Goal: Task Accomplishment & Management: Use online tool/utility

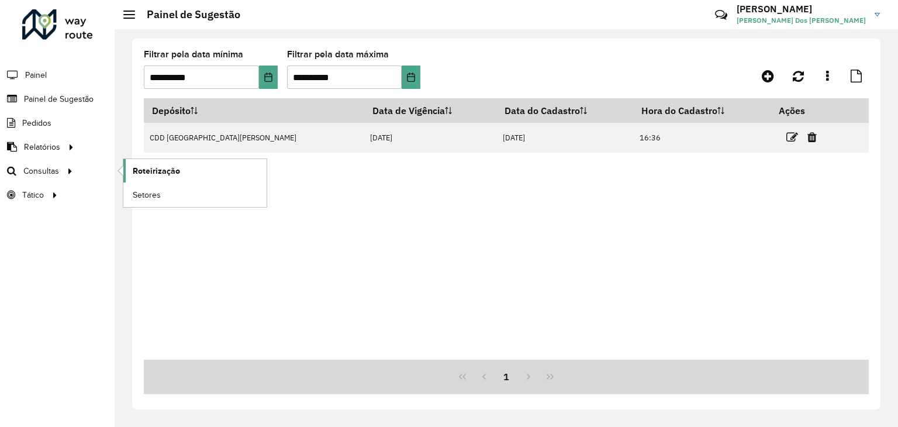
click at [149, 169] on span "Roteirização" at bounding box center [156, 171] width 47 height 12
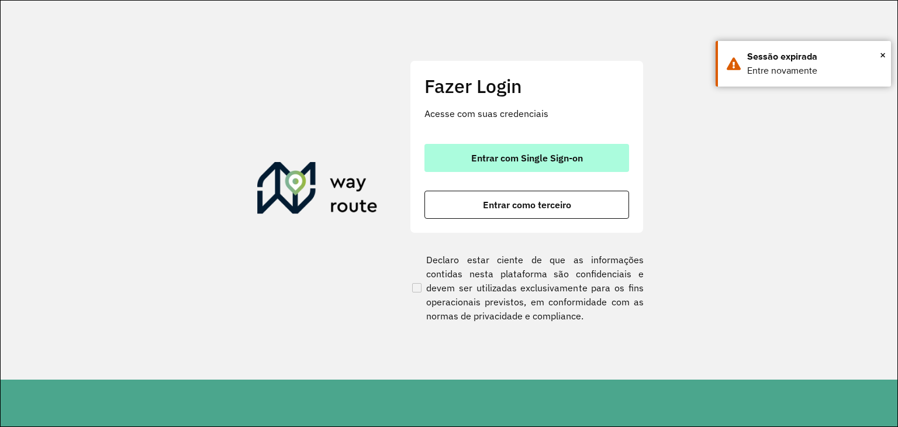
click at [547, 158] on span "Entrar com Single Sign-on" at bounding box center [527, 157] width 112 height 9
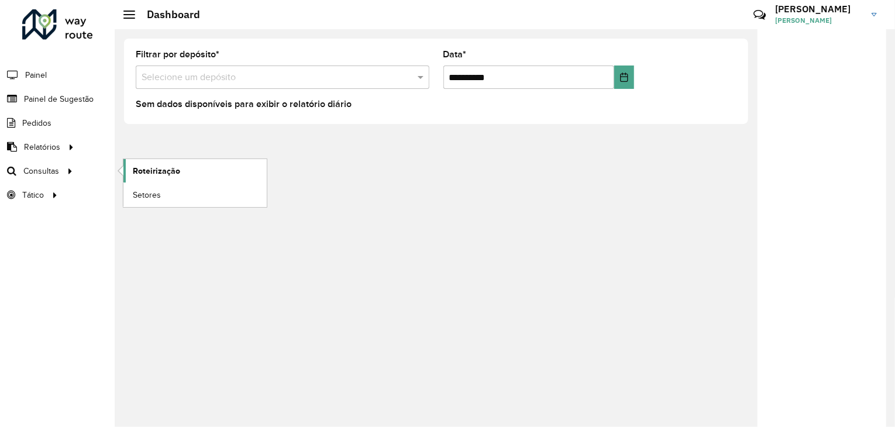
click at [133, 174] on span "Roteirização" at bounding box center [156, 171] width 47 height 12
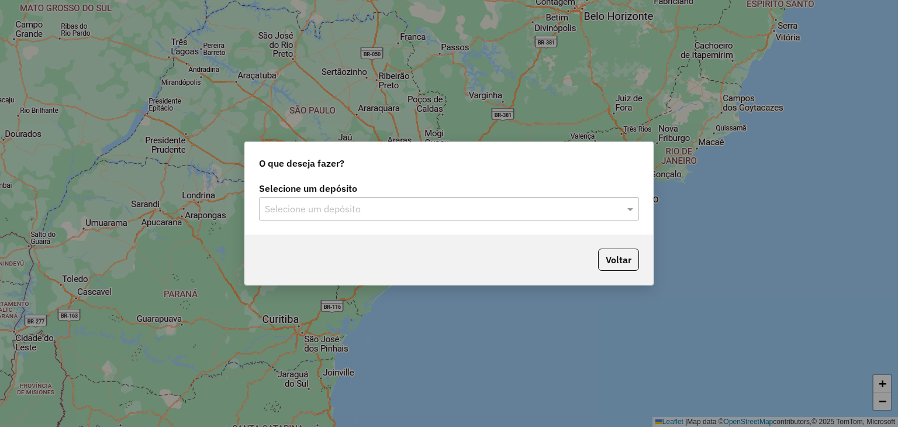
click at [413, 209] on input "text" at bounding box center [437, 209] width 345 height 14
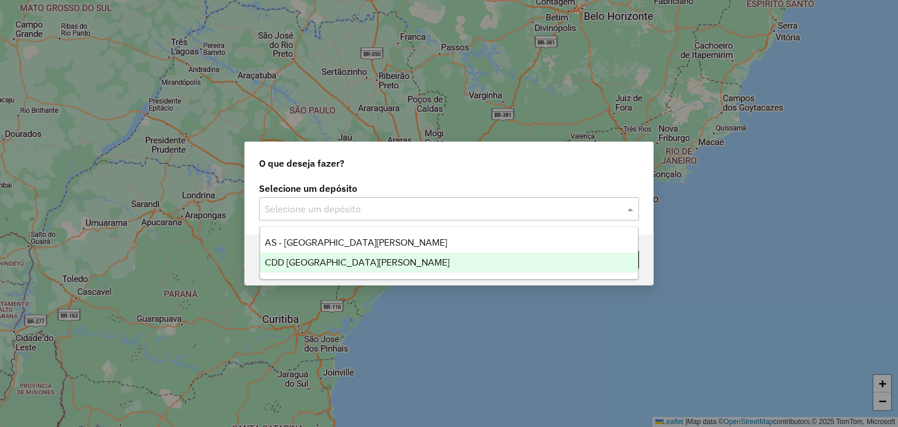
click at [394, 259] on div "CDD Santa Cruz do Sul" at bounding box center [449, 263] width 378 height 20
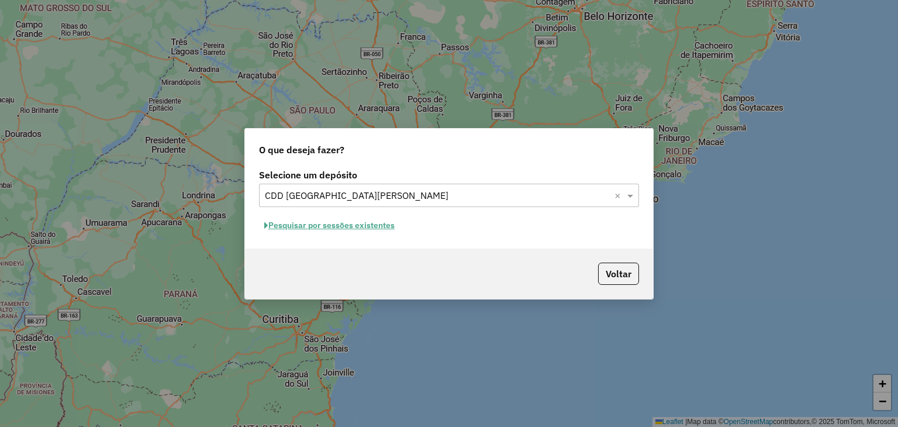
click at [339, 225] on button "Pesquisar por sessões existentes" at bounding box center [329, 225] width 141 height 18
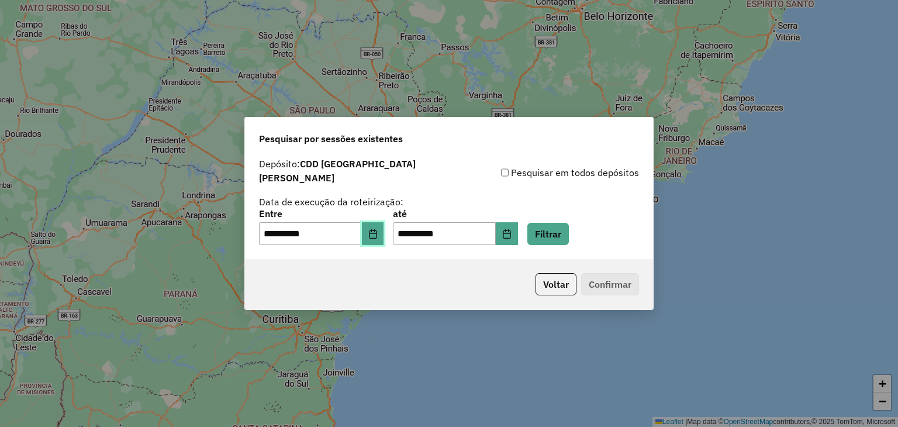
click at [378, 232] on button "Choose Date" at bounding box center [373, 233] width 22 height 23
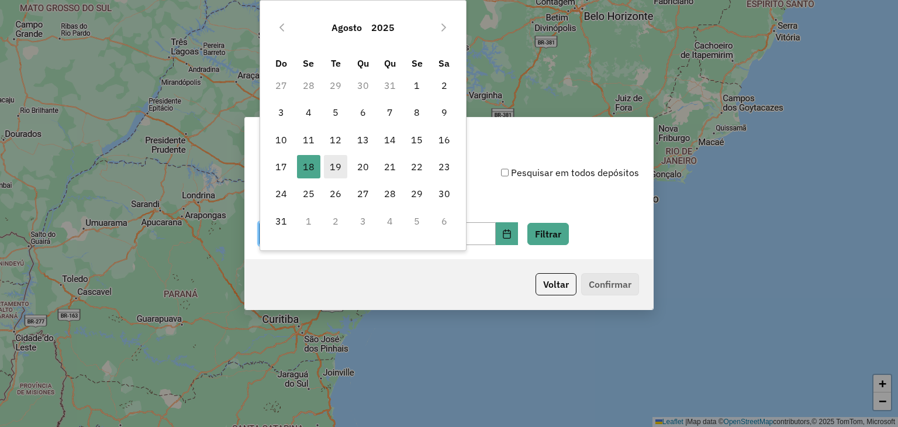
click at [336, 173] on span "19" at bounding box center [335, 166] width 23 height 23
type input "**********"
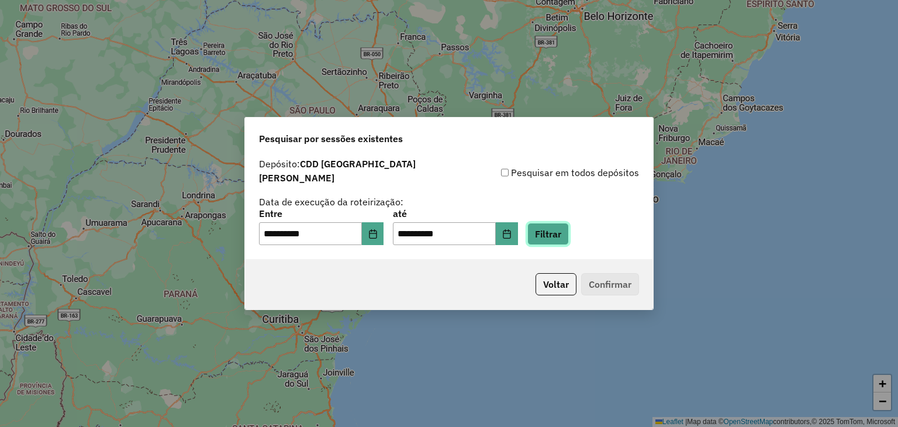
click at [568, 230] on button "Filtrar" at bounding box center [548, 234] width 42 height 22
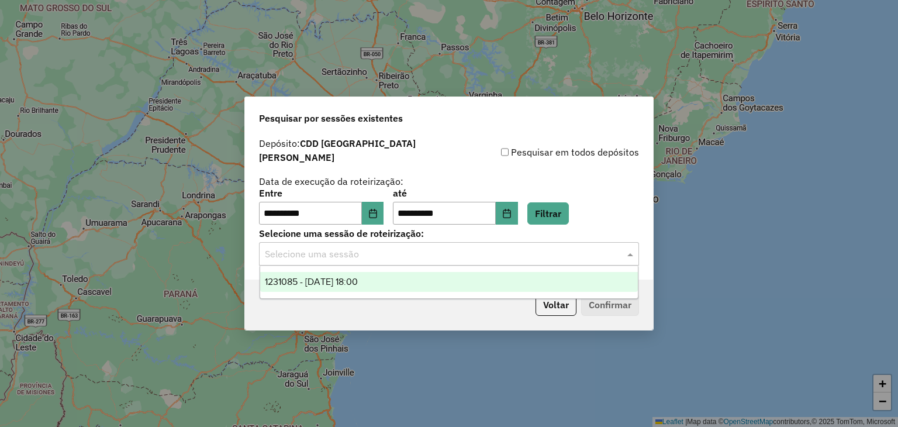
click at [373, 247] on input "text" at bounding box center [437, 254] width 345 height 14
click at [358, 282] on span "1231085 - [DATE] 18:00" at bounding box center [311, 282] width 93 height 10
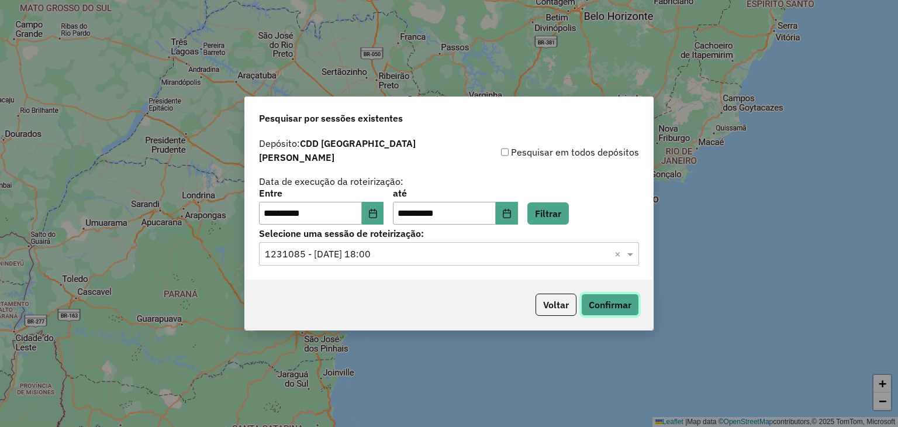
click at [613, 298] on button "Confirmar" at bounding box center [610, 305] width 58 height 22
click at [561, 211] on button "Filtrar" at bounding box center [548, 213] width 42 height 22
click at [612, 295] on button "Confirmar" at bounding box center [610, 305] width 58 height 22
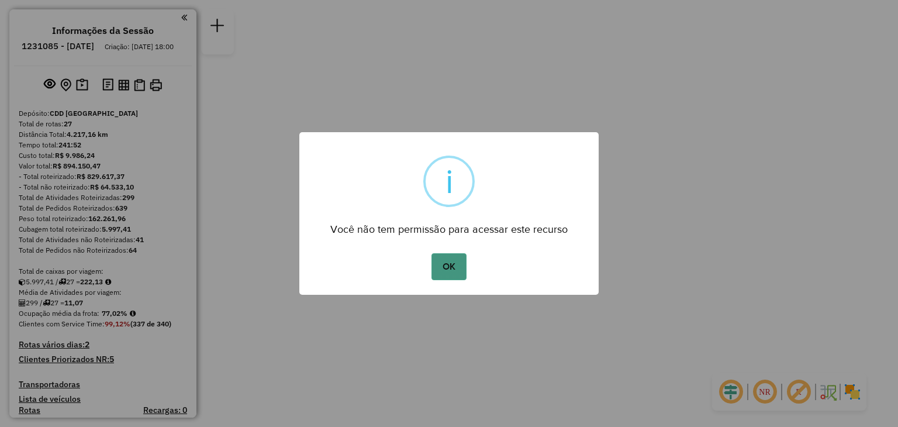
click at [449, 268] on button "OK" at bounding box center [449, 266] width 35 height 27
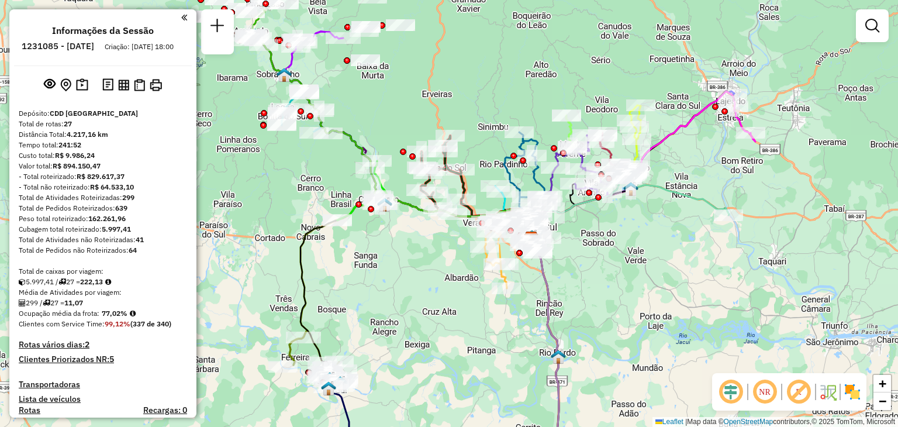
drag, startPoint x: 495, startPoint y: 244, endPoint x: 578, endPoint y: 270, distance: 86.4
click at [578, 270] on div "Janela de atendimento Grade de atendimento Capacidade Transportadoras Veículos …" at bounding box center [449, 213] width 898 height 427
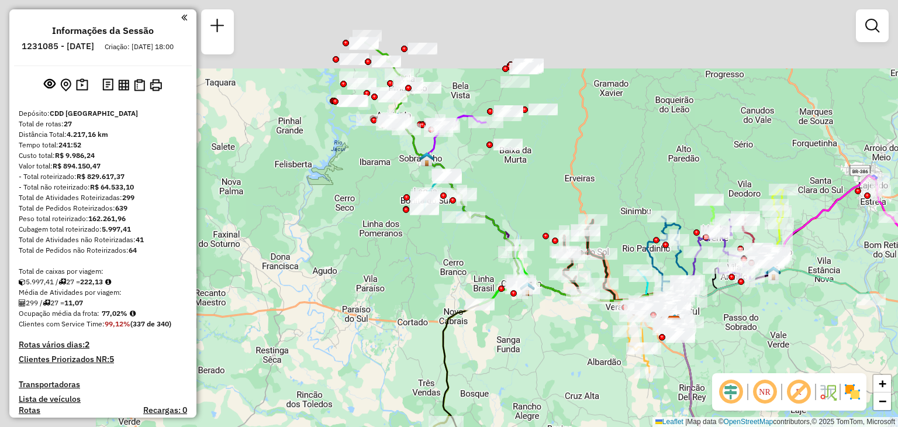
drag, startPoint x: 393, startPoint y: 287, endPoint x: 520, endPoint y: 365, distance: 149.1
click at [520, 365] on div "Janela de atendimento Grade de atendimento Capacidade Transportadoras Veículos …" at bounding box center [449, 213] width 898 height 427
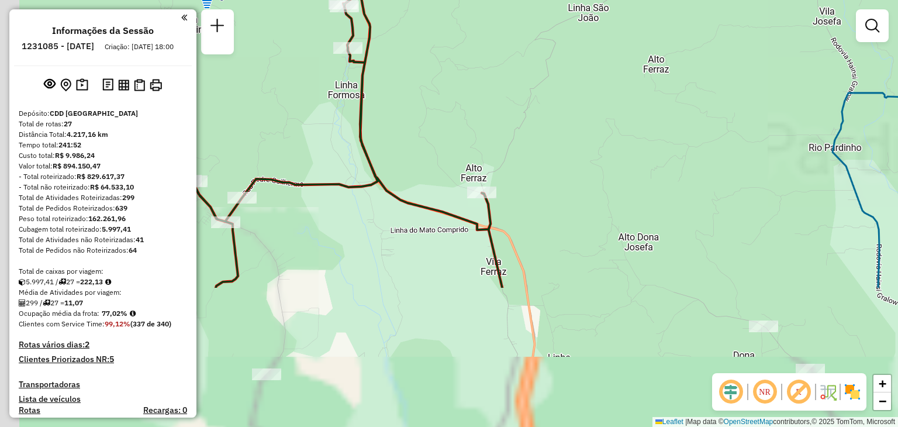
drag, startPoint x: 532, startPoint y: 325, endPoint x: 596, endPoint y: 139, distance: 197.3
click at [596, 139] on div "Janela de atendimento Grade de atendimento Capacidade Transportadoras Veículos …" at bounding box center [449, 213] width 898 height 427
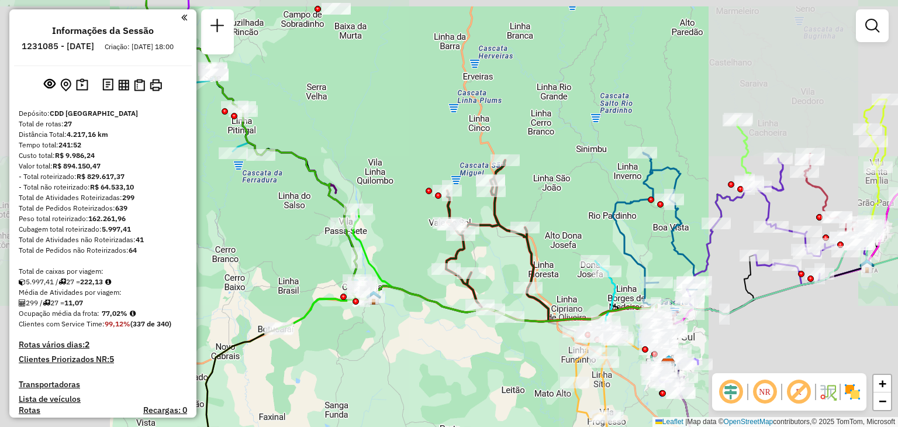
click at [480, 96] on div "Janela de atendimento Grade de atendimento Capacidade Transportadoras Veículos …" at bounding box center [449, 213] width 898 height 427
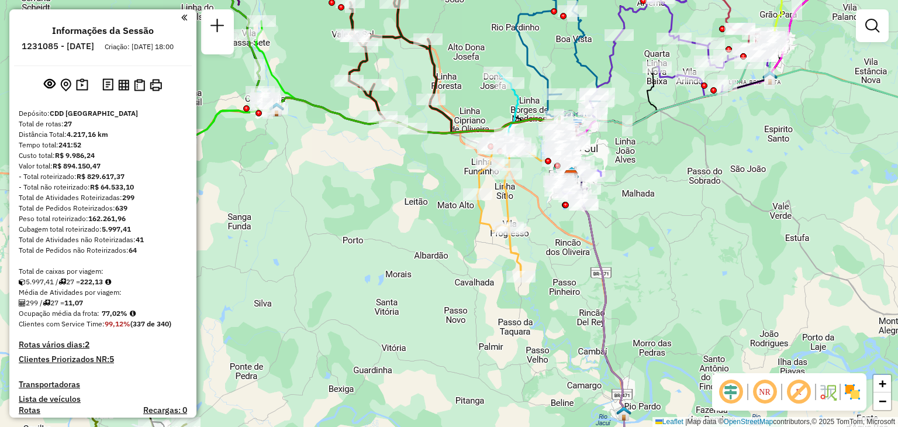
drag, startPoint x: 643, startPoint y: 256, endPoint x: 495, endPoint y: -13, distance: 306.8
click at [495, 0] on html "Aguarde... Pop-up bloqueado! Seu navegador bloqueou automáticamente a abertura …" at bounding box center [449, 213] width 898 height 427
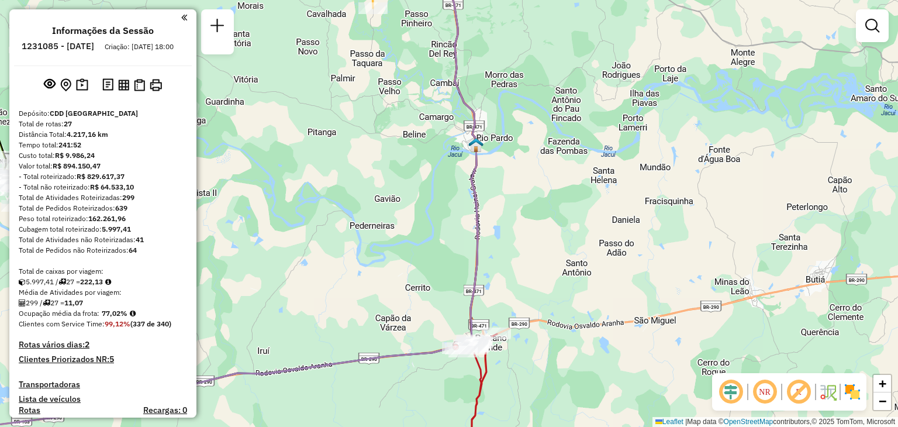
drag, startPoint x: 523, startPoint y: 294, endPoint x: 588, endPoint y: 79, distance: 224.9
click at [588, 79] on div "Janela de atendimento Grade de atendimento Capacidade Transportadoras Veículos …" at bounding box center [449, 213] width 898 height 427
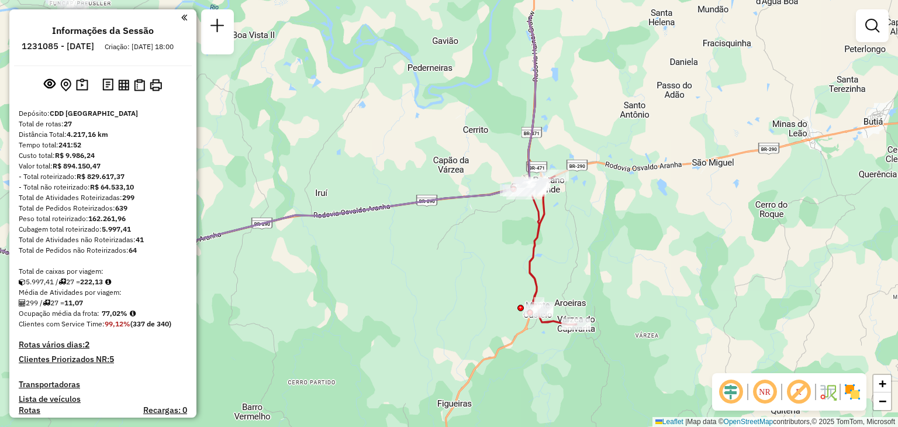
drag, startPoint x: 567, startPoint y: 64, endPoint x: 536, endPoint y: 231, distance: 169.5
click at [537, 229] on div "Janela de atendimento Grade de atendimento Capacidade Transportadoras Veículos …" at bounding box center [449, 213] width 898 height 427
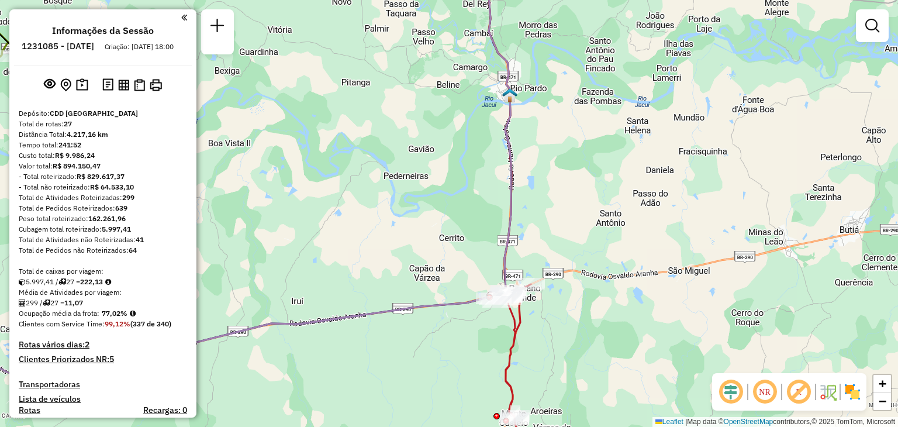
click at [540, 178] on div "Janela de atendimento Grade de atendimento Capacidade Transportadoras Veículos …" at bounding box center [449, 213] width 898 height 427
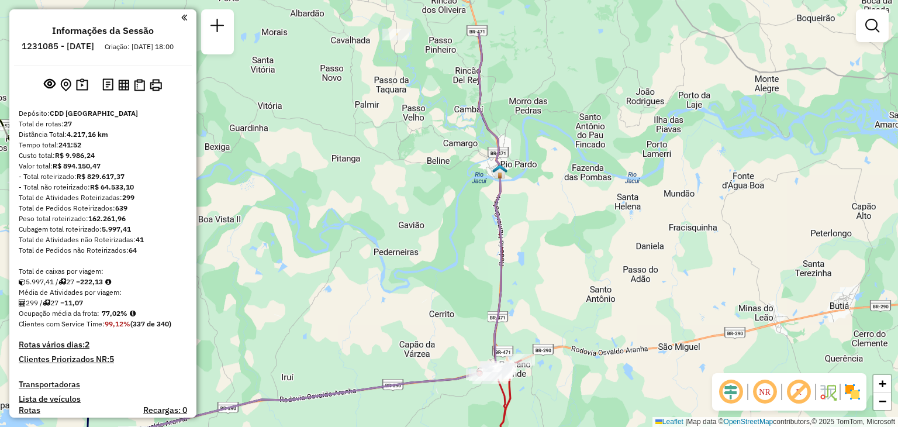
drag, startPoint x: 527, startPoint y: 234, endPoint x: 532, endPoint y: 312, distance: 77.4
click at [532, 312] on div "Janela de atendimento Grade de atendimento Capacidade Transportadoras Veículos …" at bounding box center [449, 213] width 898 height 427
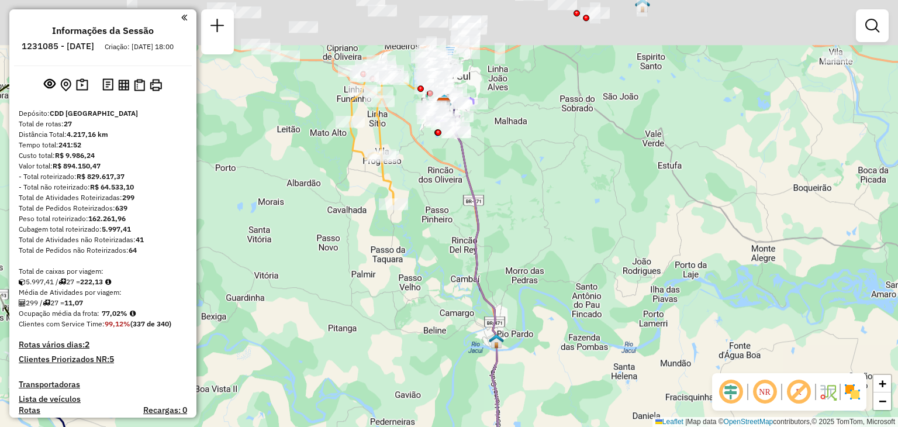
drag, startPoint x: 516, startPoint y: 92, endPoint x: 511, endPoint y: 263, distance: 170.3
click at [511, 263] on div "Janela de atendimento Grade de atendimento Capacidade Transportadoras Veículos …" at bounding box center [449, 213] width 898 height 427
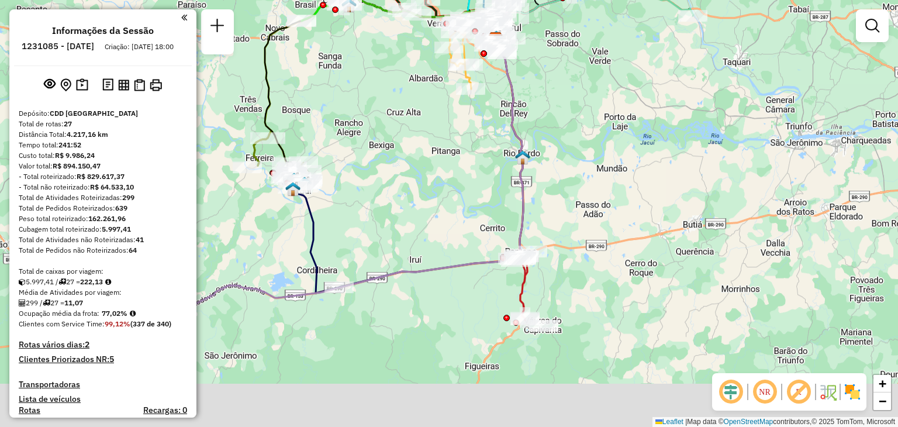
drag, startPoint x: 538, startPoint y: 305, endPoint x: 552, endPoint y: 159, distance: 146.3
click at [552, 158] on div "Janela de atendimento Grade de atendimento Capacidade Transportadoras Veículos …" at bounding box center [449, 213] width 898 height 427
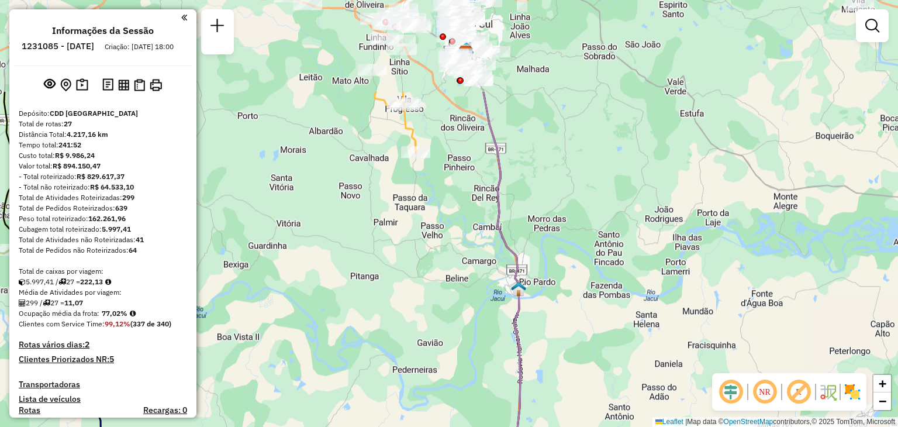
drag, startPoint x: 517, startPoint y: 101, endPoint x: 546, endPoint y: 251, distance: 152.4
click at [546, 250] on div "Janela de atendimento Grade de atendimento Capacidade Transportadoras Veículos …" at bounding box center [449, 213] width 898 height 427
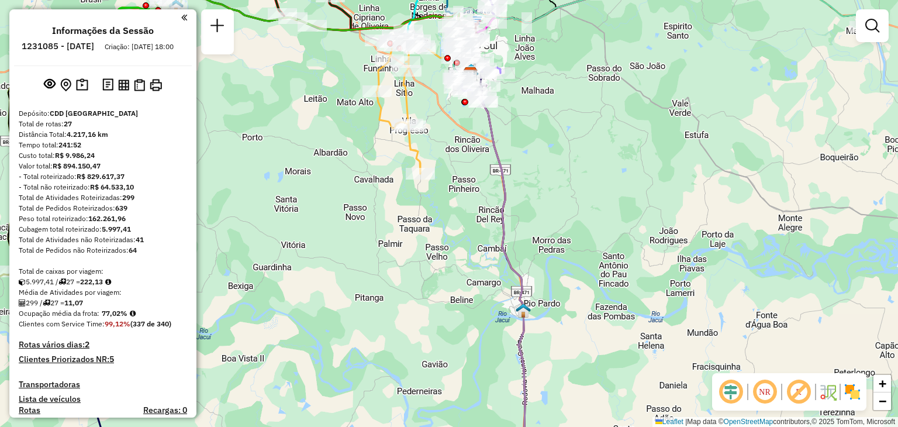
drag, startPoint x: 519, startPoint y: 114, endPoint x: 555, endPoint y: 255, distance: 145.4
click at [555, 254] on div "Janela de atendimento Grade de atendimento Capacidade Transportadoras Veículos …" at bounding box center [449, 213] width 898 height 427
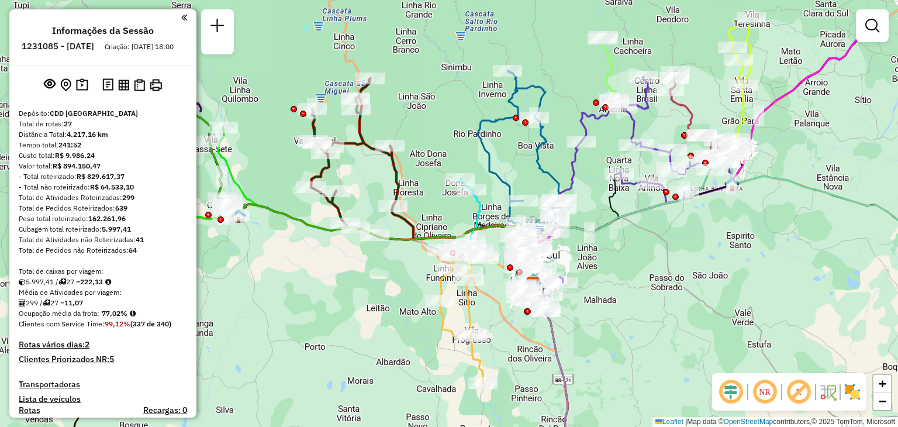
drag, startPoint x: 487, startPoint y: 84, endPoint x: 511, endPoint y: 151, distance: 71.0
click at [511, 151] on div "Janela de atendimento Grade de atendimento Capacidade Transportadoras Veículos …" at bounding box center [449, 213] width 898 height 427
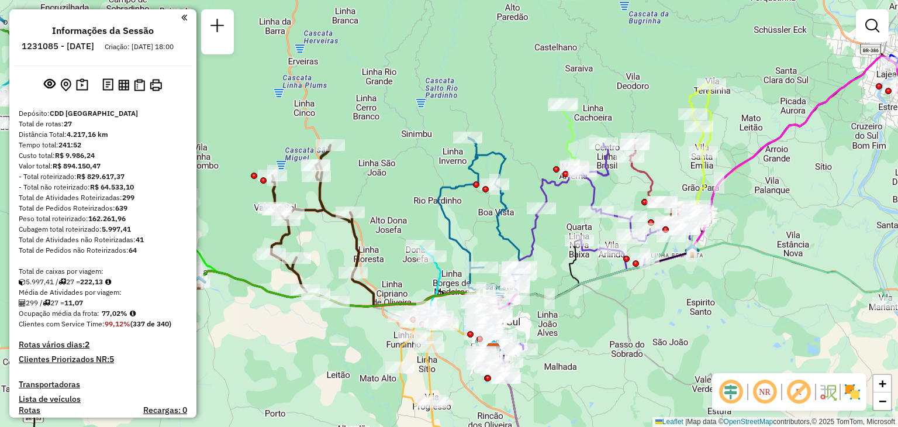
drag, startPoint x: 660, startPoint y: 127, endPoint x: 620, endPoint y: 199, distance: 82.4
click at [615, 195] on div "Janela de atendimento Grade de atendimento Capacidade Transportadoras Veículos …" at bounding box center [449, 213] width 898 height 427
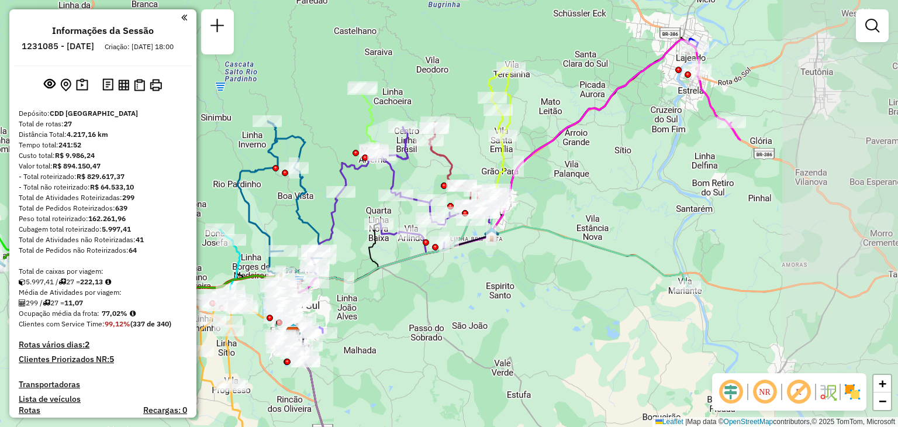
drag, startPoint x: 774, startPoint y: 216, endPoint x: 581, endPoint y: 196, distance: 194.1
click at [581, 196] on div "Janela de atendimento Grade de atendimento Capacidade Transportadoras Veículos …" at bounding box center [449, 213] width 898 height 427
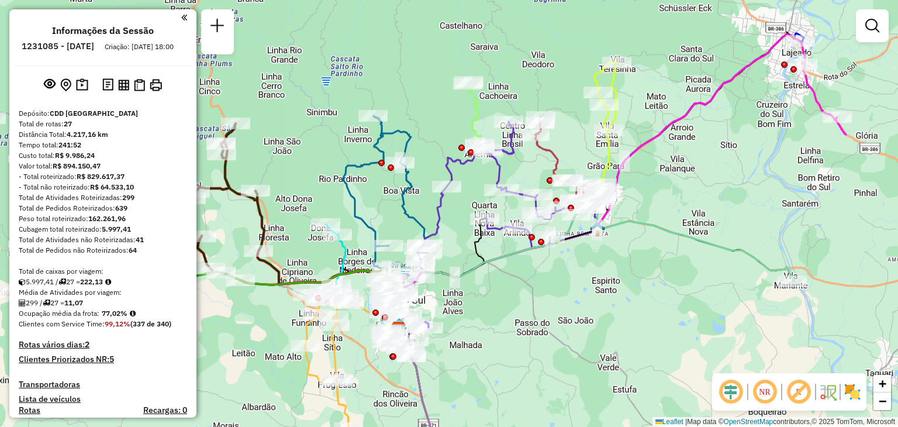
drag, startPoint x: 507, startPoint y: 305, endPoint x: 890, endPoint y: 286, distance: 383.5
click at [893, 284] on div "Janela de atendimento Grade de atendimento Capacidade Transportadoras Veículos …" at bounding box center [449, 213] width 898 height 427
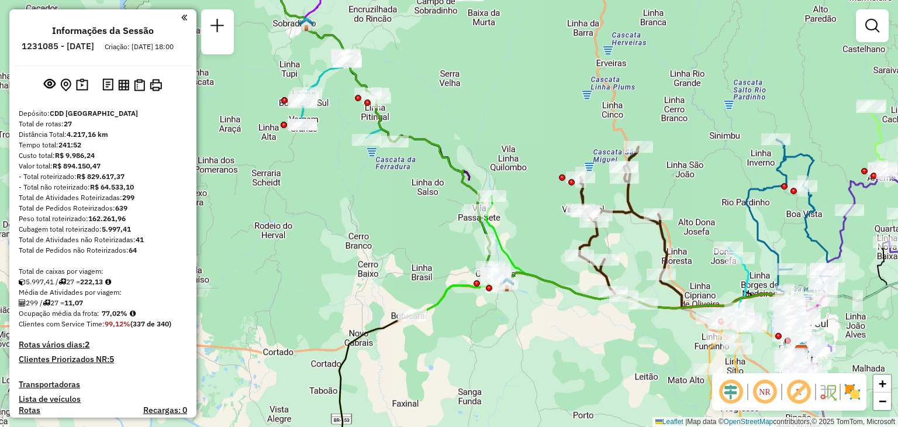
drag, startPoint x: 520, startPoint y: 212, endPoint x: 643, endPoint y: 251, distance: 128.7
click at [643, 251] on div "Janela de atendimento Grade de atendimento Capacidade Transportadoras Veículos …" at bounding box center [449, 213] width 898 height 427
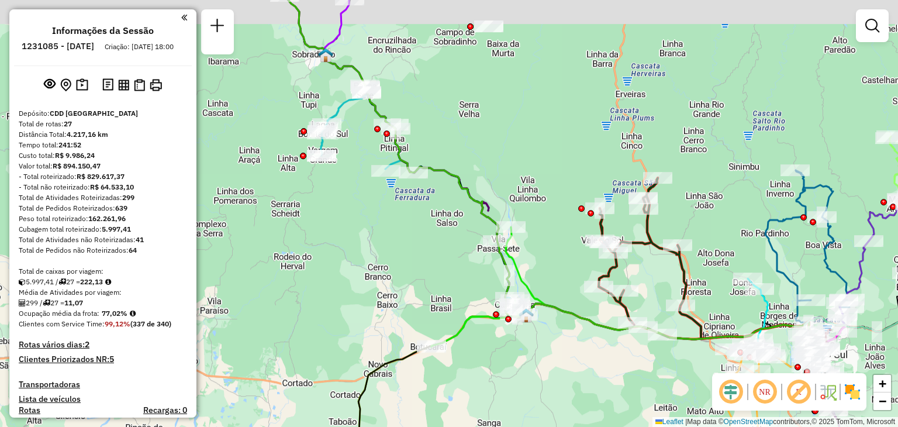
drag, startPoint x: 489, startPoint y: 157, endPoint x: 563, endPoint y: 303, distance: 164.0
click at [563, 303] on div "Janela de atendimento Grade de atendimento Capacidade Transportadoras Veículos …" at bounding box center [449, 213] width 898 height 427
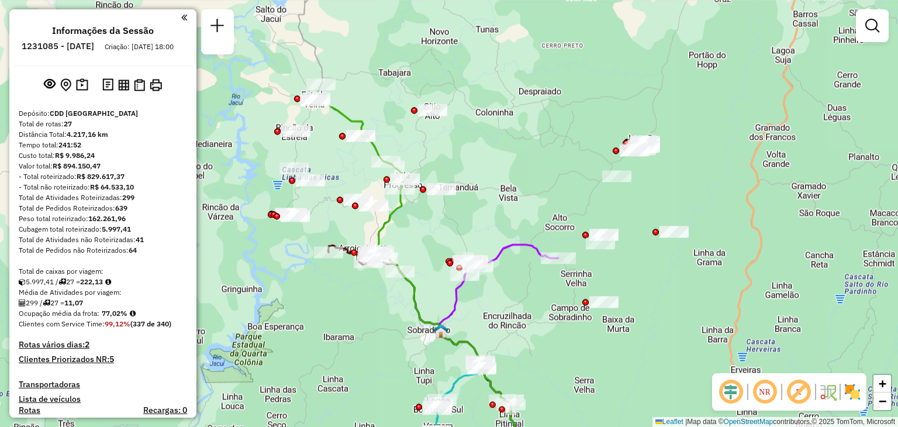
drag, startPoint x: 519, startPoint y: 213, endPoint x: 574, endPoint y: 363, distance: 158.7
click at [574, 363] on div "Janela de atendimento Grade de atendimento Capacidade Transportadoras Veículos …" at bounding box center [449, 213] width 898 height 427
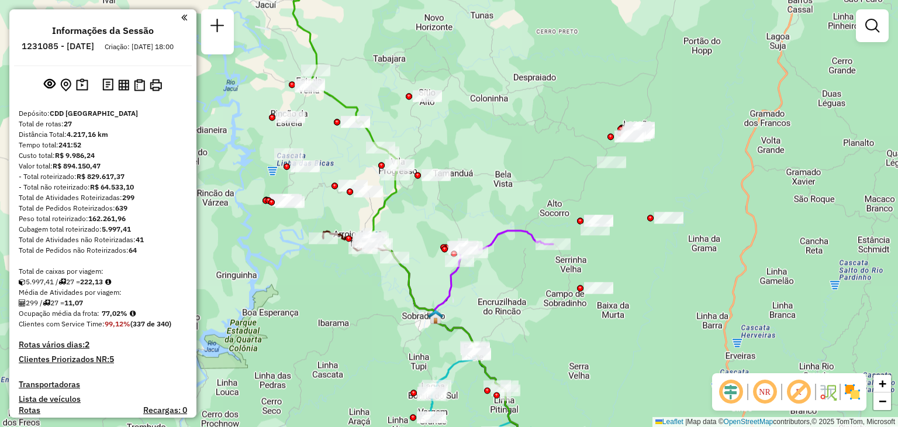
drag, startPoint x: 536, startPoint y: 309, endPoint x: 386, endPoint y: 108, distance: 250.8
click at [386, 108] on div "Janela de atendimento Grade de atendimento Capacidade Transportadoras Veículos …" at bounding box center [449, 213] width 898 height 427
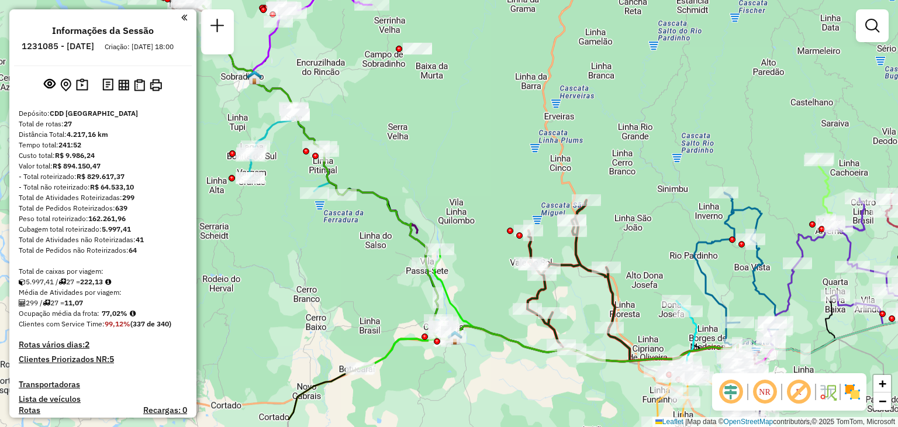
drag, startPoint x: 540, startPoint y: 249, endPoint x: 484, endPoint y: 175, distance: 91.8
click at [484, 174] on div "Janela de atendimento Grade de atendimento Capacidade Transportadoras Veículos …" at bounding box center [449, 213] width 898 height 427
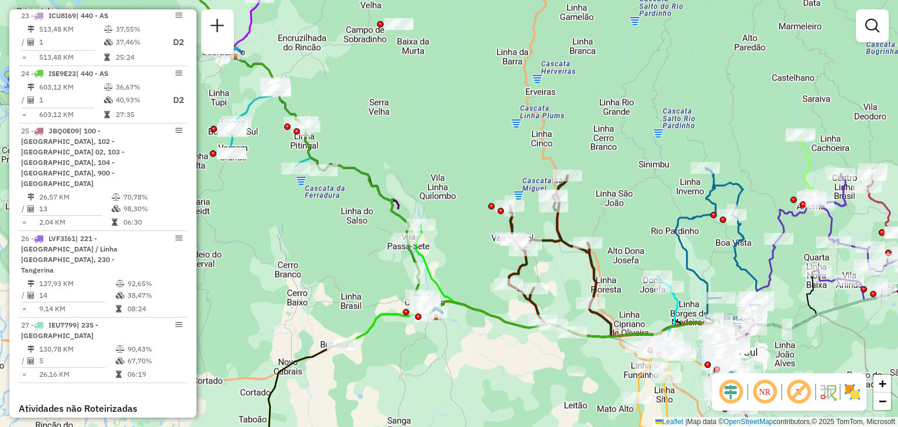
scroll to position [1988, 0]
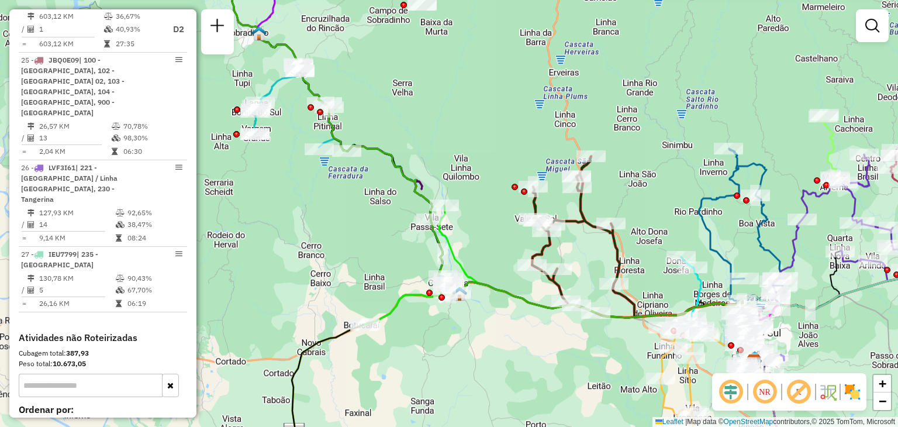
drag, startPoint x: 356, startPoint y: 334, endPoint x: 599, endPoint y: 111, distance: 330.7
click at [596, 205] on icon at bounding box center [480, 265] width 231 height 120
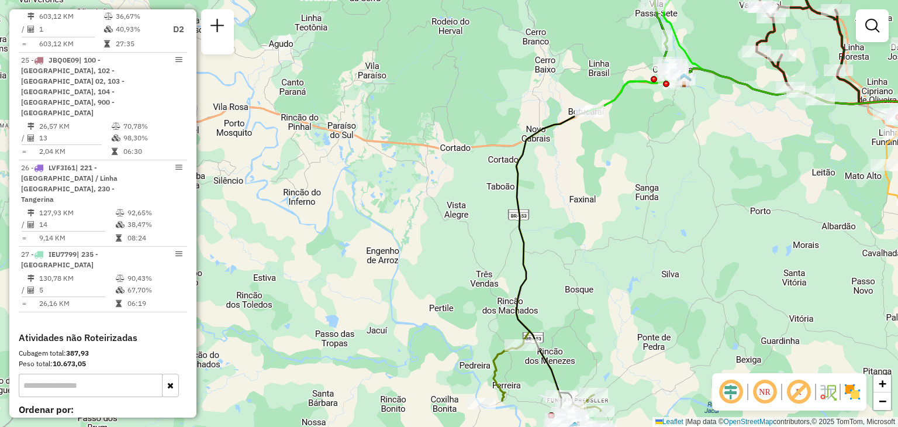
drag, startPoint x: 485, startPoint y: 286, endPoint x: 494, endPoint y: 177, distance: 109.1
click at [495, 177] on div "Janela de atendimento Grade de atendimento Capacidade Transportadoras Veículos …" at bounding box center [449, 213] width 898 height 427
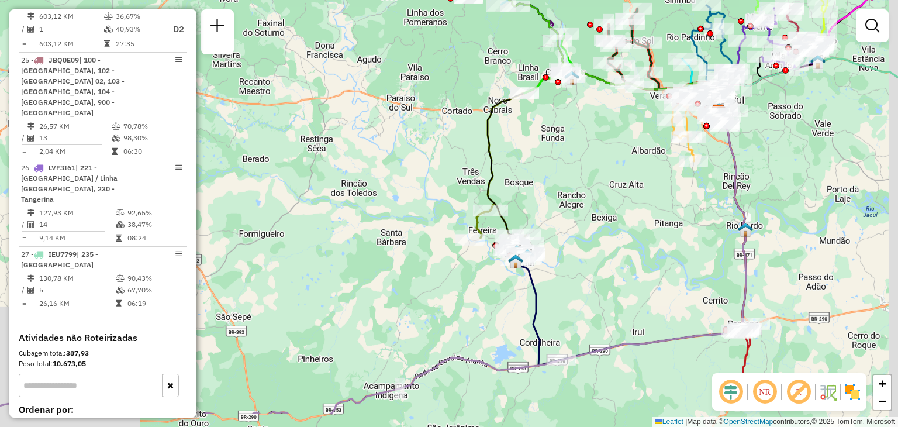
drag, startPoint x: 668, startPoint y: 253, endPoint x: 587, endPoint y: 202, distance: 95.9
click at [588, 192] on div "Janela de atendimento Grade de atendimento Capacidade Transportadoras Veículos …" at bounding box center [449, 213] width 898 height 427
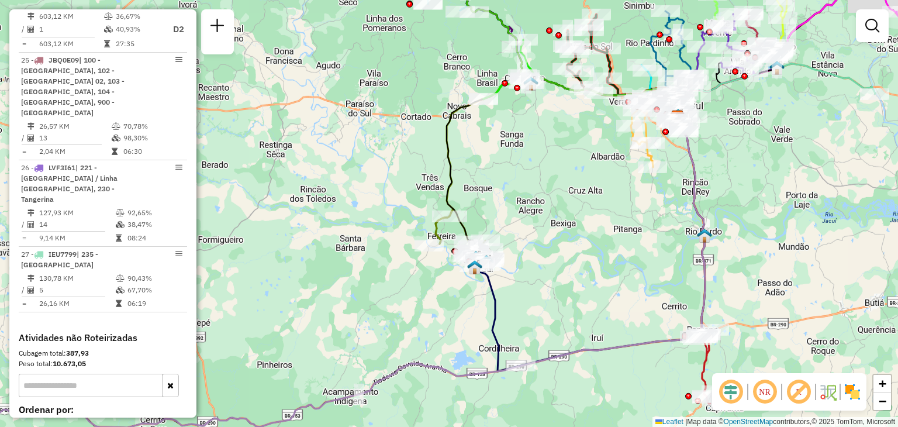
drag, startPoint x: 580, startPoint y: 197, endPoint x: 470, endPoint y: 292, distance: 145.1
click at [470, 292] on div "Janela de atendimento Grade de atendimento Capacidade Transportadoras Veículos …" at bounding box center [449, 213] width 898 height 427
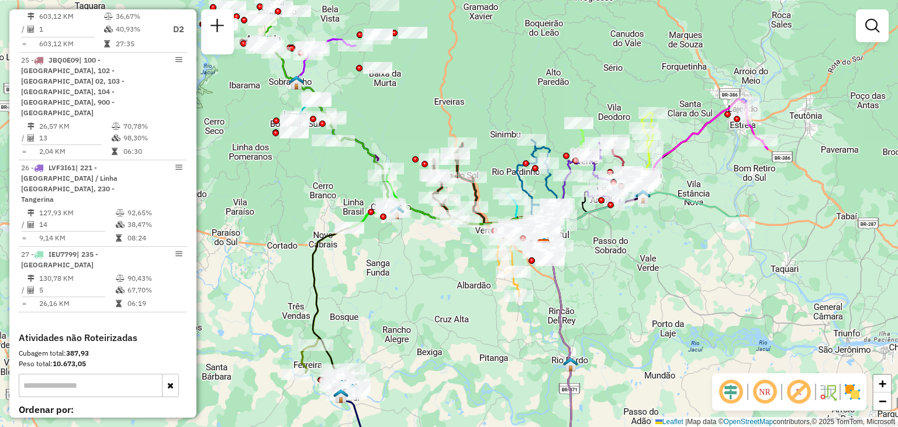
drag, startPoint x: 657, startPoint y: 214, endPoint x: 636, endPoint y: 245, distance: 37.5
click at [636, 245] on div "Janela de atendimento Grade de atendimento Capacidade Transportadoras Veículos …" at bounding box center [449, 213] width 898 height 427
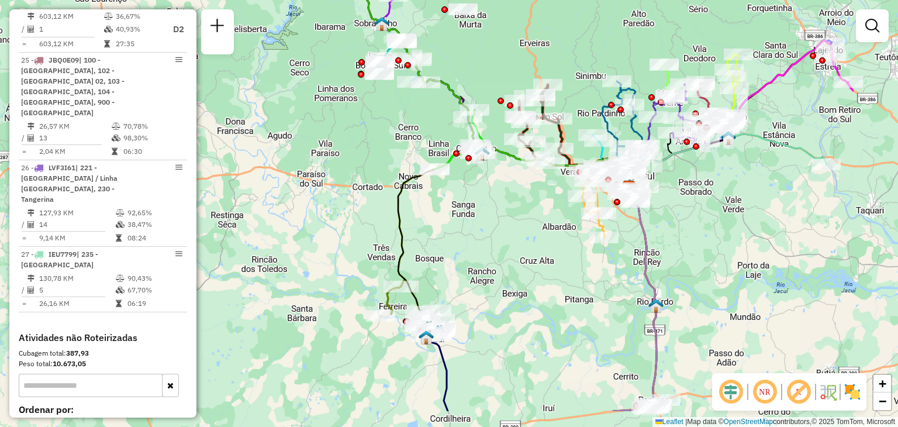
drag, startPoint x: 613, startPoint y: 291, endPoint x: 699, endPoint y: 233, distance: 103.2
click at [699, 233] on div "Janela de atendimento Grade de atendimento Capacidade Transportadoras Veículos …" at bounding box center [449, 213] width 898 height 427
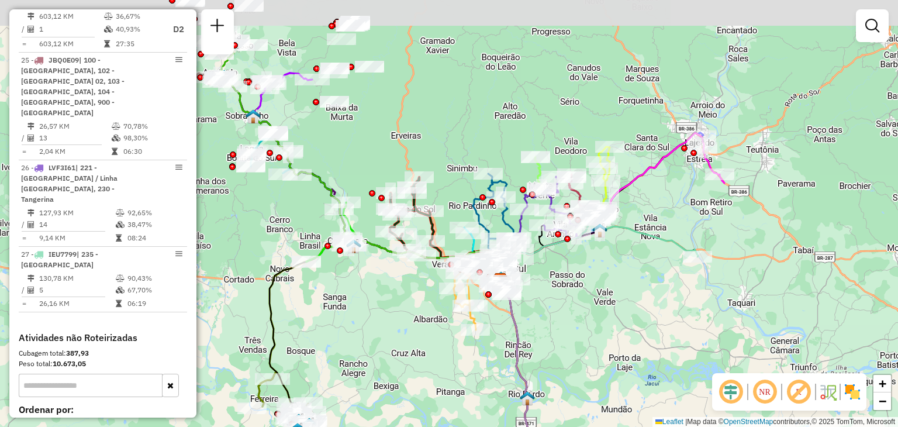
drag, startPoint x: 676, startPoint y: 237, endPoint x: 538, endPoint y: 330, distance: 166.7
click at [531, 330] on div "Janela de atendimento Grade de atendimento Capacidade Transportadoras Veículos …" at bounding box center [449, 213] width 898 height 427
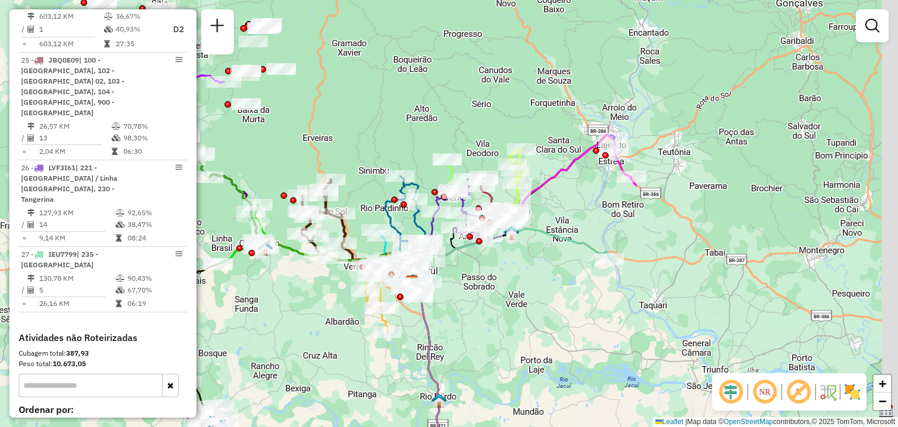
drag, startPoint x: 576, startPoint y: 286, endPoint x: 512, endPoint y: 284, distance: 64.4
click at [511, 285] on div "Janela de atendimento Grade de atendimento Capacidade Transportadoras Veículos …" at bounding box center [449, 213] width 898 height 427
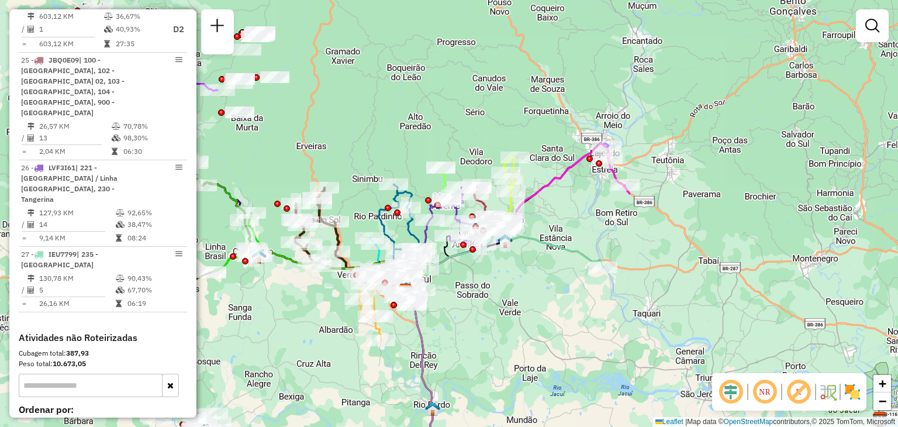
drag, startPoint x: 526, startPoint y: 256, endPoint x: 520, endPoint y: 264, distance: 10.5
click at [520, 264] on div "Janela de atendimento Grade de atendimento Capacidade Transportadoras Veículos …" at bounding box center [449, 213] width 898 height 427
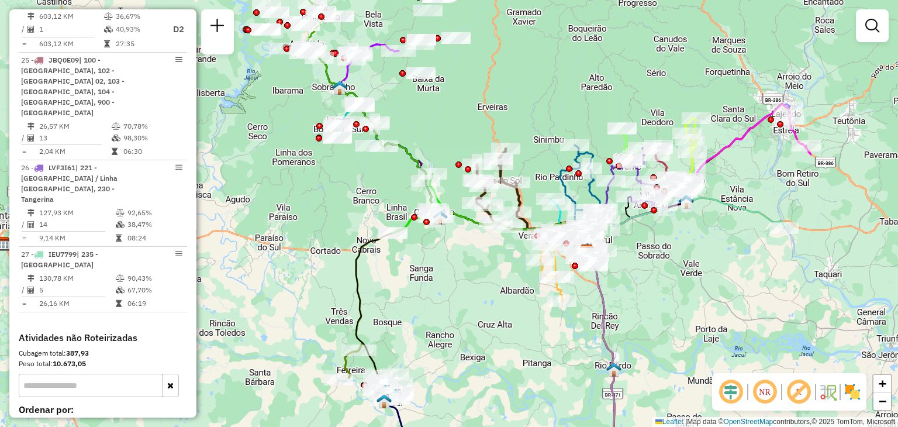
drag, startPoint x: 506, startPoint y: 271, endPoint x: 688, endPoint y: 231, distance: 185.7
click at [688, 231] on div "Janela de atendimento Grade de atendimento Capacidade Transportadoras Veículos …" at bounding box center [449, 213] width 898 height 427
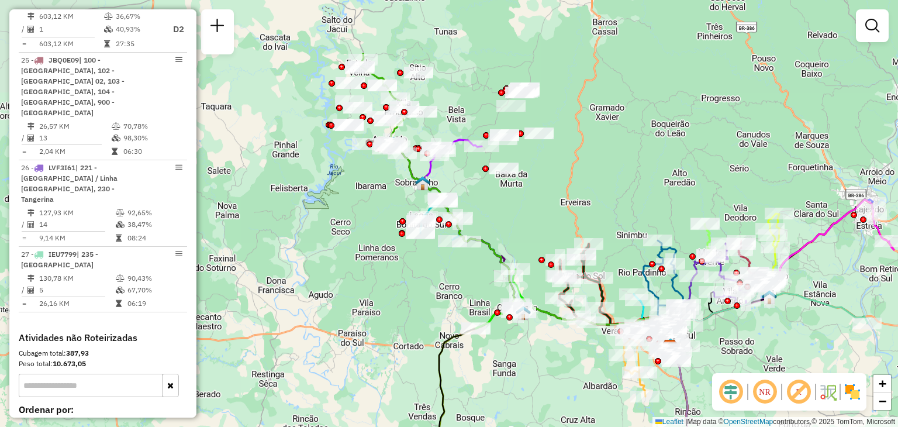
drag, startPoint x: 365, startPoint y: 92, endPoint x: 448, endPoint y: 188, distance: 126.9
click at [448, 188] on div "Rota 1 - Placa RDZ6C39 41815779 - LANCHERIA E BAR DEVINO LANCHES LTDA Rota 1 - …" at bounding box center [449, 213] width 898 height 427
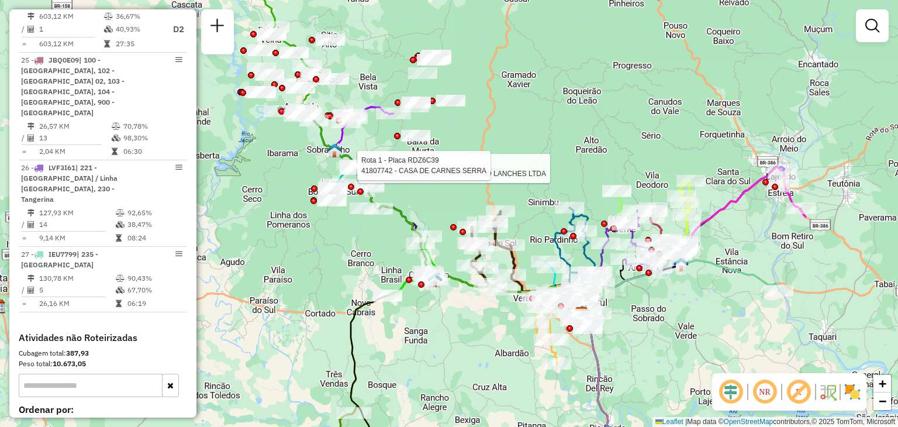
drag, startPoint x: 603, startPoint y: 160, endPoint x: 552, endPoint y: 156, distance: 51.6
click at [550, 145] on div "Rota 1 - Placa RDZ6C39 41803701 - SUPER TREVO SUL Rota 1 - Placa RDZ6C39 418157…" at bounding box center [449, 213] width 898 height 427
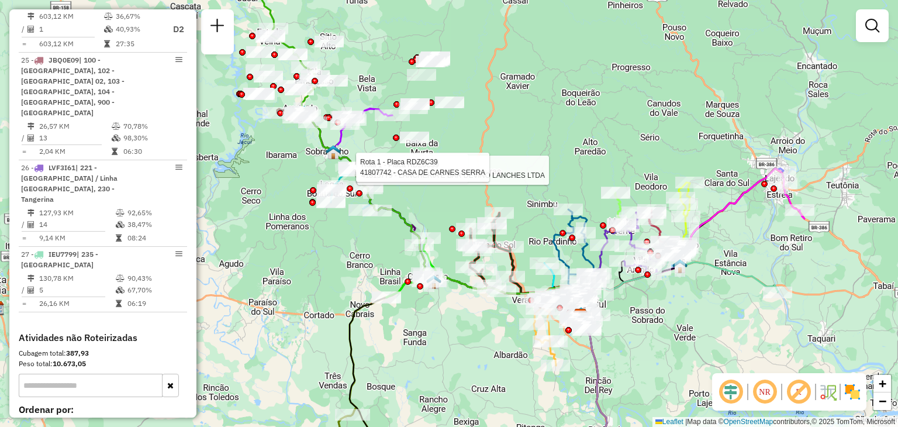
click at [558, 163] on div "Rota 1 - Placa RDZ6C39 41803701 - SUPER TREVO SUL Rota 1 - Placa RDZ6C39 418157…" at bounding box center [449, 213] width 898 height 427
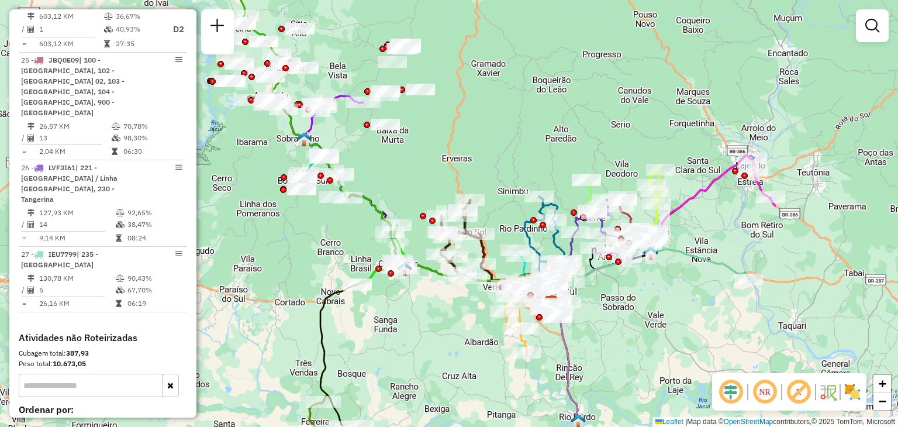
drag, startPoint x: 571, startPoint y: 201, endPoint x: 478, endPoint y: 178, distance: 96.3
click at [478, 178] on div "Janela de atendimento Grade de atendimento Capacidade Transportadoras Veículos …" at bounding box center [449, 213] width 898 height 427
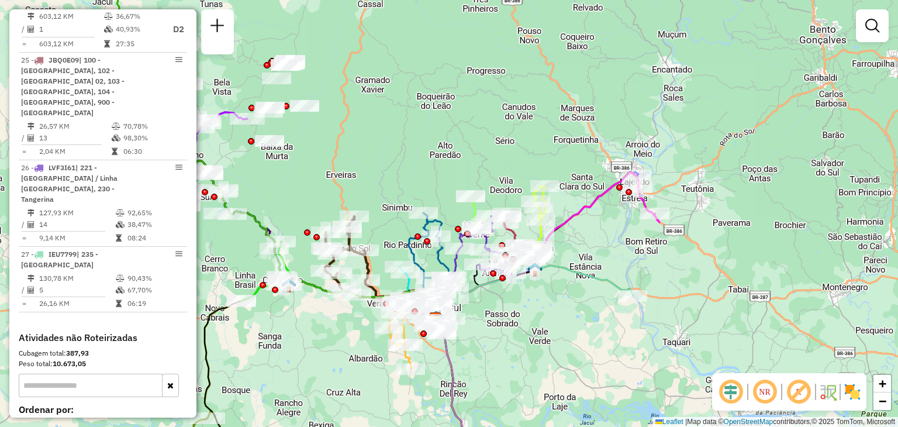
drag, startPoint x: 640, startPoint y: 211, endPoint x: 589, endPoint y: 237, distance: 57.3
click at [589, 237] on div "Janela de atendimento Grade de atendimento Capacidade Transportadoras Veículos …" at bounding box center [449, 213] width 898 height 427
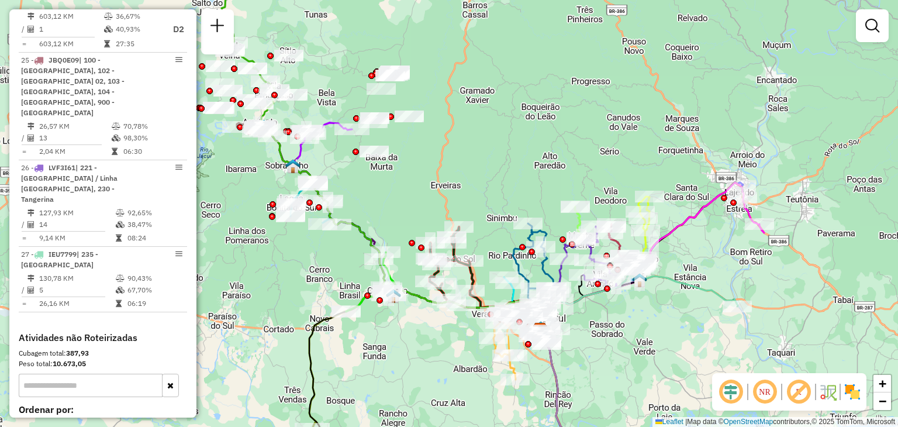
drag, startPoint x: 419, startPoint y: 178, endPoint x: 540, endPoint y: 186, distance: 121.3
click at [540, 186] on div "Janela de atendimento Grade de atendimento Capacidade Transportadoras Veículos …" at bounding box center [449, 213] width 898 height 427
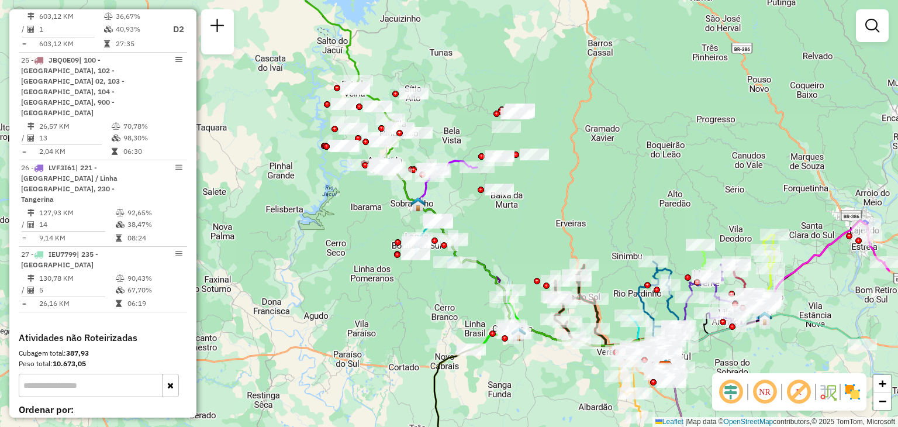
drag, startPoint x: 426, startPoint y: 171, endPoint x: 541, endPoint y: 215, distance: 123.3
click at [539, 213] on div "Janela de atendimento Grade de atendimento Capacidade Transportadoras Veículos …" at bounding box center [449, 213] width 898 height 427
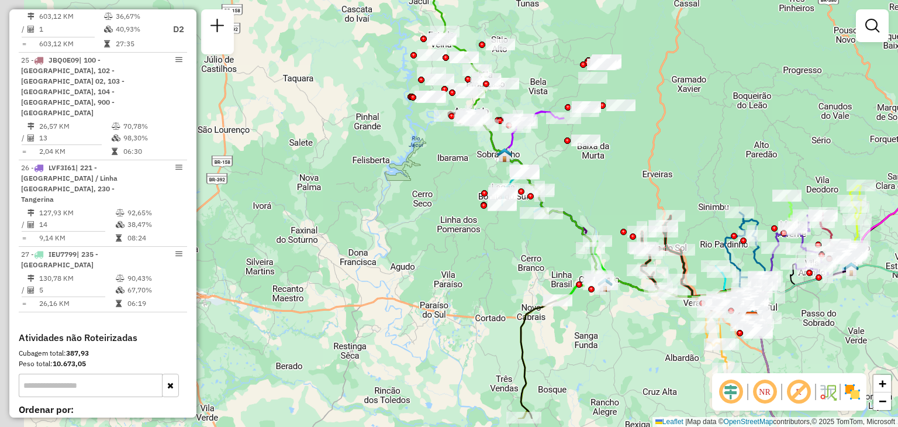
drag, startPoint x: 524, startPoint y: 246, endPoint x: 619, endPoint y: 181, distance: 114.5
click at [619, 181] on div "Janela de atendimento Grade de atendimento Capacidade Transportadoras Veículos …" at bounding box center [449, 213] width 898 height 427
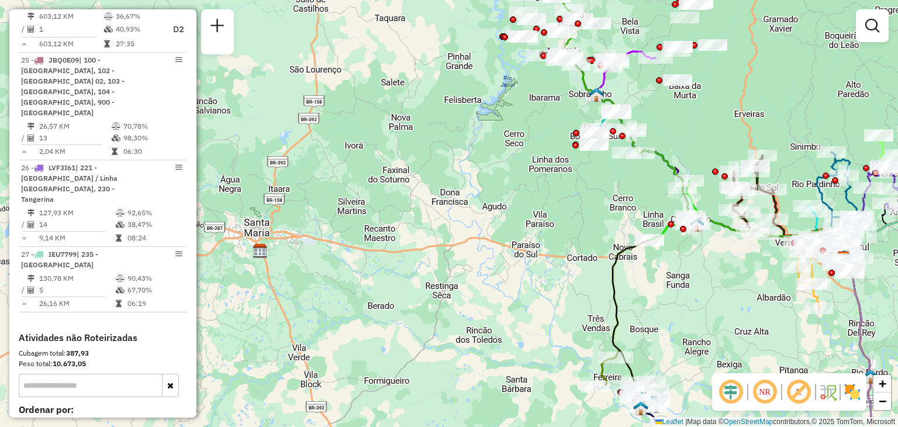
drag, startPoint x: 555, startPoint y: 223, endPoint x: 634, endPoint y: 176, distance: 91.8
click at [634, 176] on div "Janela de atendimento Grade de atendimento Capacidade Transportadoras Veículos …" at bounding box center [449, 213] width 898 height 427
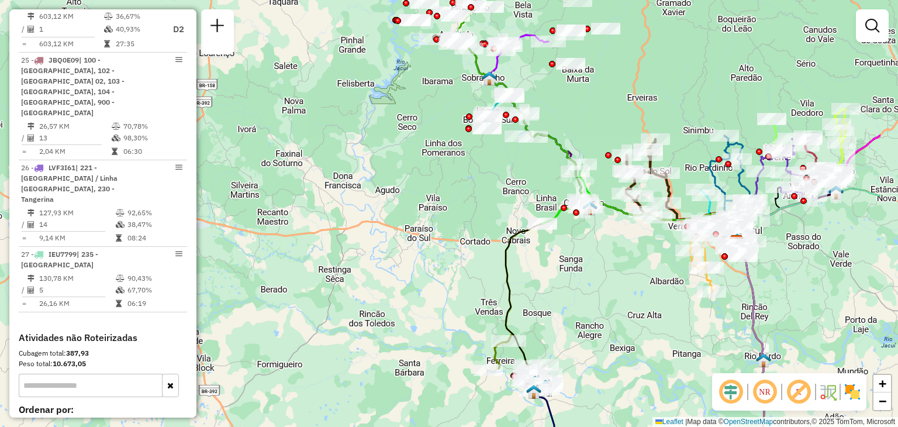
drag, startPoint x: 661, startPoint y: 192, endPoint x: 557, endPoint y: 181, distance: 104.7
click at [554, 175] on div "Janela de atendimento Grade de atendimento Capacidade Transportadoras Veículos …" at bounding box center [449, 213] width 898 height 427
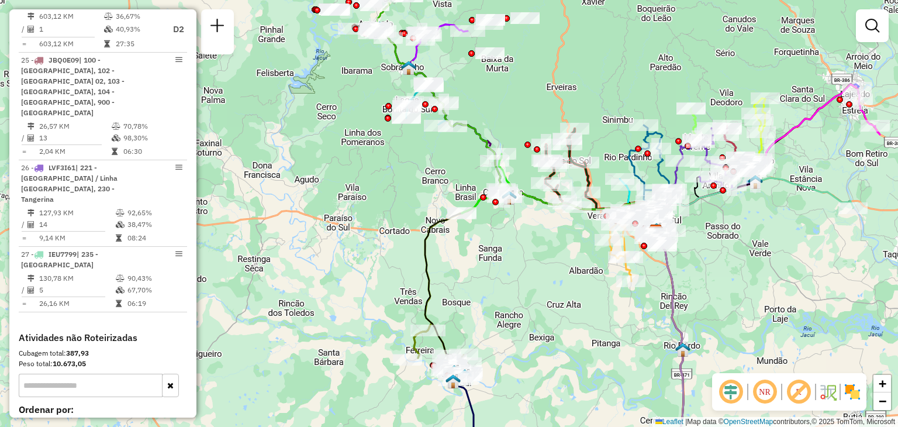
drag, startPoint x: 625, startPoint y: 235, endPoint x: 512, endPoint y: 217, distance: 114.3
click at [512, 217] on div "Janela de atendimento Grade de atendimento Capacidade Transportadoras Veículos …" at bounding box center [449, 213] width 898 height 427
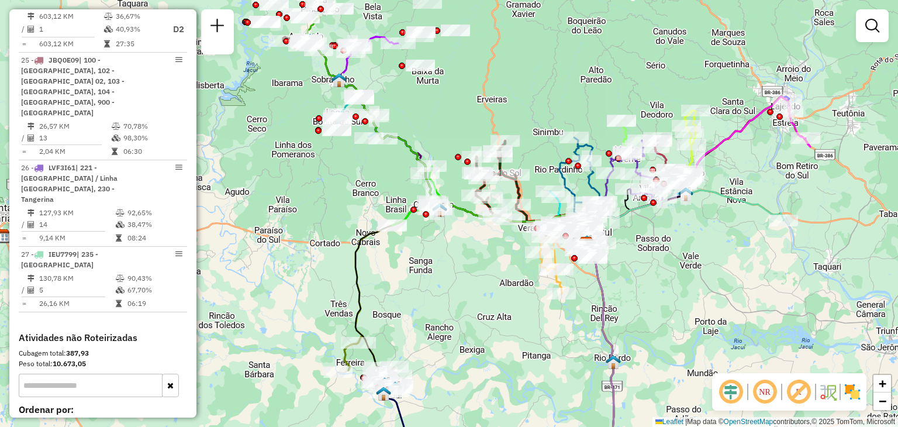
drag, startPoint x: 670, startPoint y: 233, endPoint x: 580, endPoint y: 274, distance: 98.4
click at [580, 274] on div "Janela de atendimento Grade de atendimento Capacidade Transportadoras Veículos …" at bounding box center [449, 213] width 898 height 427
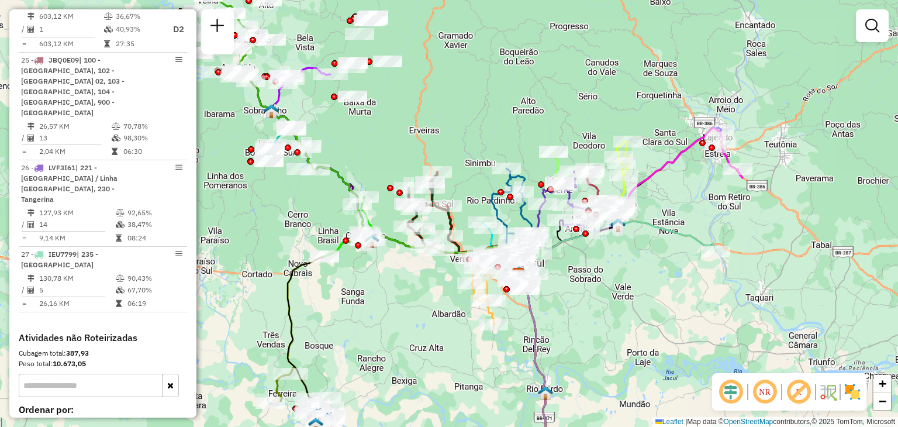
drag, startPoint x: 672, startPoint y: 251, endPoint x: 596, endPoint y: 315, distance: 99.2
click at [596, 315] on div "Janela de atendimento Grade de atendimento Capacidade Transportadoras Veículos …" at bounding box center [449, 213] width 898 height 427
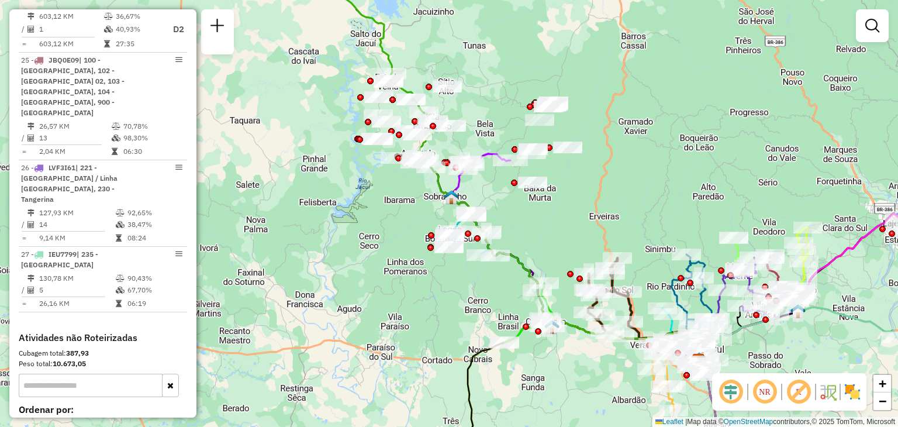
drag, startPoint x: 419, startPoint y: 189, endPoint x: 668, endPoint y: 222, distance: 251.3
click at [671, 225] on div "Janela de atendimento Grade de atendimento Capacidade Transportadoras Veículos …" at bounding box center [449, 213] width 898 height 427
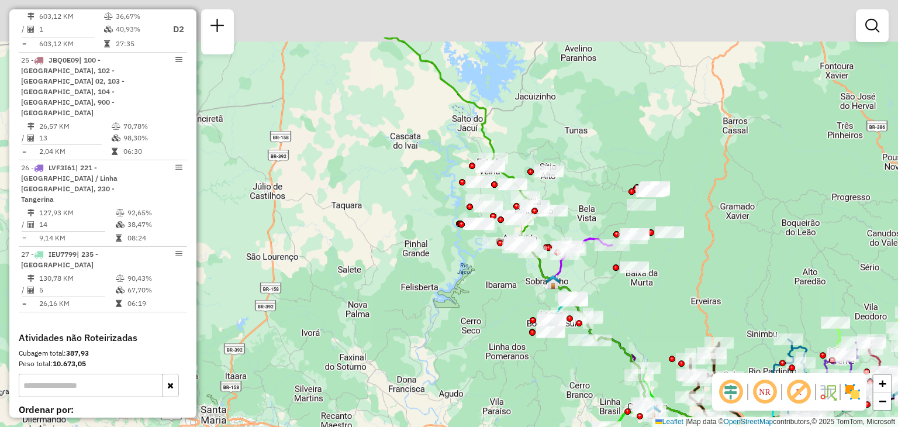
drag, startPoint x: 574, startPoint y: 188, endPoint x: 667, endPoint y: 270, distance: 123.9
click at [667, 270] on div "Janela de atendimento Grade de atendimento Capacidade Transportadoras Veículos …" at bounding box center [449, 213] width 898 height 427
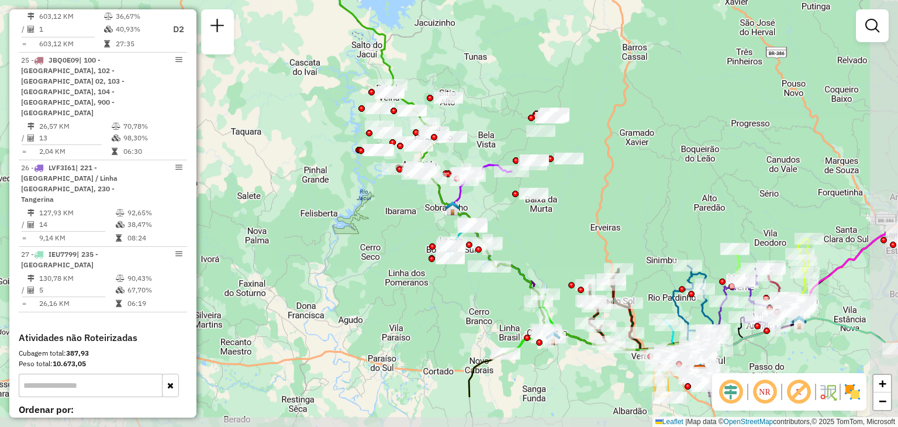
drag, startPoint x: 710, startPoint y: 260, endPoint x: 608, endPoint y: 187, distance: 125.6
click at [608, 187] on div "Janela de atendimento Grade de atendimento Capacidade Transportadoras Veículos …" at bounding box center [449, 213] width 898 height 427
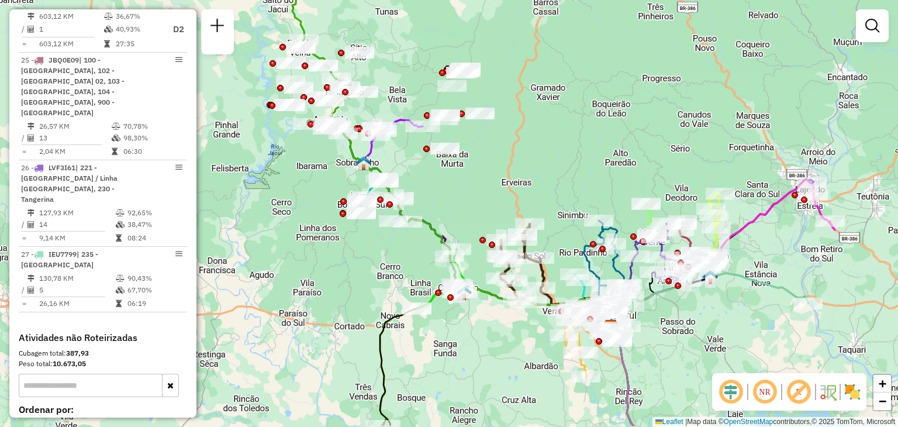
drag, startPoint x: 667, startPoint y: 238, endPoint x: 577, endPoint y: 194, distance: 99.6
click at [577, 195] on div "Janela de atendimento Grade de atendimento Capacidade Transportadoras Veículos …" at bounding box center [449, 213] width 898 height 427
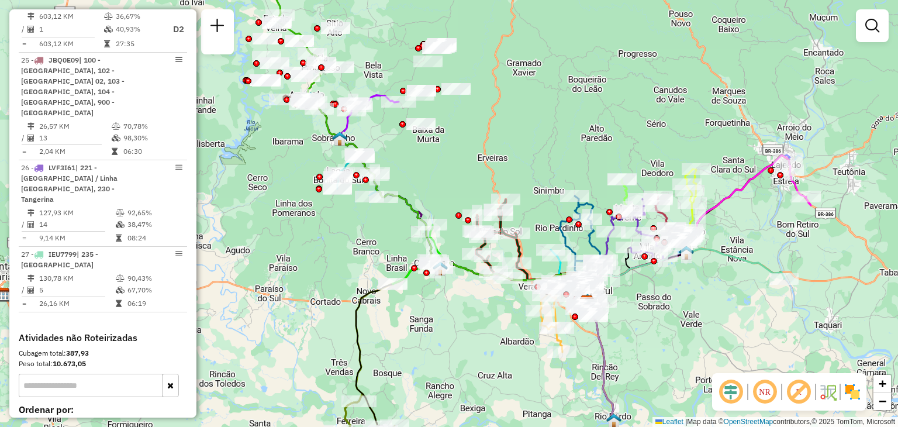
drag, startPoint x: 560, startPoint y: 199, endPoint x: 498, endPoint y: 133, distance: 90.2
click at [498, 133] on div "Janela de atendimento Grade de atendimento Capacidade Transportadoras Veículos …" at bounding box center [449, 213] width 898 height 427
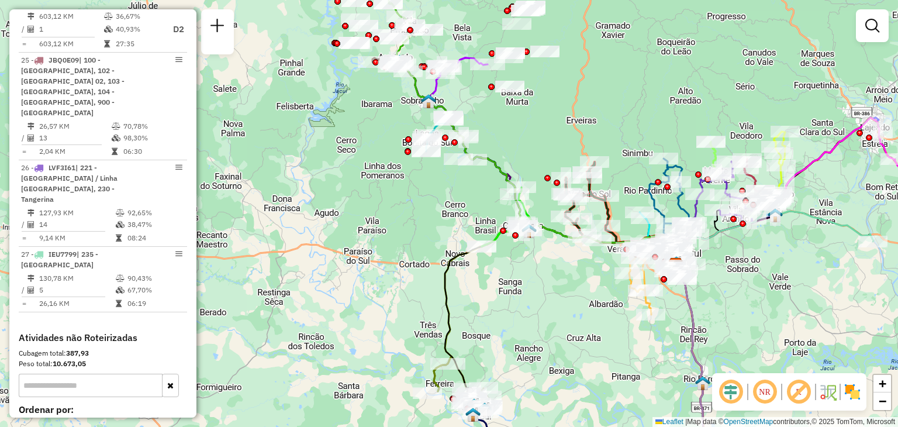
drag, startPoint x: 470, startPoint y: 281, endPoint x: 620, endPoint y: 290, distance: 150.5
click at [620, 290] on div "Janela de atendimento Grade de atendimento Capacidade Transportadoras Veículos …" at bounding box center [449, 213] width 898 height 427
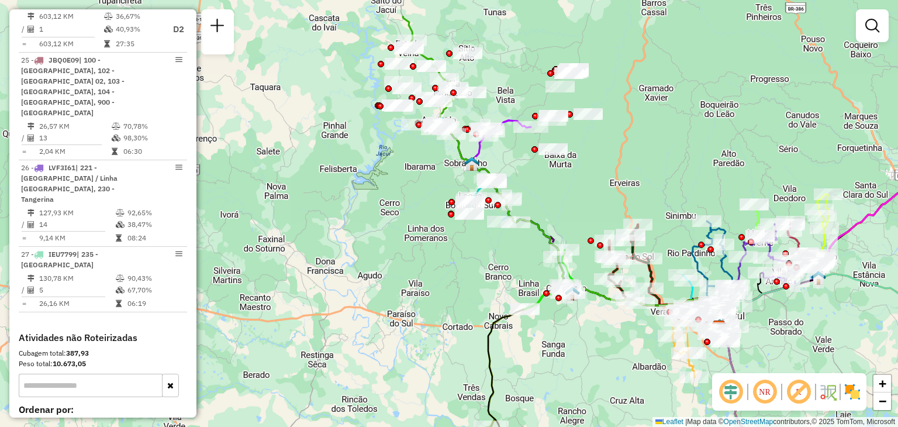
drag, startPoint x: 547, startPoint y: 156, endPoint x: 583, endPoint y: 235, distance: 86.9
click at [583, 235] on div "Janela de atendimento Grade de atendimento Capacidade Transportadoras Veículos …" at bounding box center [449, 213] width 898 height 427
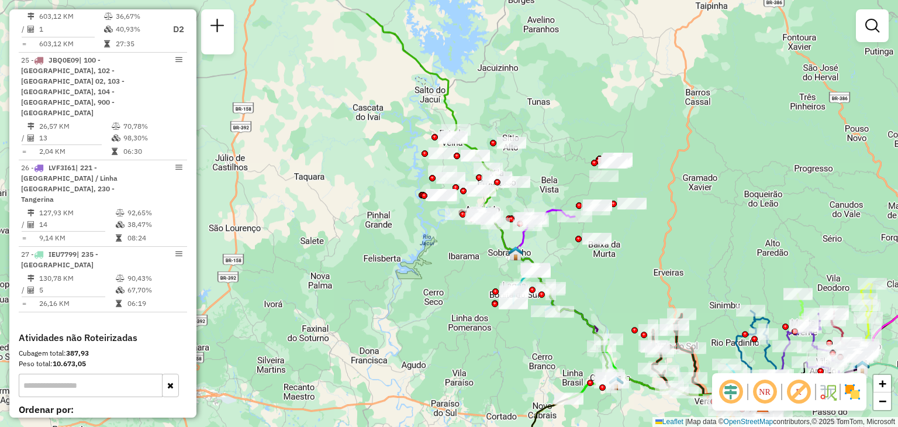
drag, startPoint x: 665, startPoint y: 195, endPoint x: 695, endPoint y: 260, distance: 72.2
click at [695, 260] on div "Janela de atendimento Grade de atendimento Capacidade Transportadoras Veículos …" at bounding box center [449, 213] width 898 height 427
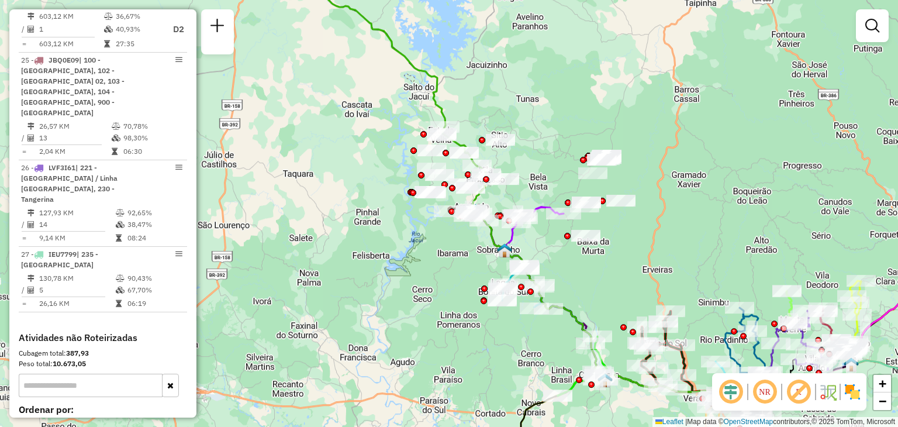
drag, startPoint x: 695, startPoint y: 252, endPoint x: 606, endPoint y: 198, distance: 104.2
click at [606, 198] on div "Janela de atendimento Grade de atendimento Capacidade Transportadoras Veículos …" at bounding box center [449, 213] width 898 height 427
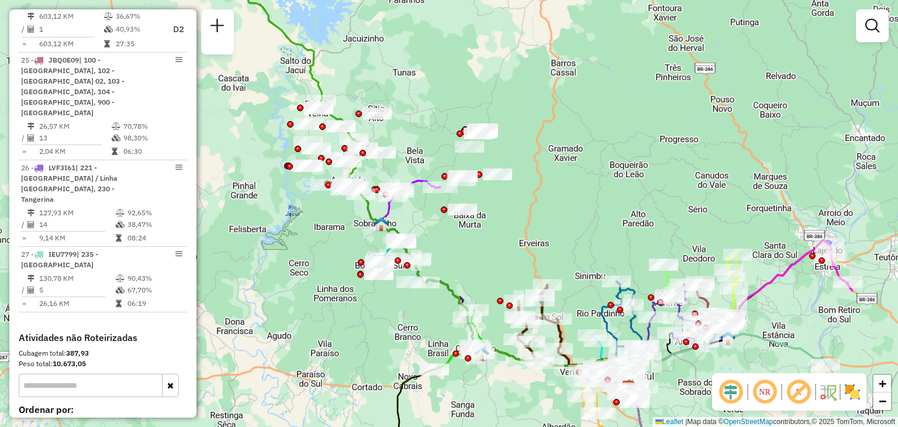
drag, startPoint x: 626, startPoint y: 230, endPoint x: 582, endPoint y: 253, distance: 49.4
click at [582, 253] on div "Janela de atendimento Grade de atendimento Capacidade Transportadoras Veículos …" at bounding box center [449, 213] width 898 height 427
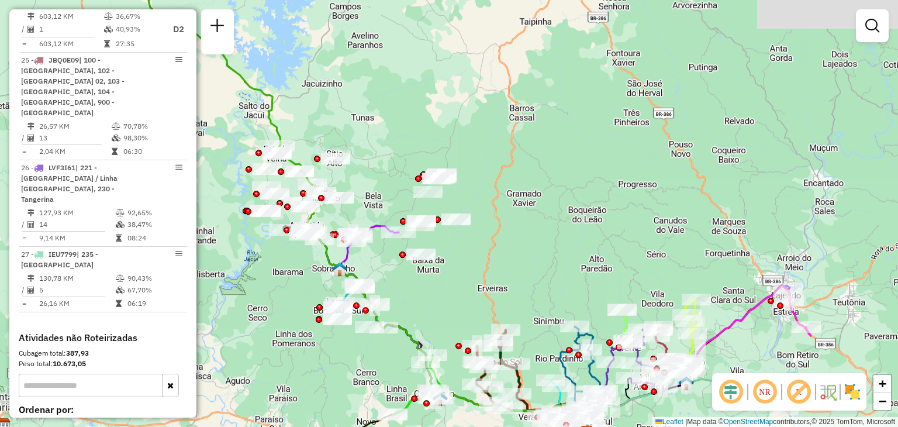
drag, startPoint x: 571, startPoint y: 246, endPoint x: 568, endPoint y: 253, distance: 7.6
click at [568, 253] on div "Janela de atendimento Grade de atendimento Capacidade Transportadoras Veículos …" at bounding box center [449, 213] width 898 height 427
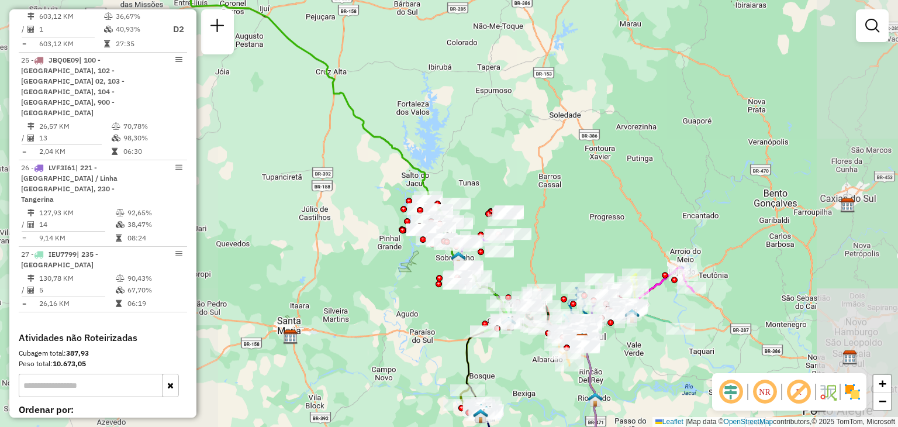
drag, startPoint x: 537, startPoint y: 257, endPoint x: 601, endPoint y: 258, distance: 64.3
click at [601, 259] on div "Janela de atendimento Grade de atendimento Capacidade Transportadoras Veículos …" at bounding box center [449, 213] width 898 height 427
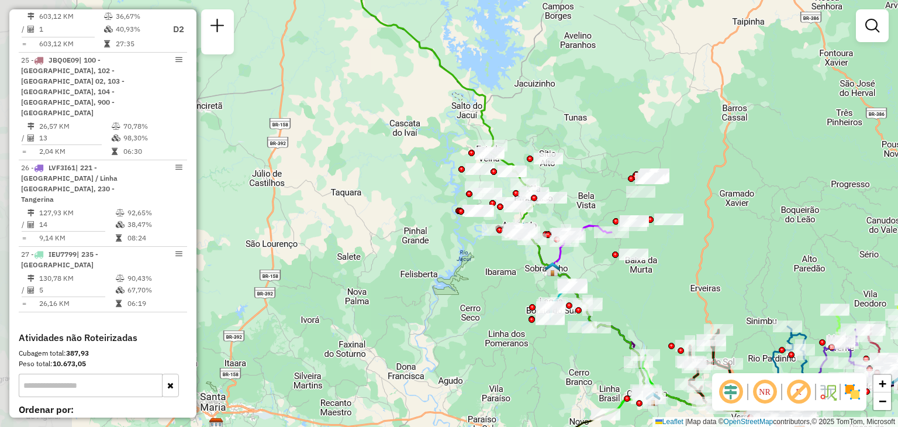
drag, startPoint x: 560, startPoint y: 249, endPoint x: 674, endPoint y: 263, distance: 114.2
click at [674, 263] on div "Janela de atendimento Grade de atendimento Capacidade Transportadoras Veículos …" at bounding box center [449, 213] width 898 height 427
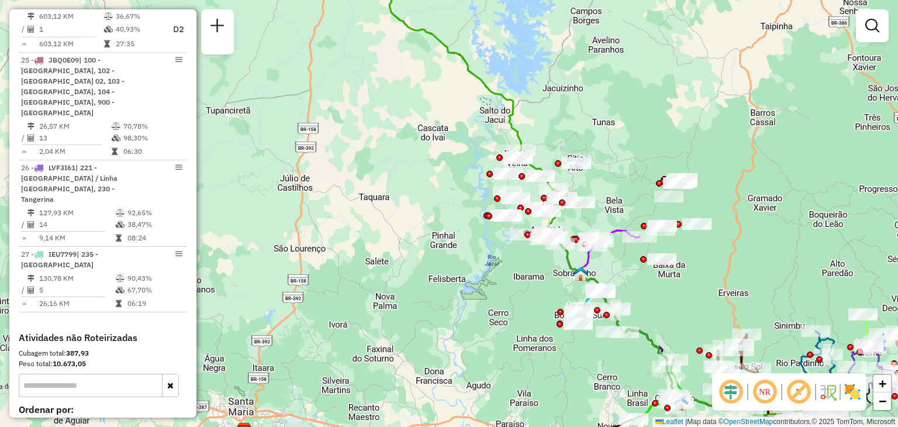
drag, startPoint x: 613, startPoint y: 218, endPoint x: 640, endPoint y: 223, distance: 27.3
click at [639, 223] on div "Janela de atendimento Grade de atendimento Capacidade Transportadoras Veículos …" at bounding box center [449, 213] width 898 height 427
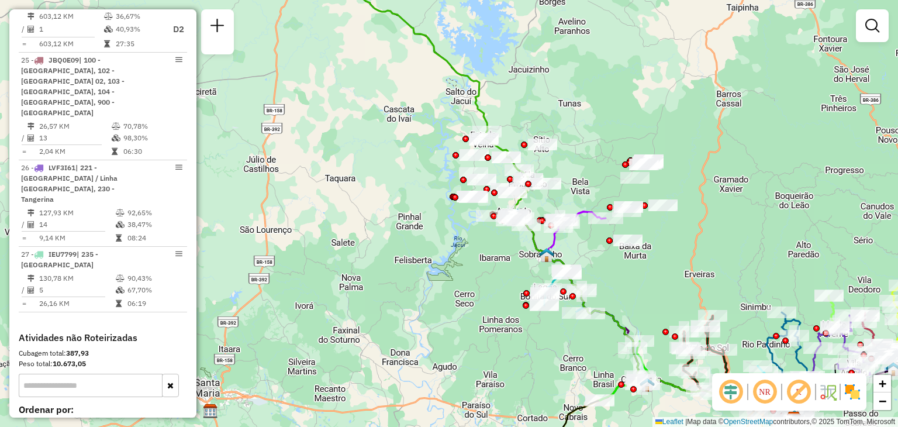
drag, startPoint x: 657, startPoint y: 241, endPoint x: 604, endPoint y: 223, distance: 56.2
click at [605, 223] on div "Janela de atendimento Grade de atendimento Capacidade Transportadoras Veículos …" at bounding box center [449, 213] width 898 height 427
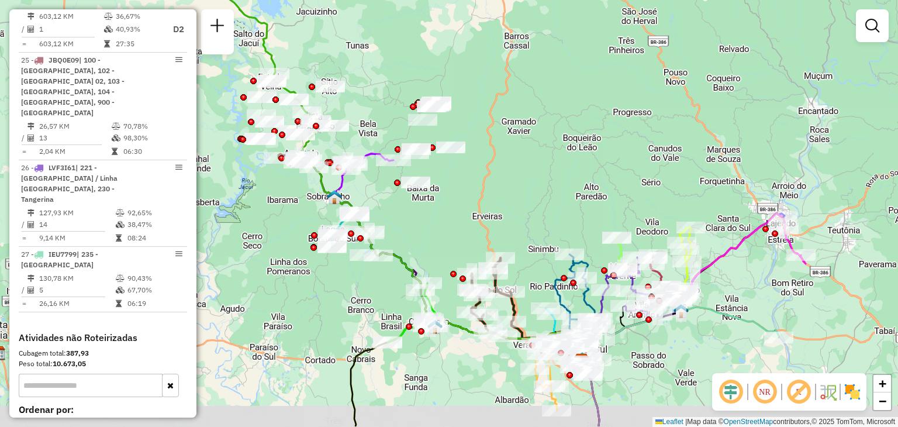
drag, startPoint x: 620, startPoint y: 219, endPoint x: 452, endPoint y: 176, distance: 173.7
click at [452, 176] on div "Janela de atendimento Grade de atendimento Capacidade Transportadoras Veículos …" at bounding box center [449, 213] width 898 height 427
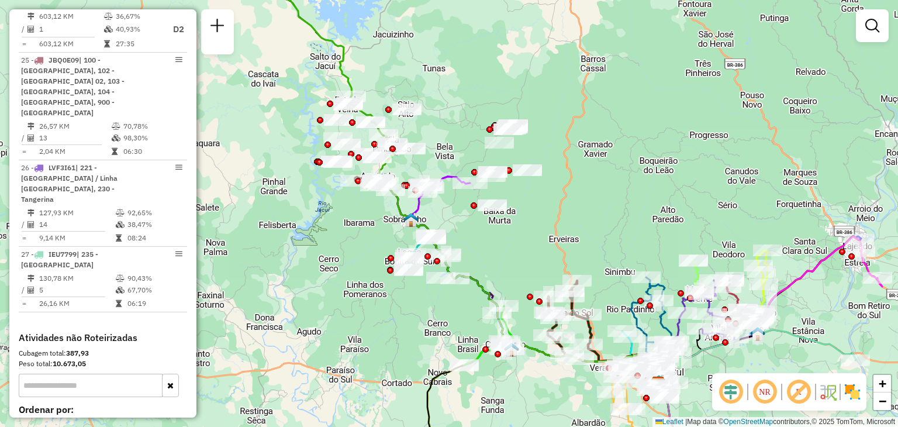
drag, startPoint x: 454, startPoint y: 204, endPoint x: 532, endPoint y: 227, distance: 80.7
click at [532, 227] on div "Janela de atendimento Grade de atendimento Capacidade Transportadoras Veículos …" at bounding box center [449, 213] width 898 height 427
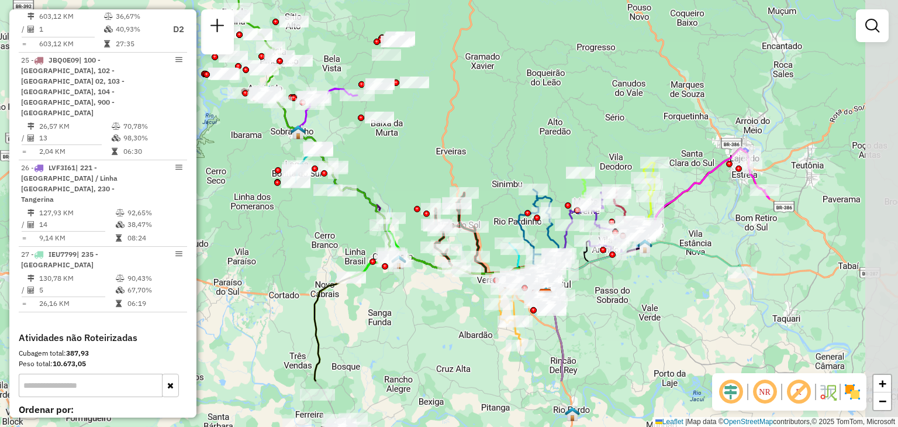
drag, startPoint x: 553, startPoint y: 234, endPoint x: 440, endPoint y: 146, distance: 143.3
click at [440, 146] on div "Janela de atendimento Grade de atendimento Capacidade Transportadoras Veículos …" at bounding box center [449, 213] width 898 height 427
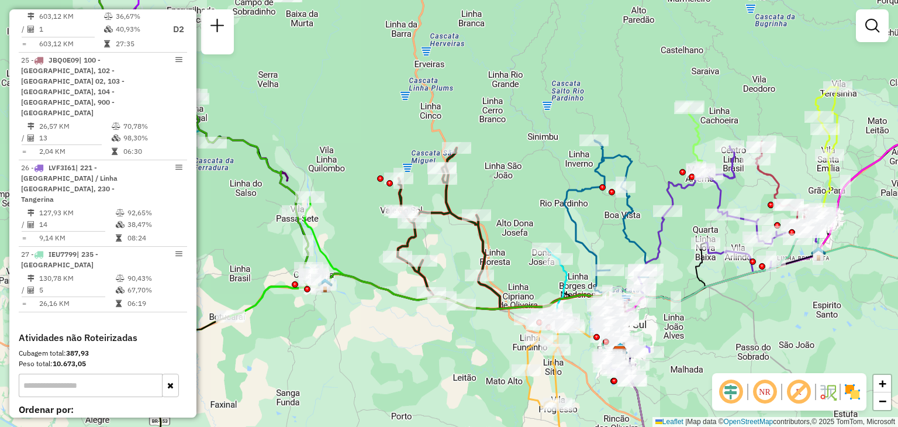
drag, startPoint x: 471, startPoint y: 218, endPoint x: 515, endPoint y: 189, distance: 51.9
click at [515, 189] on div "Janela de atendimento Grade de atendimento Capacidade Transportadoras Veículos …" at bounding box center [449, 213] width 898 height 427
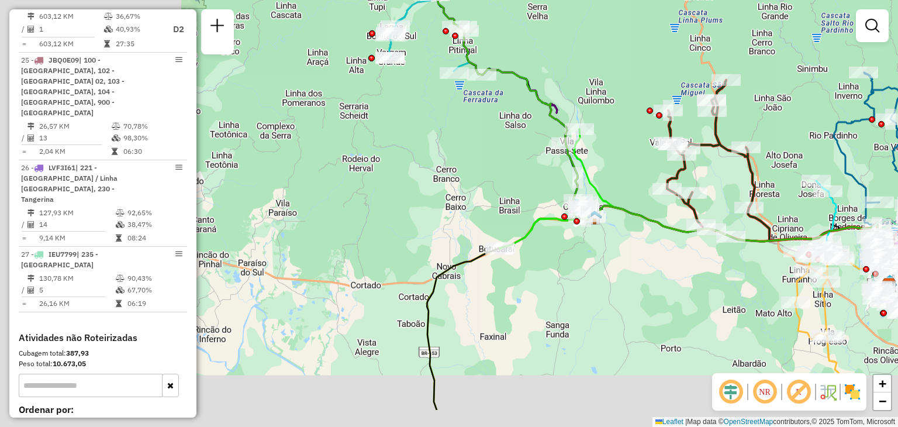
drag, startPoint x: 373, startPoint y: 313, endPoint x: 626, endPoint y: 253, distance: 259.6
click at [630, 253] on div "Janela de atendimento Grade de atendimento Capacidade Transportadoras Veículos …" at bounding box center [449, 213] width 898 height 427
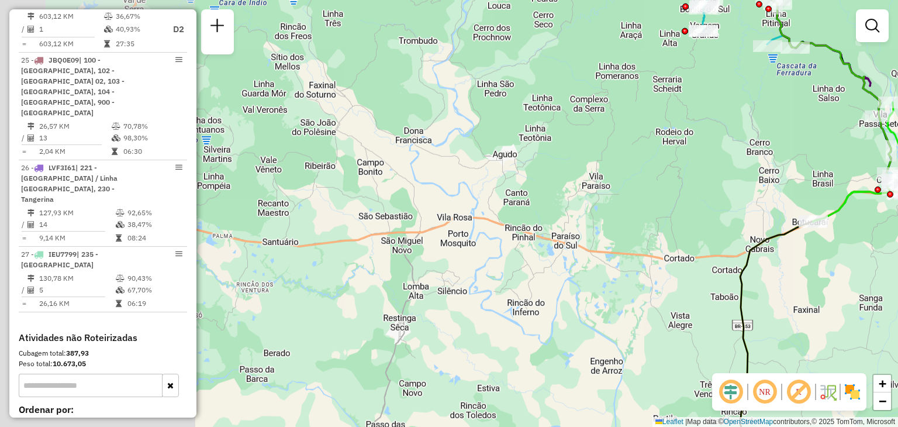
drag, startPoint x: 423, startPoint y: 194, endPoint x: 637, endPoint y: 198, distance: 213.5
click at [730, 169] on div "Janela de atendimento Grade de atendimento Capacidade Transportadoras Veículos …" at bounding box center [449, 213] width 898 height 427
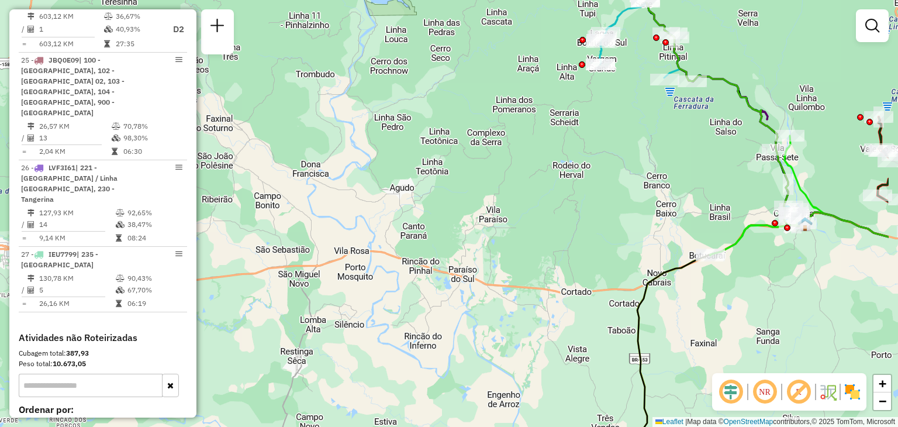
drag, startPoint x: 561, startPoint y: 235, endPoint x: 302, endPoint y: 304, distance: 267.5
click at [302, 304] on div "Janela de atendimento Grade de atendimento Capacidade Transportadoras Veículos …" at bounding box center [449, 213] width 898 height 427
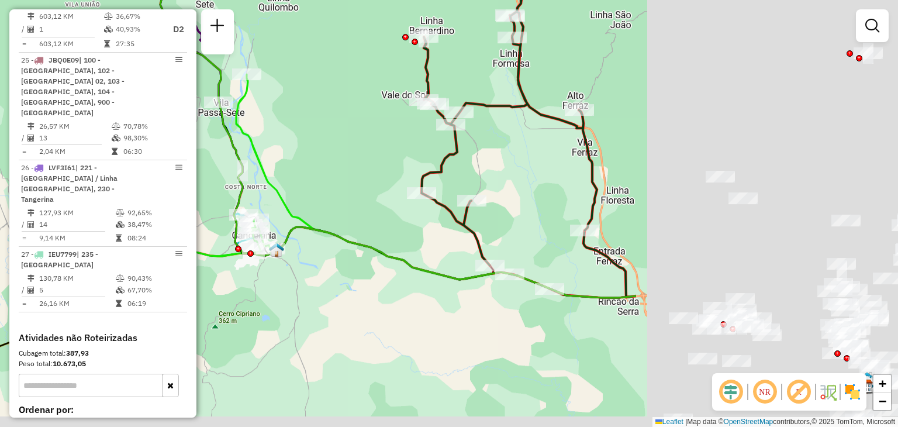
drag, startPoint x: 702, startPoint y: 288, endPoint x: 349, endPoint y: 275, distance: 353.5
click at [349, 275] on div "Janela de atendimento Grade de atendimento Capacidade Transportadoras Veículos …" at bounding box center [449, 213] width 898 height 427
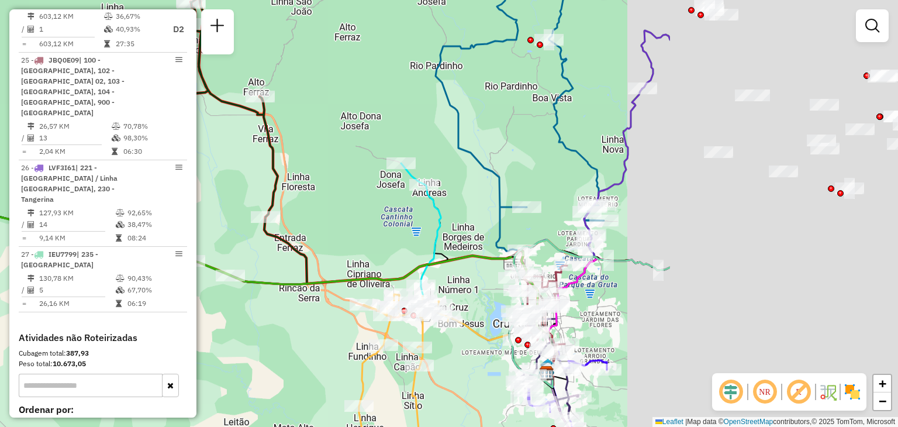
drag, startPoint x: 647, startPoint y: 232, endPoint x: 392, endPoint y: 239, distance: 255.1
click at [324, 212] on div "Janela de atendimento Grade de atendimento Capacidade Transportadoras Veículos …" at bounding box center [449, 213] width 898 height 427
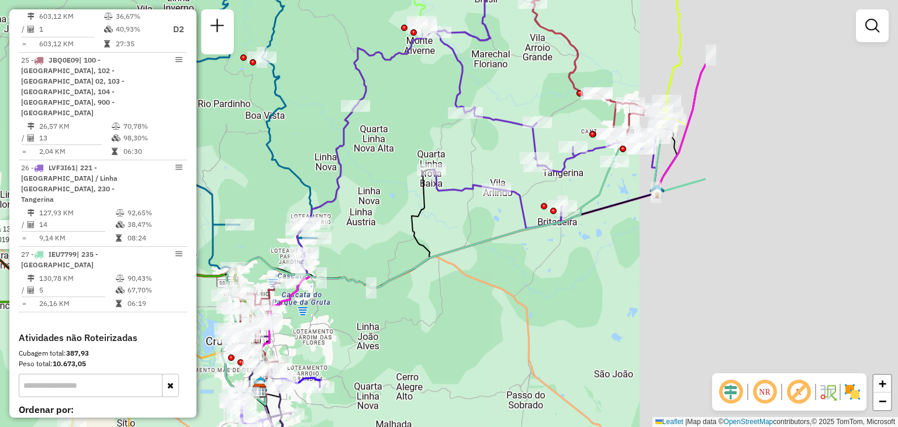
drag, startPoint x: 625, startPoint y: 300, endPoint x: 343, endPoint y: 322, distance: 282.7
click at [343, 322] on div "Rota 13 - Placa RAA8H52 41801997 - GLADIS M.ELLWANGER Janela de atendimento Gra…" at bounding box center [449, 213] width 898 height 427
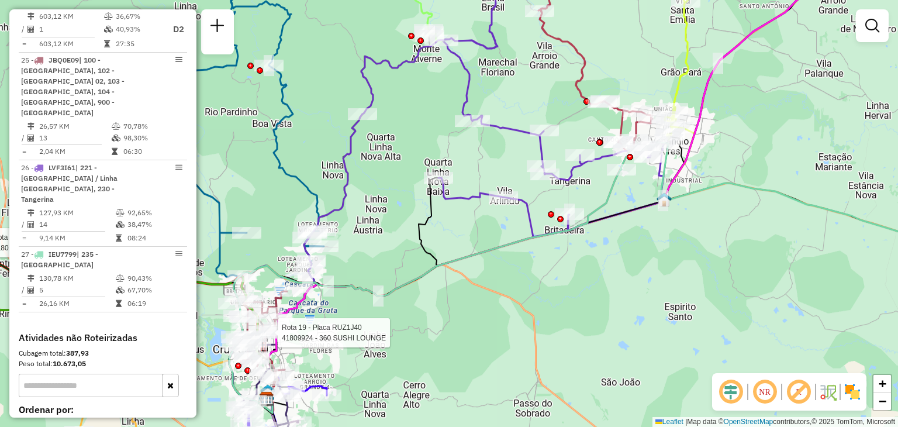
drag, startPoint x: 453, startPoint y: 219, endPoint x: 563, endPoint y: 286, distance: 129.1
click at [563, 286] on div "Rota 13 - Placa RAA8H52 41801997 - GLADIS M.ELLWANGER Rota 19 - Placa RUZ1J40 4…" at bounding box center [449, 213] width 898 height 427
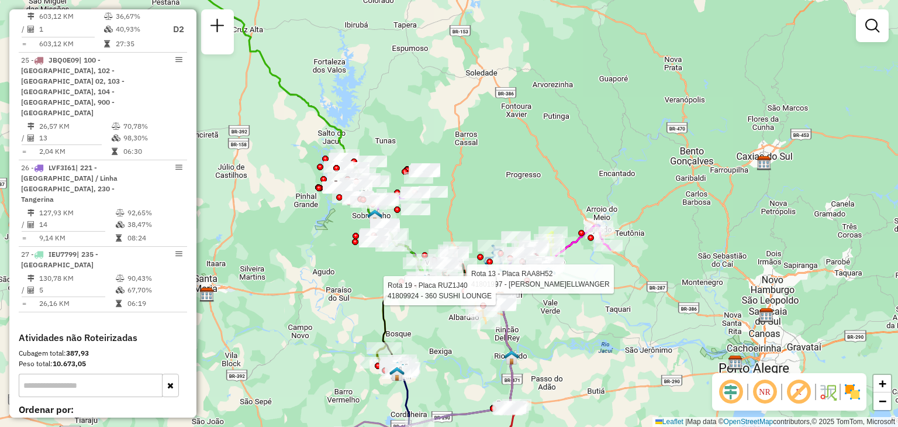
drag, startPoint x: 416, startPoint y: 216, endPoint x: 508, endPoint y: 227, distance: 92.6
click at [508, 227] on div "Rota 13 - Placa RAA8H52 41801997 - GLADIS M.ELLWANGER Rota 19 - Placa RUZ1J40 4…" at bounding box center [449, 213] width 898 height 427
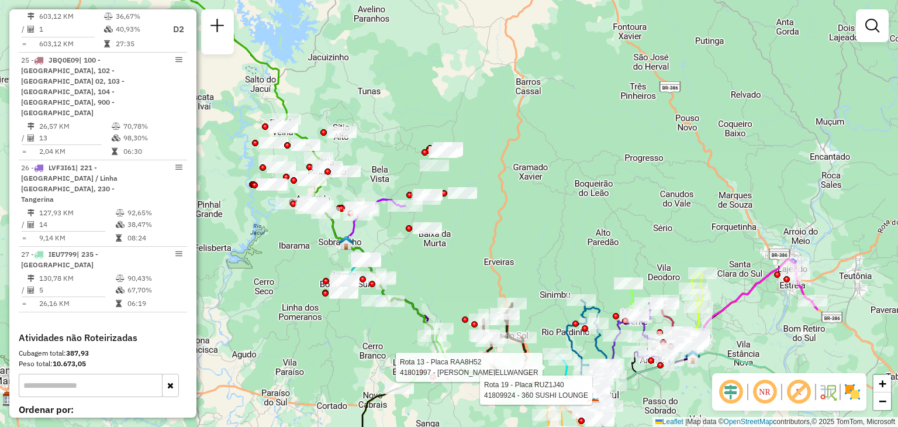
drag, startPoint x: 462, startPoint y: 223, endPoint x: 657, endPoint y: 240, distance: 195.5
click at [657, 240] on div "Rota 13 - Placa RAA8H52 41801997 - GLADIS M.ELLWANGER Rota 19 - Placa RUZ1J40 4…" at bounding box center [449, 213] width 898 height 427
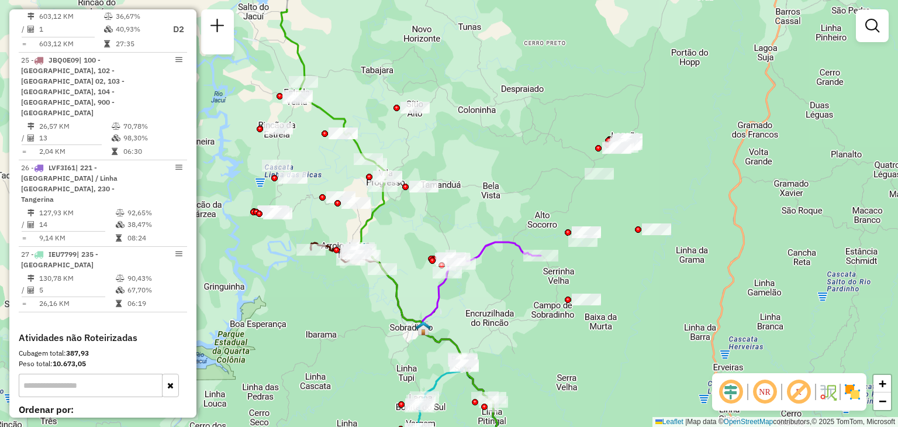
drag, startPoint x: 650, startPoint y: 230, endPoint x: 673, endPoint y: 282, distance: 56.3
click at [673, 282] on div "Rota 13 - Placa RAA8H52 41801997 - GLADIS M.ELLWANGER Rota 19 - Placa RUZ1J40 4…" at bounding box center [449, 213] width 898 height 427
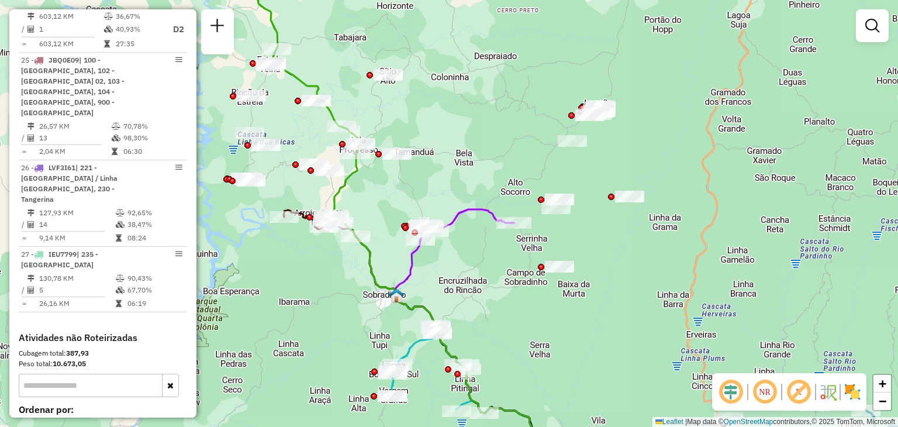
drag, startPoint x: 474, startPoint y: 239, endPoint x: 447, endPoint y: 209, distance: 40.2
click at [446, 204] on div "Rota 13 - Placa RAA8H52 41801997 - GLADIS M.ELLWANGER Rota 19 - Placa RUZ1J40 4…" at bounding box center [449, 213] width 898 height 427
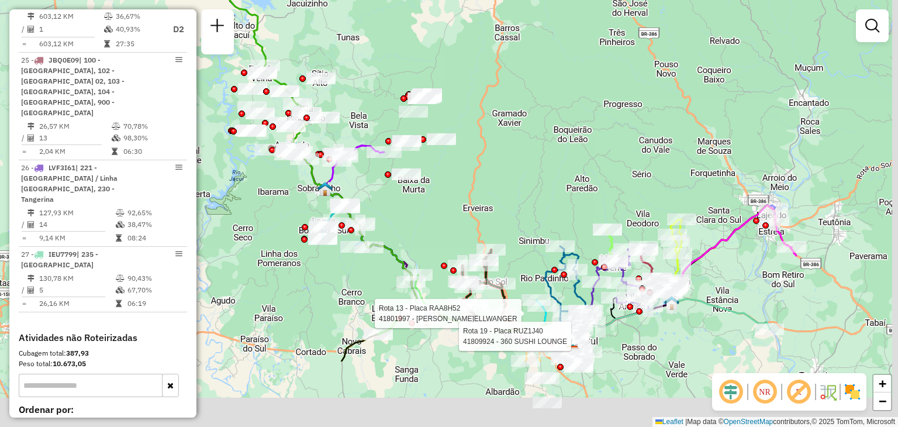
drag, startPoint x: 442, startPoint y: 272, endPoint x: 356, endPoint y: 164, distance: 137.7
click at [356, 164] on div "Rota 13 - Placa RAA8H52 41801997 - GLADIS M.ELLWANGER Rota 19 - Placa RUZ1J40 4…" at bounding box center [449, 213] width 898 height 427
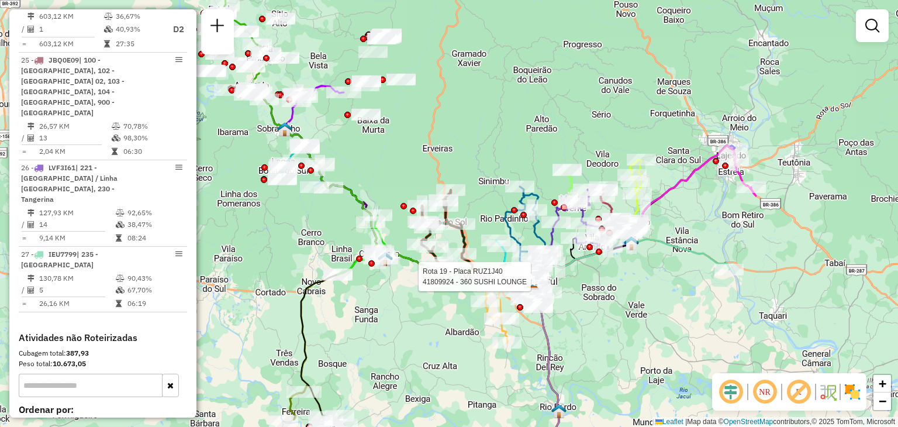
click at [492, 198] on div "Rota 19 - Placa RUZ1J40 41809924 - 360 SUSHI LOUNGE Janela de atendimento Grade…" at bounding box center [449, 213] width 898 height 427
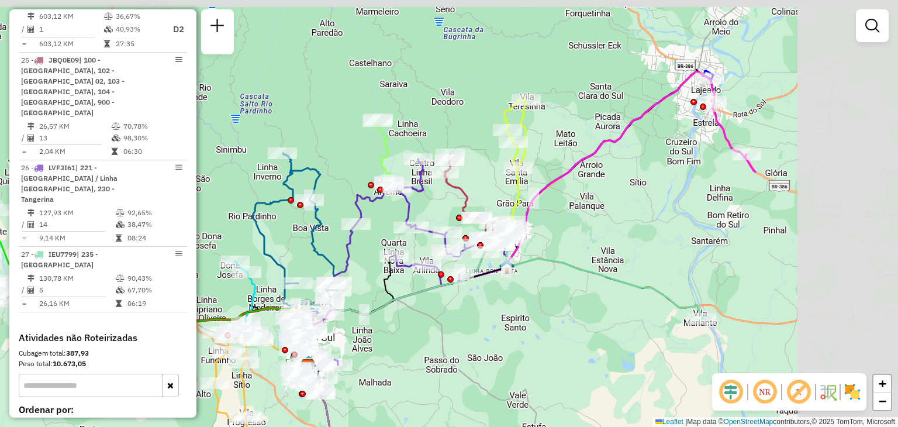
drag, startPoint x: 632, startPoint y: 254, endPoint x: 440, endPoint y: 314, distance: 201.0
click at [440, 314] on div "Janela de atendimento Grade de atendimento Capacidade Transportadoras Veículos …" at bounding box center [449, 213] width 898 height 427
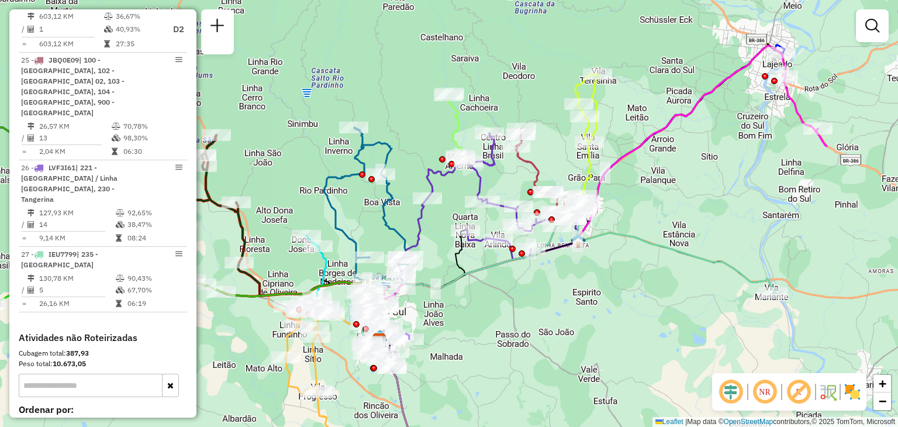
drag, startPoint x: 285, startPoint y: 225, endPoint x: 403, endPoint y: 181, distance: 126.6
click at [403, 181] on div "Janela de atendimento Grade de atendimento Capacidade Transportadoras Veículos …" at bounding box center [449, 213] width 898 height 427
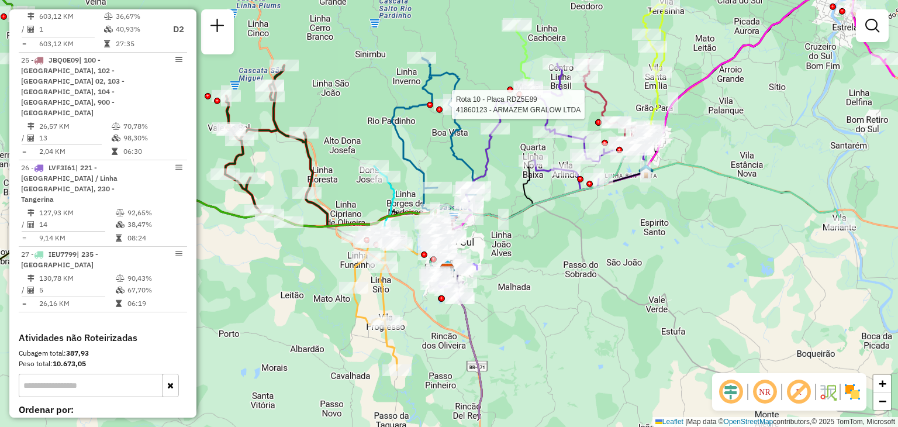
drag, startPoint x: 402, startPoint y: 206, endPoint x: 424, endPoint y: 155, distance: 56.1
click at [424, 155] on div "Rota 10 - Placa RDZ5E89 41860123 - ARMAZEM GRALOW LTDA Janela de atendimento Gr…" at bounding box center [449, 213] width 898 height 427
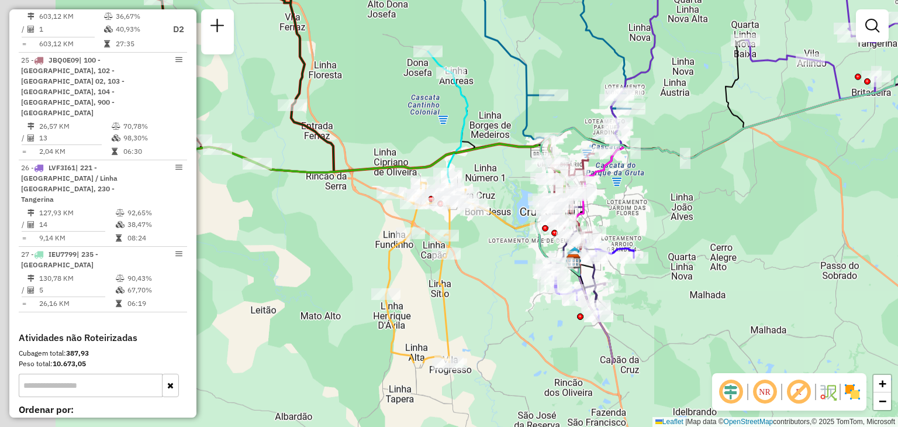
drag, startPoint x: 516, startPoint y: 276, endPoint x: 624, endPoint y: 207, distance: 127.8
click at [642, 163] on div "Rota 10 - Placa RDZ5E89 41860123 - ARMAZEM GRALOW LTDA Janela de atendimento Gr…" at bounding box center [449, 213] width 898 height 427
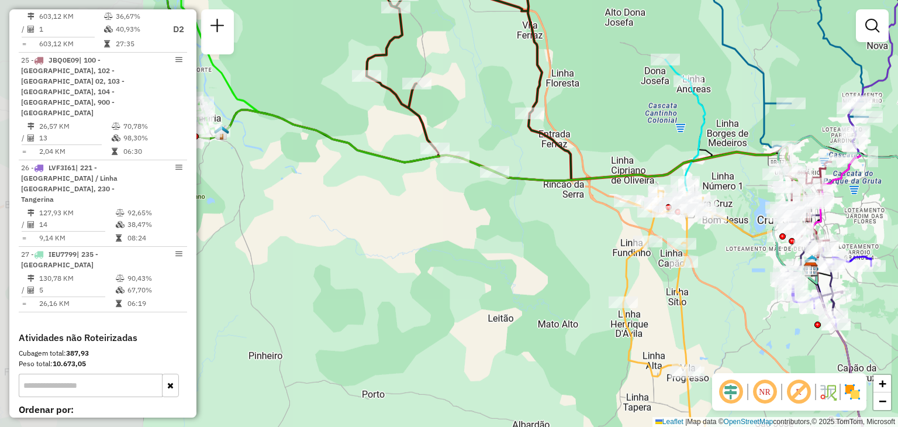
drag, startPoint x: 302, startPoint y: 188, endPoint x: 551, endPoint y: 204, distance: 249.0
click at [551, 204] on div "Rota 10 - Placa RDZ5E89 41860123 - ARMAZEM GRALOW LTDA Janela de atendimento Gr…" at bounding box center [449, 213] width 898 height 427
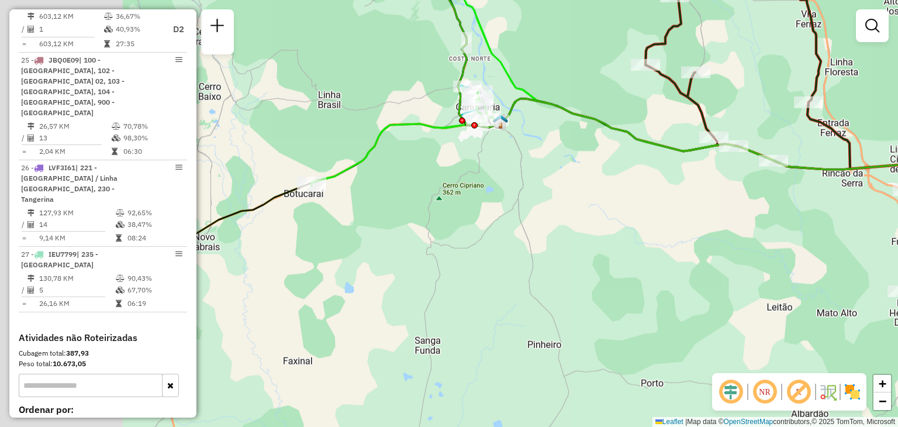
drag, startPoint x: 320, startPoint y: 277, endPoint x: 588, endPoint y: 220, distance: 273.2
click at [604, 264] on div "Rota 10 - Placa RDZ5E89 41860123 - ARMAZEM GRALOW LTDA Janela de atendimento Gr…" at bounding box center [449, 213] width 898 height 427
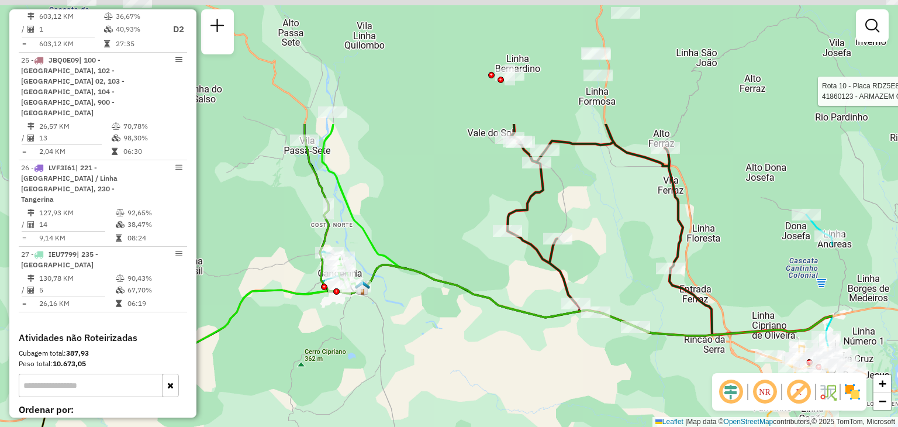
drag, startPoint x: 597, startPoint y: 183, endPoint x: 438, endPoint y: 351, distance: 231.7
click at [438, 351] on div "Rota 10 - Placa RDZ5E89 41860123 - ARMAZEM GRALOW LTDA Janela de atendimento Gr…" at bounding box center [449, 213] width 898 height 427
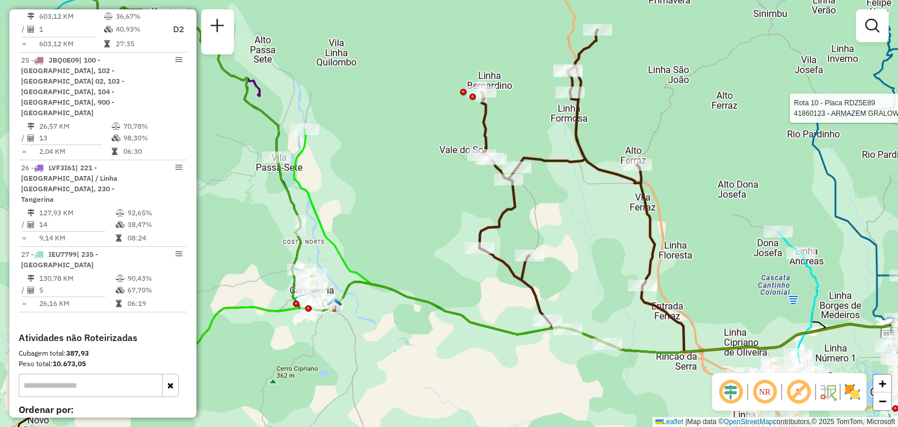
drag, startPoint x: 614, startPoint y: 220, endPoint x: 588, endPoint y: 233, distance: 29.0
click at [589, 234] on div "Rota 10 - Placa RDZ5E89 41860123 - ARMAZEM GRALOW LTDA Janela de atendimento Gr…" at bounding box center [449, 213] width 898 height 427
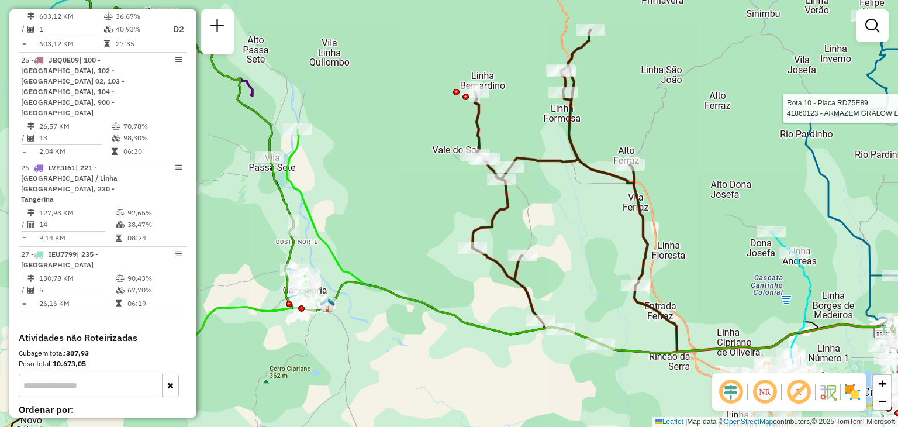
drag, startPoint x: 576, startPoint y: 226, endPoint x: 465, endPoint y: 190, distance: 116.1
click at [465, 190] on div "Rota 10 - Placa RDZ5E89 41860123 - ARMAZEM GRALOW LTDA Janela de atendimento Gr…" at bounding box center [449, 213] width 898 height 427
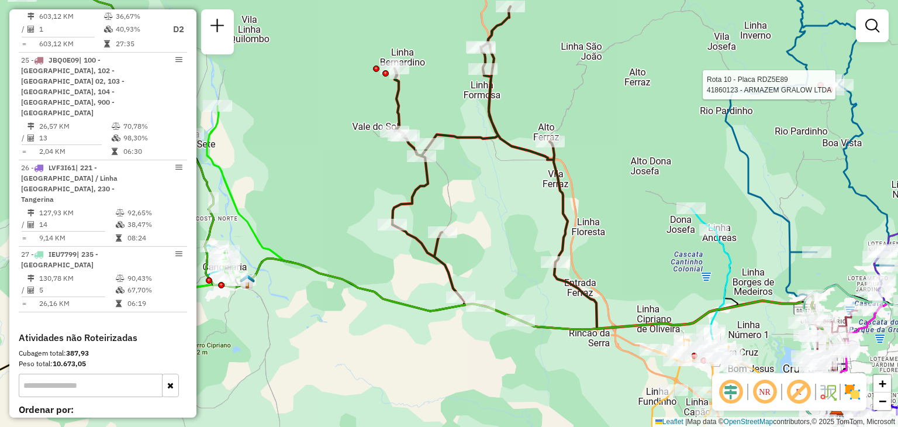
drag, startPoint x: 464, startPoint y: 186, endPoint x: 547, endPoint y: 220, distance: 89.4
click at [545, 220] on div "Rota 10 - Placa RDZ5E89 41860123 - ARMAZEM GRALOW LTDA Janela de atendimento Gr…" at bounding box center [449, 213] width 898 height 427
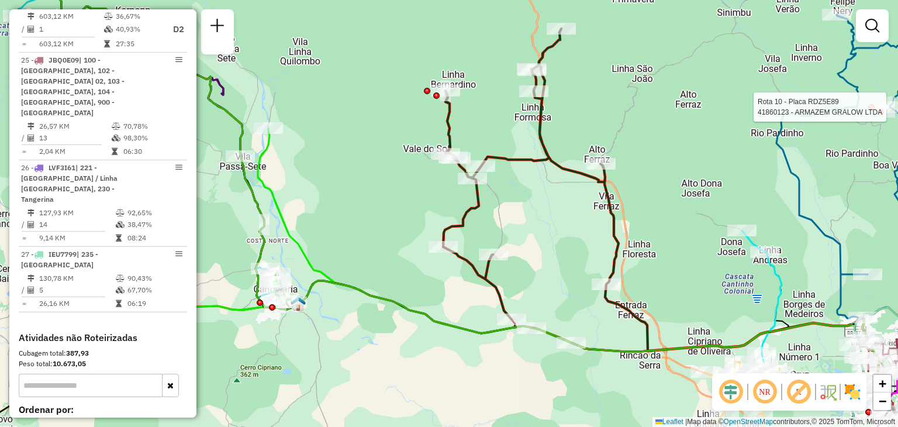
drag, startPoint x: 532, startPoint y: 190, endPoint x: 539, endPoint y: 258, distance: 68.8
click at [539, 258] on div "Rota 10 - Placa RDZ5E89 41860123 - ARMAZEM GRALOW LTDA Janela de atendimento Gr…" at bounding box center [449, 213] width 898 height 427
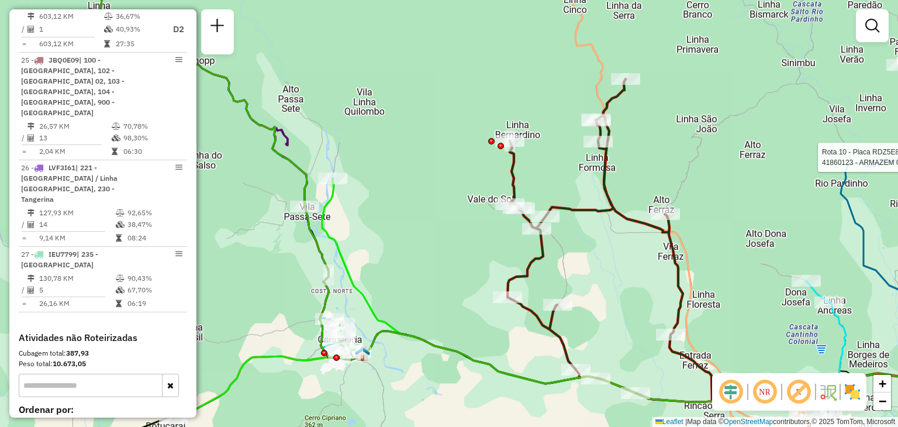
drag, startPoint x: 593, startPoint y: 183, endPoint x: 646, endPoint y: 144, distance: 66.1
click at [656, 131] on div "Rota 10 - Placa RDZ5E89 41860123 - ARMAZEM GRALOW LTDA Janela de atendimento Gr…" at bounding box center [449, 213] width 898 height 427
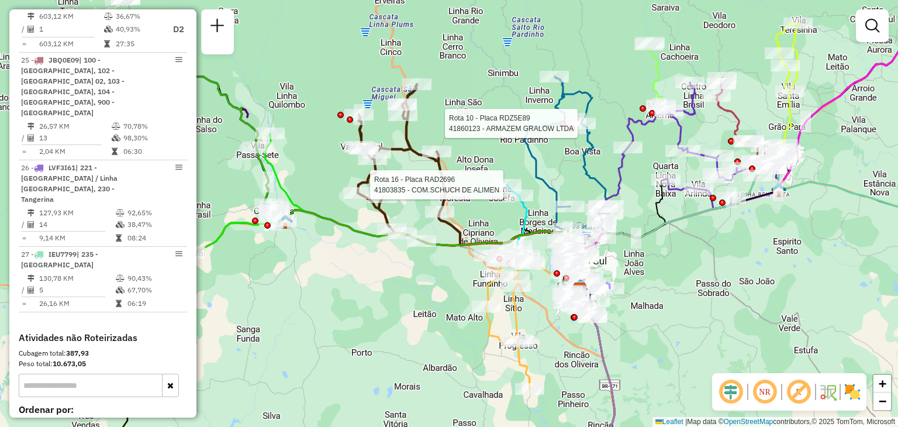
drag, startPoint x: 672, startPoint y: 213, endPoint x: 639, endPoint y: 273, distance: 68.6
click at [643, 272] on div "Rota 10 - Placa RDZ5E89 41860123 - ARMAZEM GRALOW LTDA Rota 16 - Placa RAD2696 …" at bounding box center [449, 213] width 898 height 427
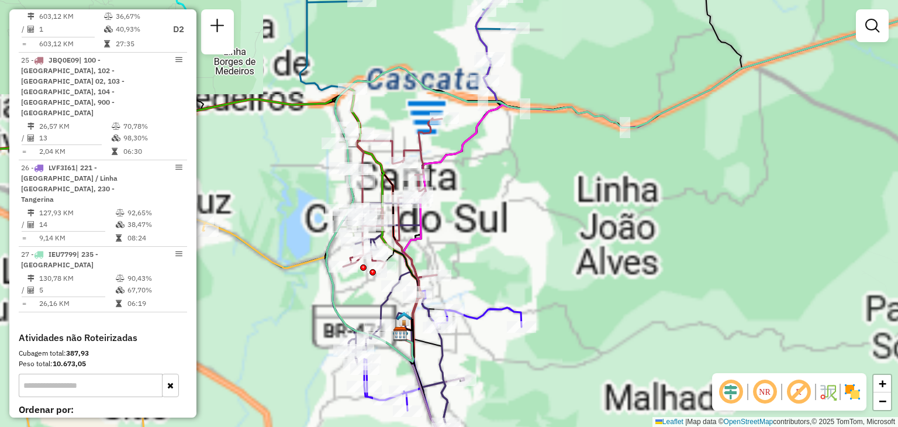
drag, startPoint x: 551, startPoint y: 288, endPoint x: 760, endPoint y: 159, distance: 245.5
click at [760, 160] on div "Rota 10 - Placa RDZ5E89 41860123 - ARMAZEM GRALOW LTDA Rota 16 - Placa RAD2696 …" at bounding box center [449, 213] width 898 height 427
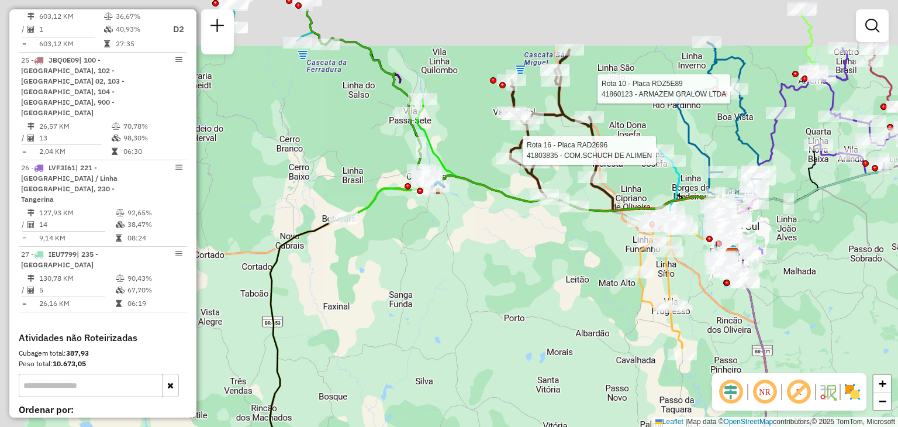
drag, startPoint x: 511, startPoint y: 185, endPoint x: 563, endPoint y: 237, distance: 73.6
click at [563, 237] on div "Rota 10 - Placa RDZ5E89 41860123 - ARMAZEM GRALOW LTDA Rota 16 - Placa RAD2696 …" at bounding box center [449, 213] width 898 height 427
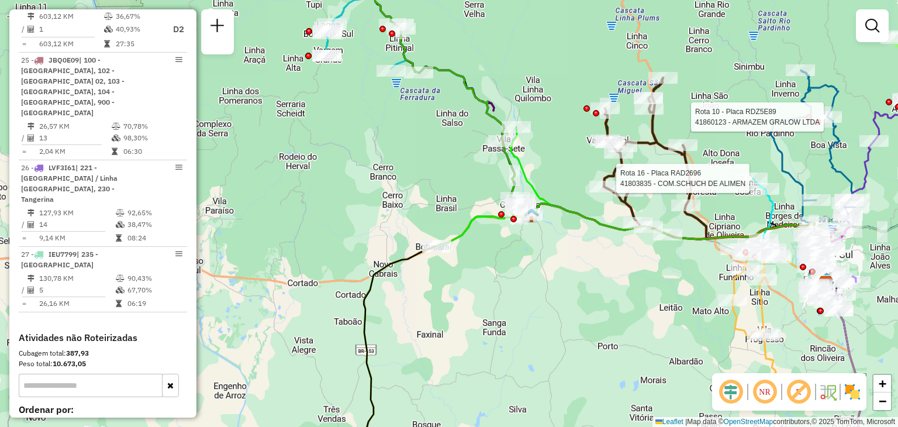
drag, startPoint x: 486, startPoint y: 244, endPoint x: 558, endPoint y: 270, distance: 76.6
click at [558, 270] on div "Rota 10 - Placa RDZ5E89 41860123 - ARMAZEM GRALOW LTDA Rota 16 - Placa RAD2696 …" at bounding box center [449, 213] width 898 height 427
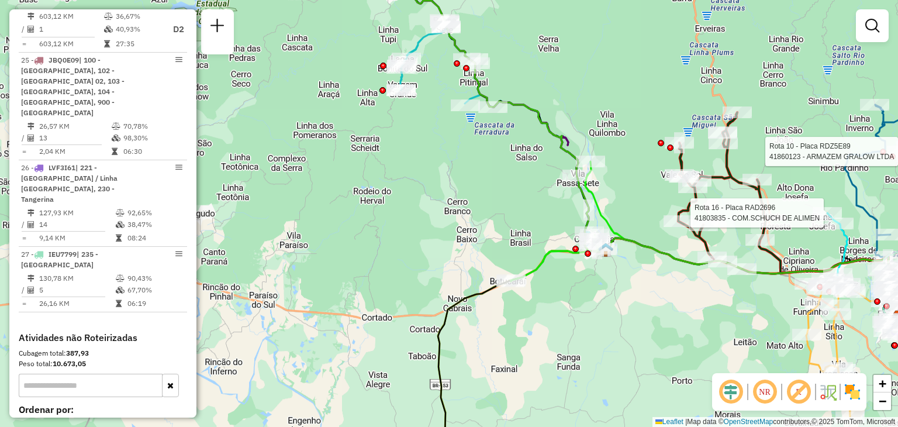
drag, startPoint x: 492, startPoint y: 171, endPoint x: 526, endPoint y: 270, distance: 104.7
click at [526, 269] on div "Rota 10 - Placa RDZ5E89 41860123 - ARMAZEM GRALOW LTDA Rota 16 - Placa RAD2696 …" at bounding box center [449, 213] width 898 height 427
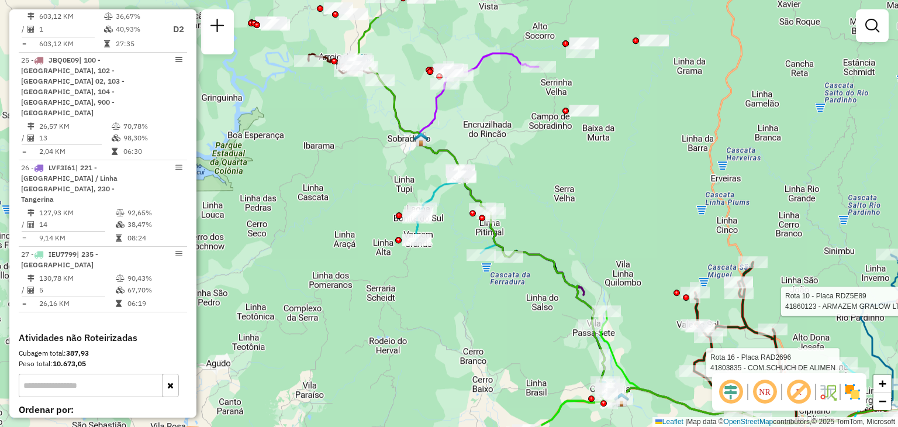
drag, startPoint x: 584, startPoint y: 119, endPoint x: 556, endPoint y: 223, distance: 107.8
click at [556, 223] on div "Rota 10 - Placa RDZ5E89 41860123 - ARMAZEM GRALOW LTDA Rota 16 - Placa RAD2696 …" at bounding box center [449, 213] width 898 height 427
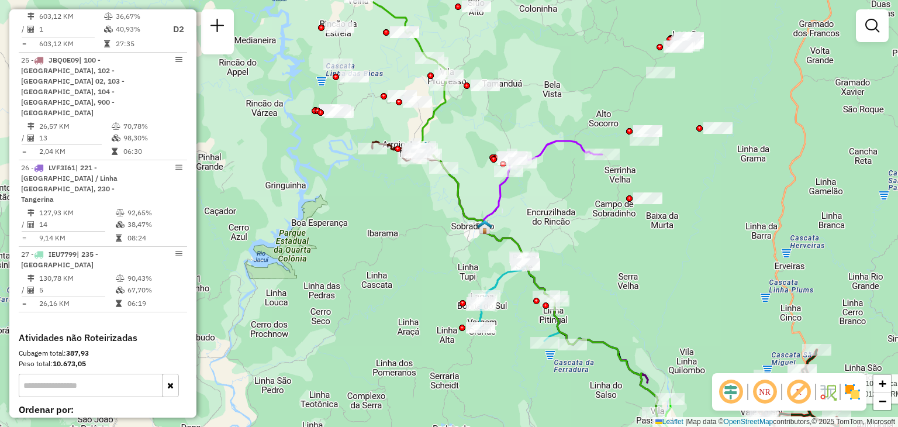
drag, startPoint x: 473, startPoint y: 104, endPoint x: 551, endPoint y: 136, distance: 84.9
click at [551, 141] on icon at bounding box center [556, 152] width 91 height 22
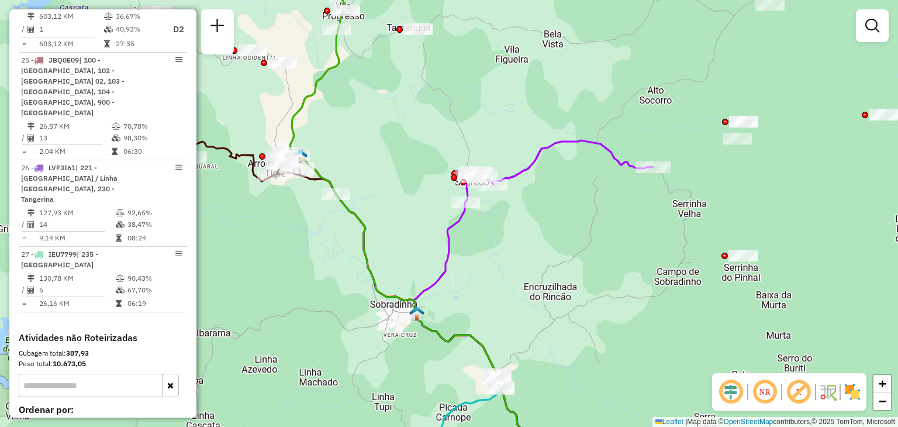
drag, startPoint x: 509, startPoint y: 281, endPoint x: 579, endPoint y: 232, distance: 85.3
click at [579, 232] on div "Rota 10 - Placa RDZ5E89 41860123 - ARMAZEM GRALOW LTDA Rota 16 - Placa RAD2696 …" at bounding box center [449, 213] width 898 height 427
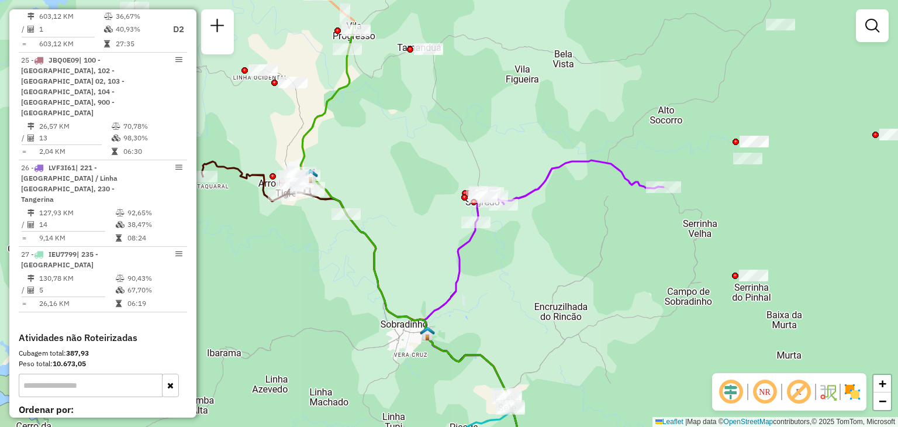
drag, startPoint x: 606, startPoint y: 167, endPoint x: 547, endPoint y: 238, distance: 92.6
click at [547, 238] on div "Rota 10 - Placa RDZ5E89 41860123 - ARMAZEM GRALOW LTDA Rota 16 - Placa RAD2696 …" at bounding box center [449, 213] width 898 height 427
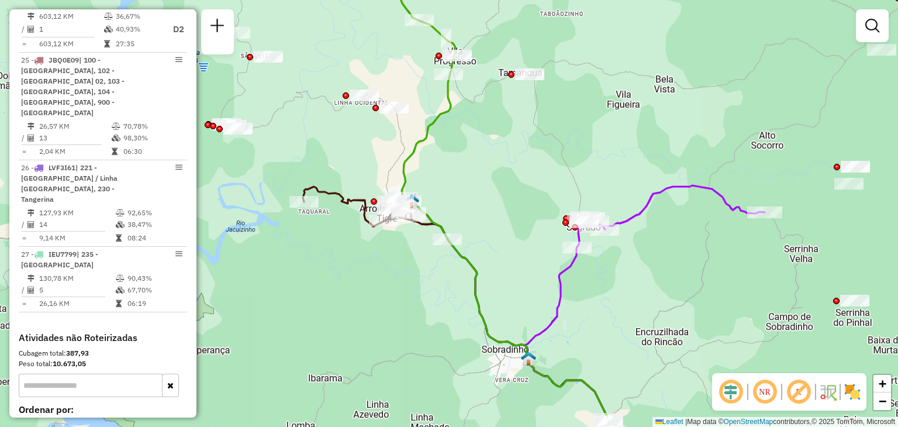
drag, startPoint x: 509, startPoint y: 147, endPoint x: 624, endPoint y: 164, distance: 116.4
click at [622, 167] on div "Rota 10 - Placa RDZ5E89 41860123 - ARMAZEM GRALOW LTDA Rota 16 - Placa RAD2696 …" at bounding box center [449, 213] width 898 height 427
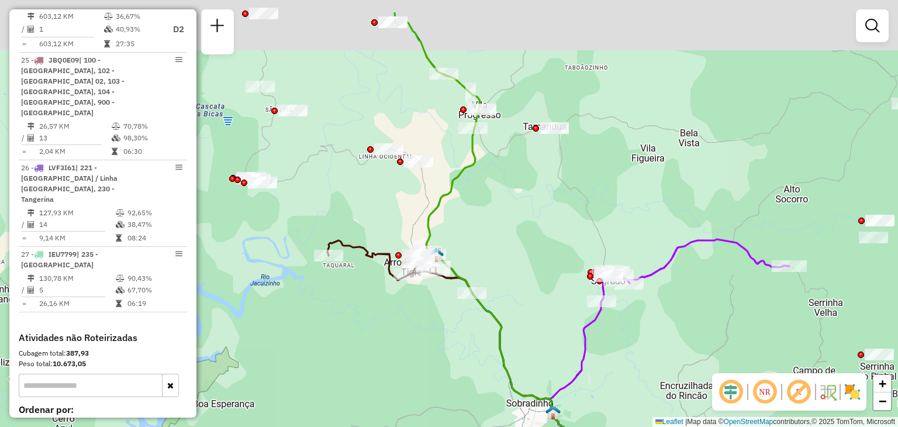
drag, startPoint x: 573, startPoint y: 129, endPoint x: 536, endPoint y: 192, distance: 73.1
click at [538, 192] on div "Rota 10 - Placa RDZ5E89 41860123 - ARMAZEM GRALOW LTDA Rota 16 - Placa RAD2696 …" at bounding box center [449, 213] width 898 height 427
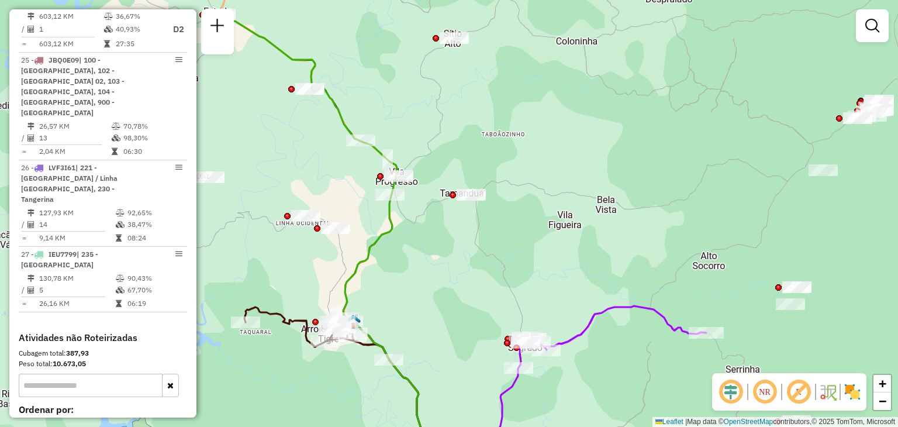
drag, startPoint x: 522, startPoint y: 177, endPoint x: 492, endPoint y: 227, distance: 58.5
click at [491, 230] on div "Rota 10 - Placa RDZ5E89 41860123 - ARMAZEM GRALOW LTDA Rota 16 - Placa RAD2696 …" at bounding box center [449, 213] width 898 height 427
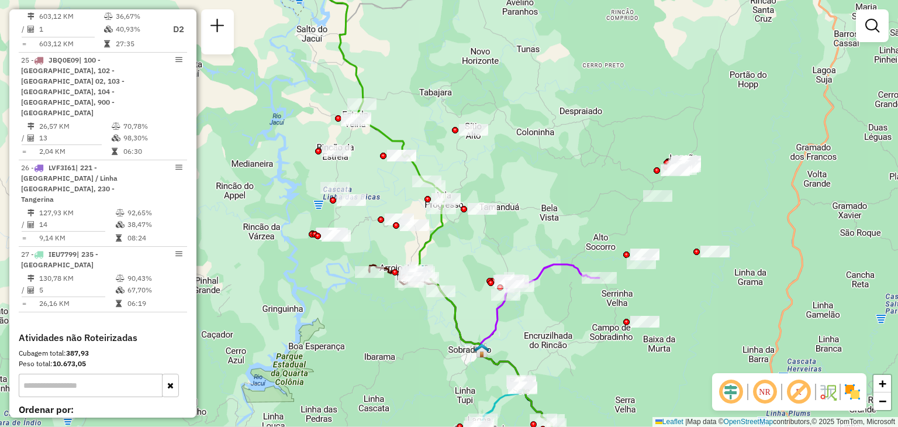
drag, startPoint x: 461, startPoint y: 173, endPoint x: 581, endPoint y: 223, distance: 130.0
click at [581, 223] on div "Rota 10 - Placa RDZ5E89 41860123 - ARMAZEM GRALOW LTDA Rota 16 - Placa RAD2696 …" at bounding box center [449, 213] width 898 height 427
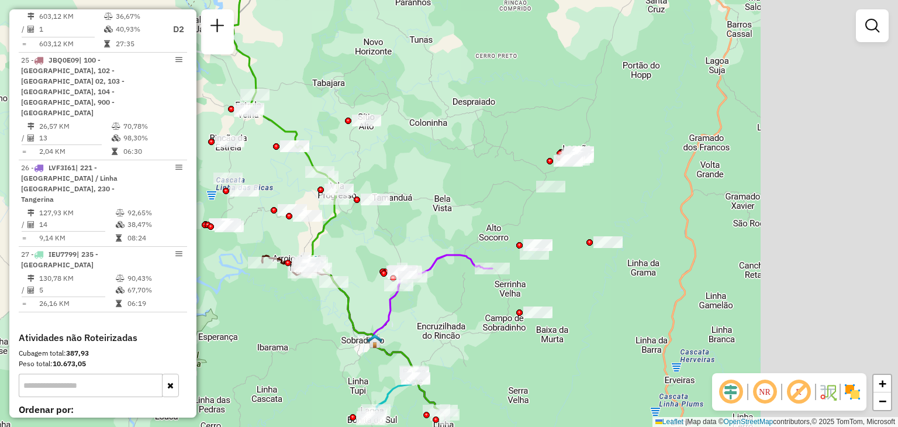
drag, startPoint x: 694, startPoint y: 229, endPoint x: 454, endPoint y: 171, distance: 245.9
click at [451, 164] on div "Rota 10 - Placa RDZ5E89 41860123 - ARMAZEM GRALOW LTDA Rota 16 - Placa RAD2696 …" at bounding box center [449, 213] width 898 height 427
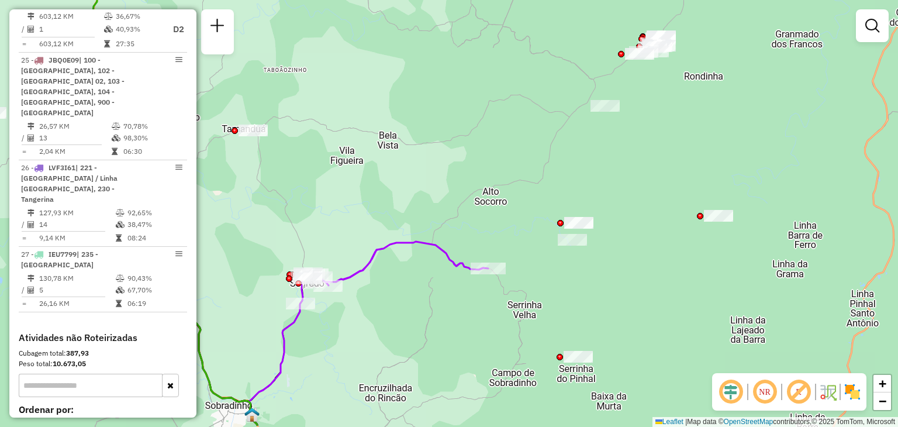
drag, startPoint x: 511, startPoint y: 208, endPoint x: 587, endPoint y: 163, distance: 88.9
click at [587, 163] on div "Rota 10 - Placa RDZ5E89 41860123 - ARMAZEM GRALOW LTDA Rota 16 - Placa RAD2696 …" at bounding box center [449, 213] width 898 height 427
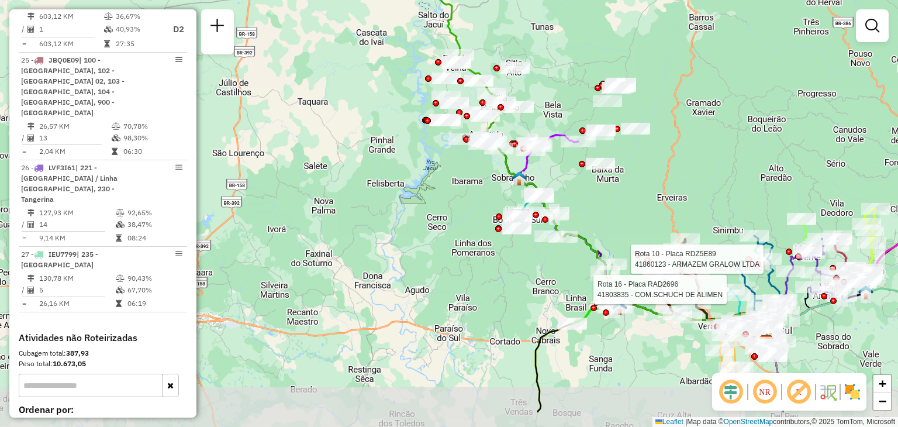
drag, startPoint x: 556, startPoint y: 254, endPoint x: 574, endPoint y: 197, distance: 60.1
click at [574, 197] on div "Rota 10 - Placa RDZ5E89 41860123 - ARMAZEM GRALOW LTDA Rota 16 - Placa RAD2696 …" at bounding box center [449, 213] width 898 height 427
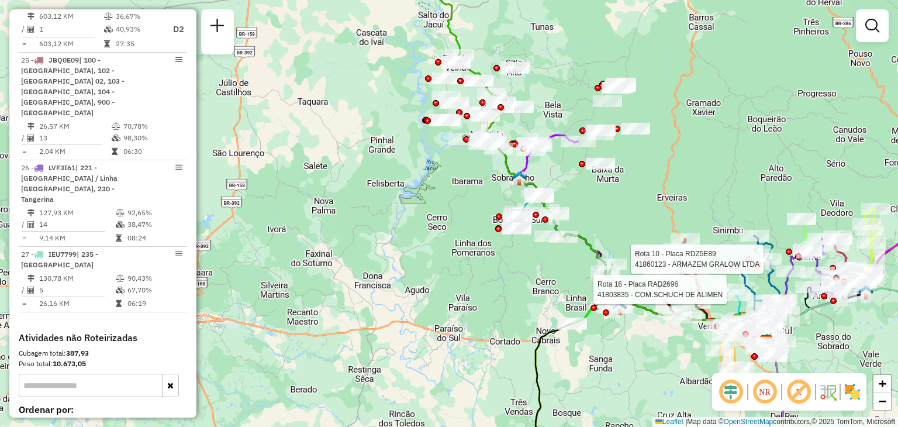
click at [617, 216] on div "Rota 10 - Placa RDZ5E89 41860123 - ARMAZEM GRALOW LTDA Rota 16 - Placa RAD2696 …" at bounding box center [449, 213] width 898 height 427
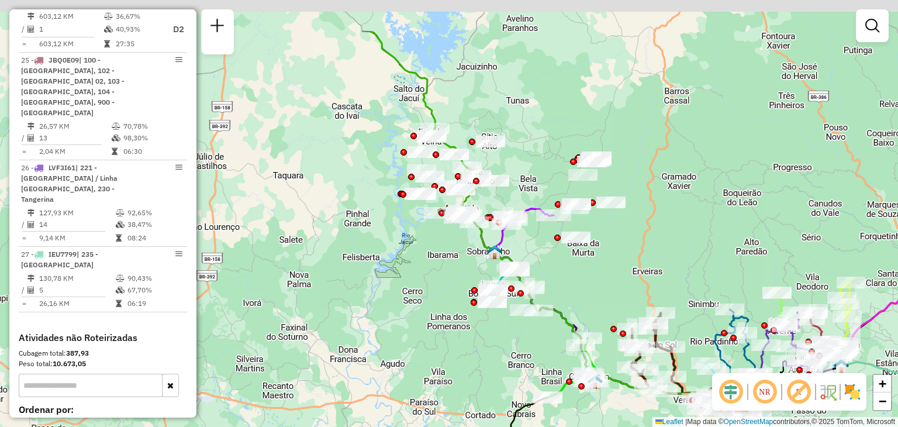
drag, startPoint x: 630, startPoint y: 191, endPoint x: 606, endPoint y: 266, distance: 78.8
click at [606, 266] on div "Janela de atendimento Grade de atendimento Capacidade Transportadoras Veículos …" at bounding box center [449, 213] width 898 height 427
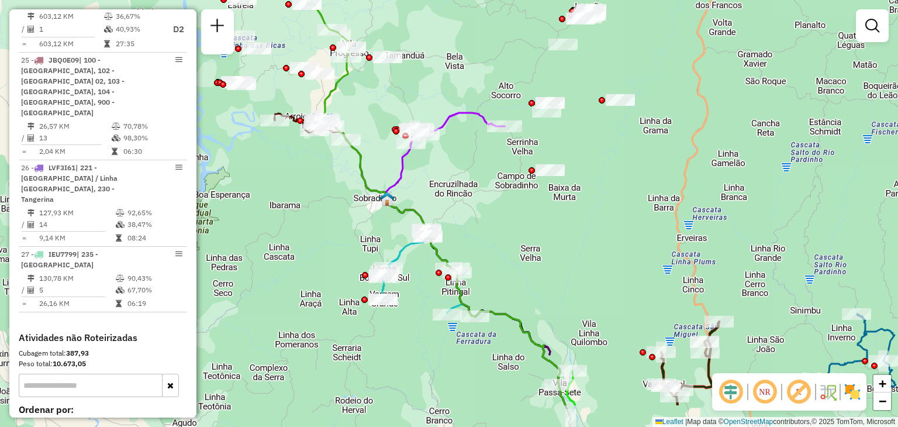
click at [418, 202] on div "Janela de atendimento Grade de atendimento Capacidade Transportadoras Veículos …" at bounding box center [449, 213] width 898 height 427
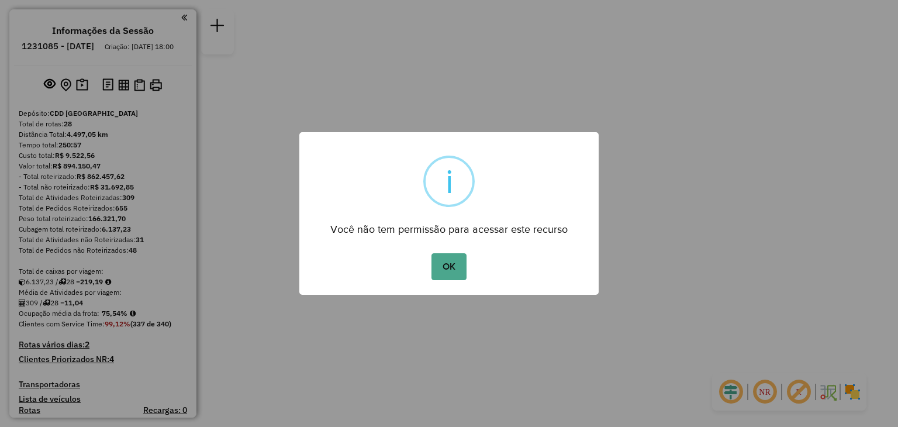
click at [432, 253] on button "OK" at bounding box center [449, 266] width 35 height 27
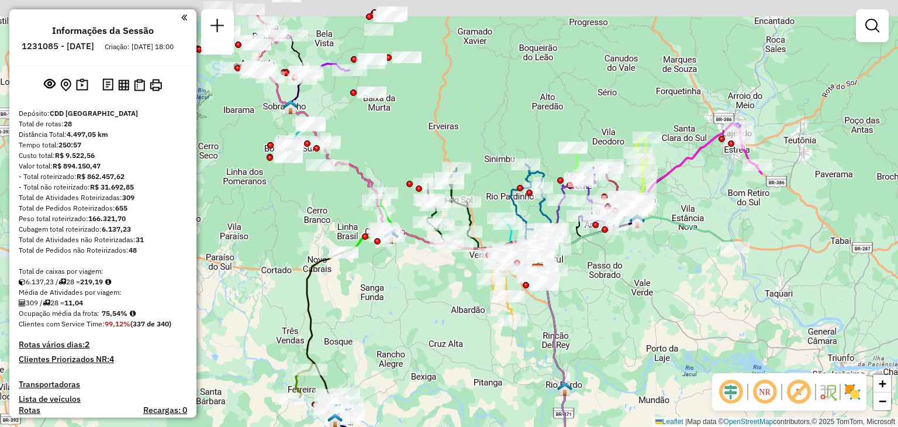
drag, startPoint x: 329, startPoint y: 226, endPoint x: 426, endPoint y: 288, distance: 115.2
click at [427, 289] on div "Janela de atendimento Grade de atendimento Capacidade Transportadoras Veículos …" at bounding box center [449, 213] width 898 height 427
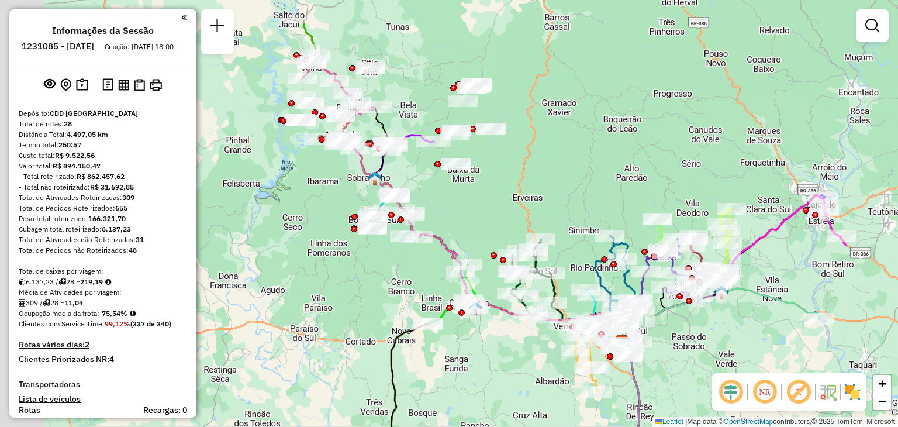
drag, startPoint x: 417, startPoint y: 130, endPoint x: 496, endPoint y: 205, distance: 108.4
click at [496, 204] on div "Janela de atendimento Grade de atendimento Capacidade Transportadoras Veículos …" at bounding box center [449, 213] width 898 height 427
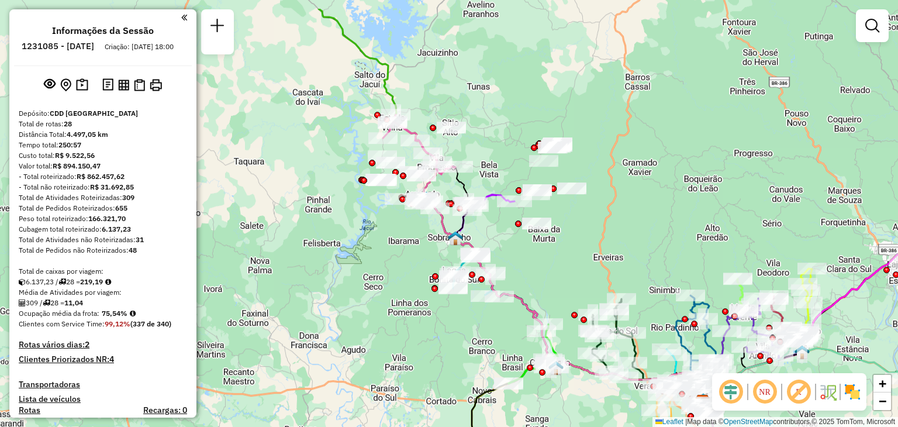
drag, startPoint x: 426, startPoint y: 206, endPoint x: 523, endPoint y: 272, distance: 117.6
click at [523, 272] on div "Janela de atendimento Grade de atendimento Capacidade Transportadoras Veículos …" at bounding box center [449, 213] width 898 height 427
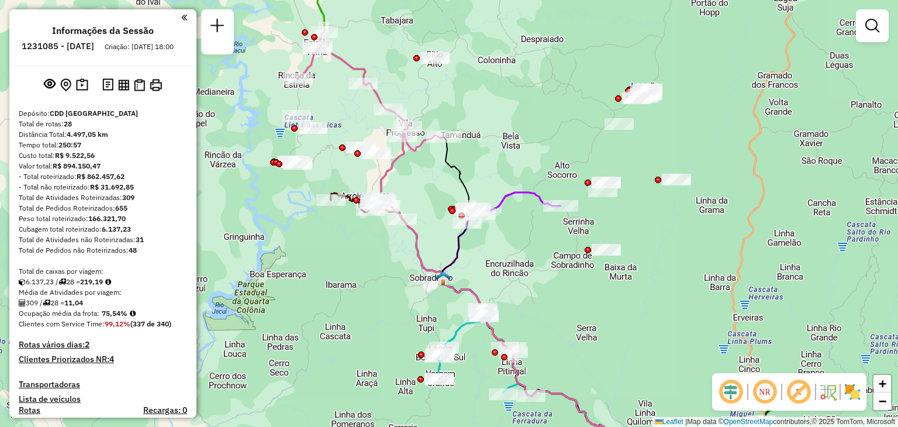
drag, startPoint x: 506, startPoint y: 239, endPoint x: 527, endPoint y: 298, distance: 62.7
click at [527, 298] on div "Janela de atendimento Grade de atendimento Capacidade Transportadoras Veículos …" at bounding box center [449, 213] width 898 height 427
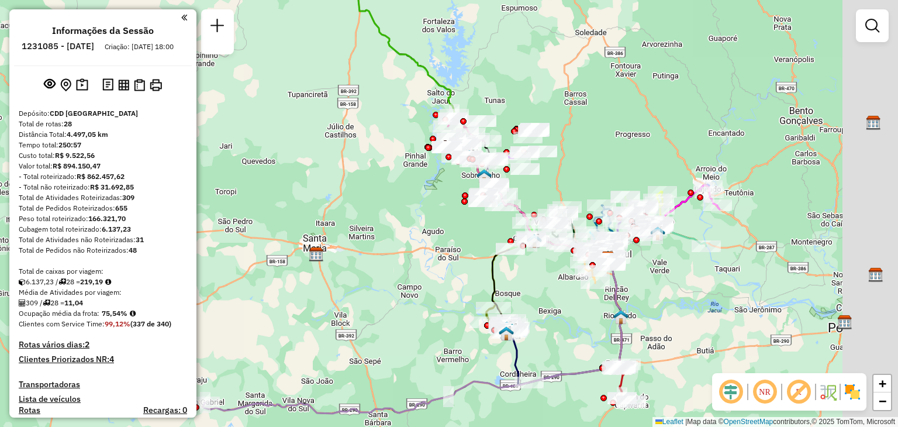
drag, startPoint x: 662, startPoint y: 239, endPoint x: 516, endPoint y: 175, distance: 159.5
click at [516, 175] on div "Janela de atendimento Grade de atendimento Capacidade Transportadoras Veículos …" at bounding box center [449, 213] width 898 height 427
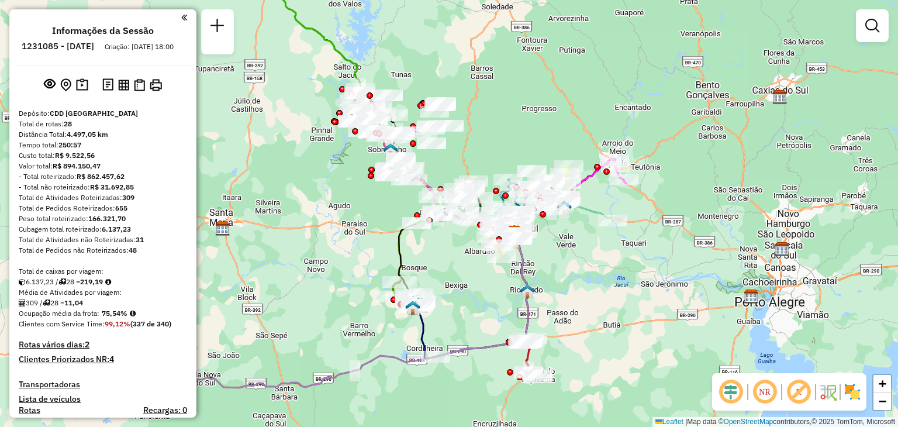
drag, startPoint x: 513, startPoint y: 162, endPoint x: 474, endPoint y: 150, distance: 40.3
click at [475, 150] on div "Janela de atendimento Grade de atendimento Capacidade Transportadoras Veículos …" at bounding box center [449, 213] width 898 height 427
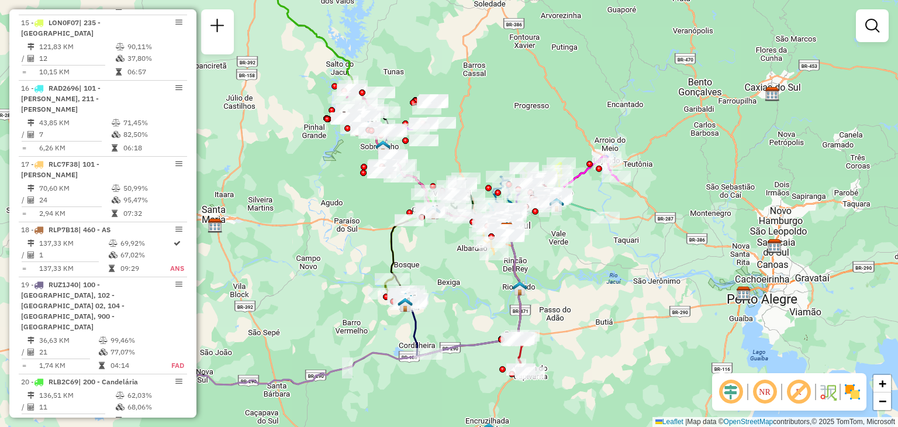
scroll to position [1287, 0]
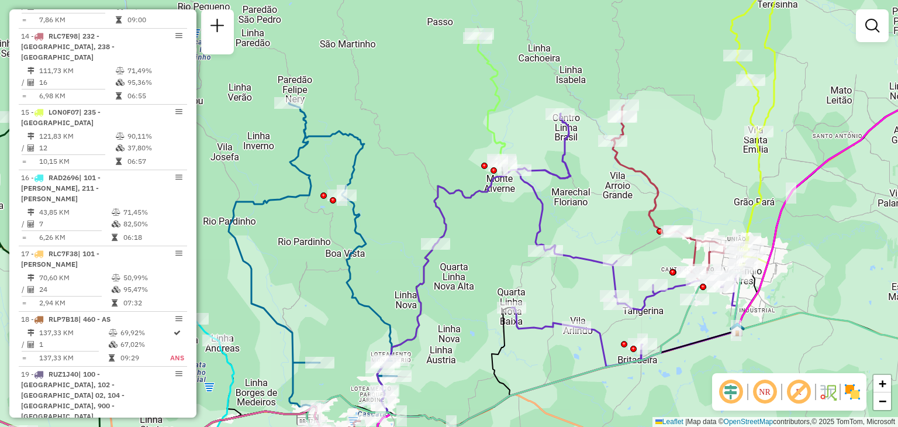
drag, startPoint x: 398, startPoint y: 158, endPoint x: 433, endPoint y: 168, distance: 35.9
click at [433, 168] on div "Janela de atendimento Grade de atendimento Capacidade Transportadoras Veículos …" at bounding box center [449, 213] width 898 height 427
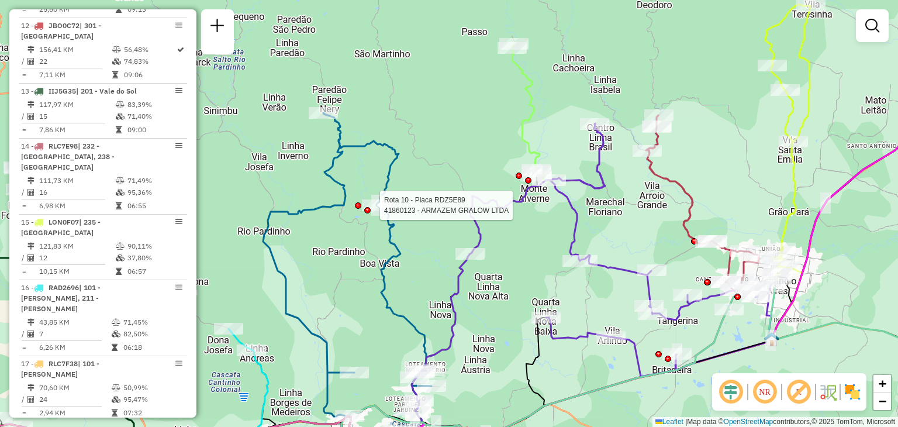
select select "**********"
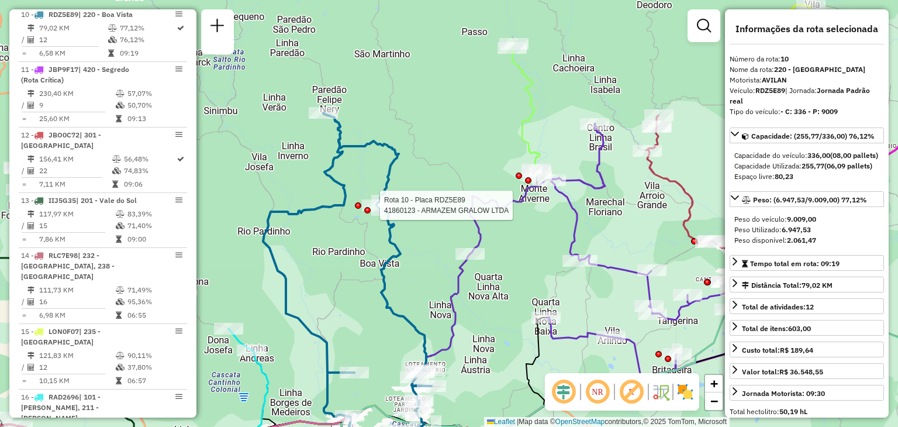
scroll to position [1043, 0]
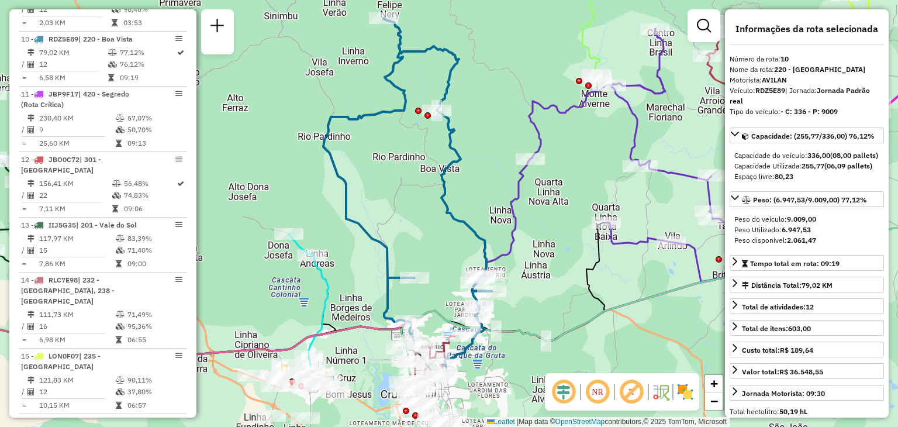
drag, startPoint x: 384, startPoint y: 274, endPoint x: 447, endPoint y: 164, distance: 126.0
click at [447, 164] on icon at bounding box center [407, 181] width 168 height 326
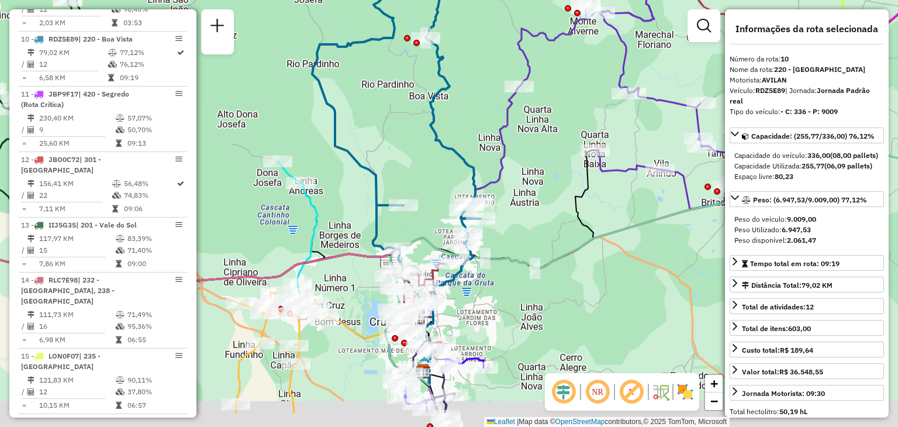
drag, startPoint x: 437, startPoint y: 253, endPoint x: 406, endPoint y: 176, distance: 83.4
click at [406, 176] on div "Janela de atendimento Grade de atendimento Capacidade Transportadoras Veículos …" at bounding box center [449, 213] width 898 height 427
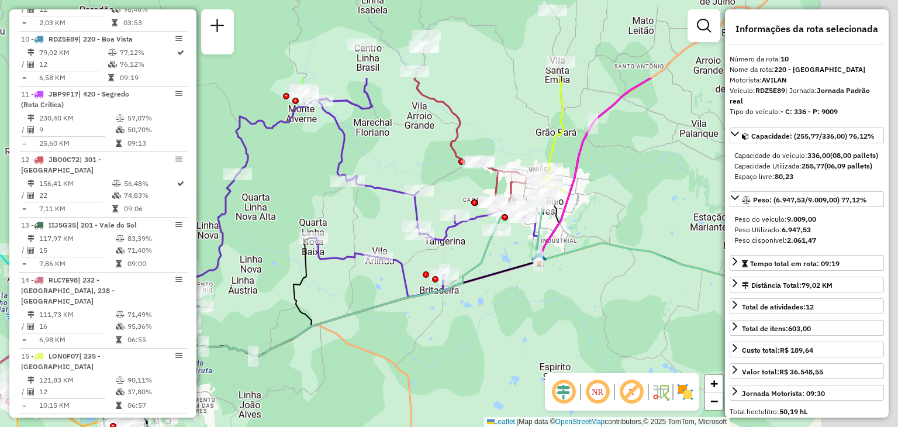
drag, startPoint x: 444, startPoint y: 220, endPoint x: 262, endPoint y: 309, distance: 202.7
click at [262, 309] on div "Janela de atendimento Grade de atendimento Capacidade Transportadoras Veículos …" at bounding box center [449, 213] width 898 height 427
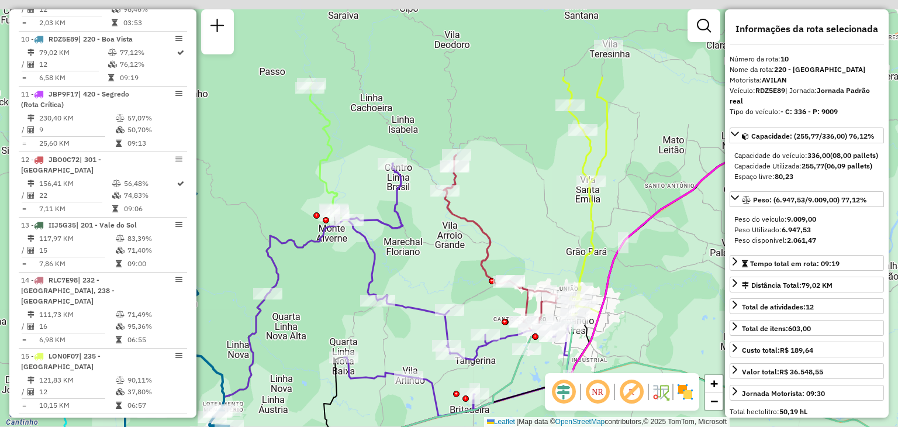
drag, startPoint x: 464, startPoint y: 101, endPoint x: 494, endPoint y: 213, distance: 116.2
click at [494, 213] on div "Janela de atendimento Grade de atendimento Capacidade Transportadoras Veículos …" at bounding box center [449, 213] width 898 height 427
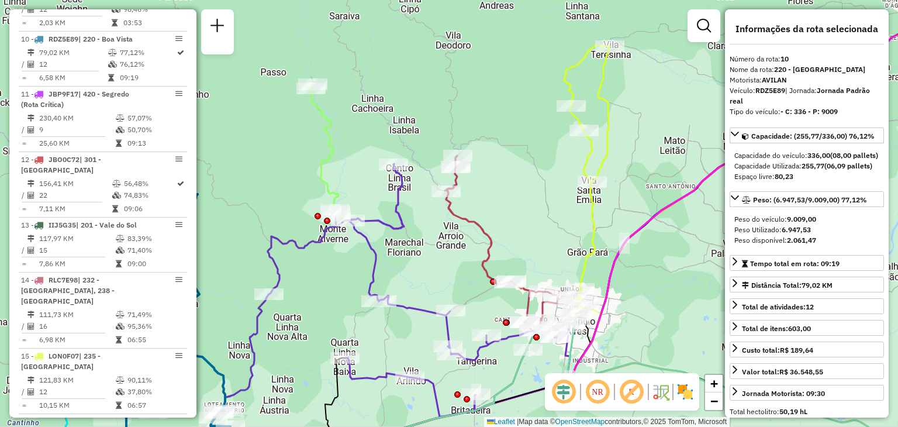
drag, startPoint x: 496, startPoint y: 154, endPoint x: 492, endPoint y: 103, distance: 51.6
click at [492, 103] on div "Janela de atendimento Grade de atendimento Capacidade Transportadoras Veículos …" at bounding box center [449, 213] width 898 height 427
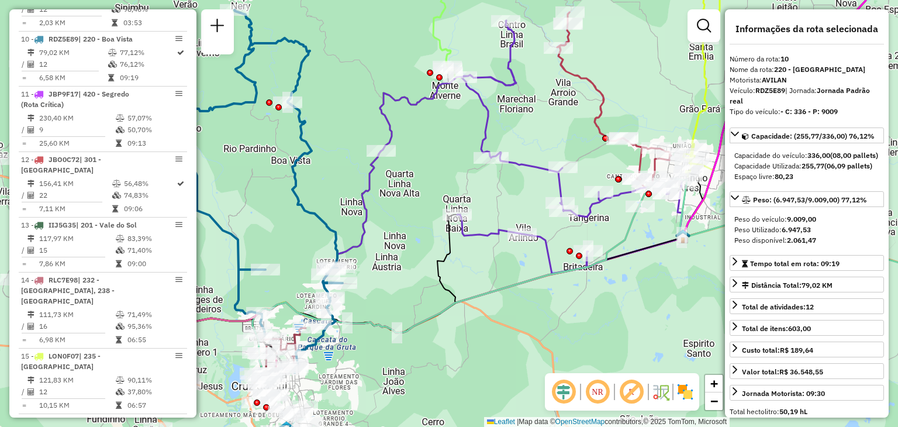
drag, startPoint x: 437, startPoint y: 216, endPoint x: 552, endPoint y: 120, distance: 149.9
click at [552, 120] on div "Janela de atendimento Grade de atendimento Capacidade Transportadoras Veículos …" at bounding box center [449, 213] width 898 height 427
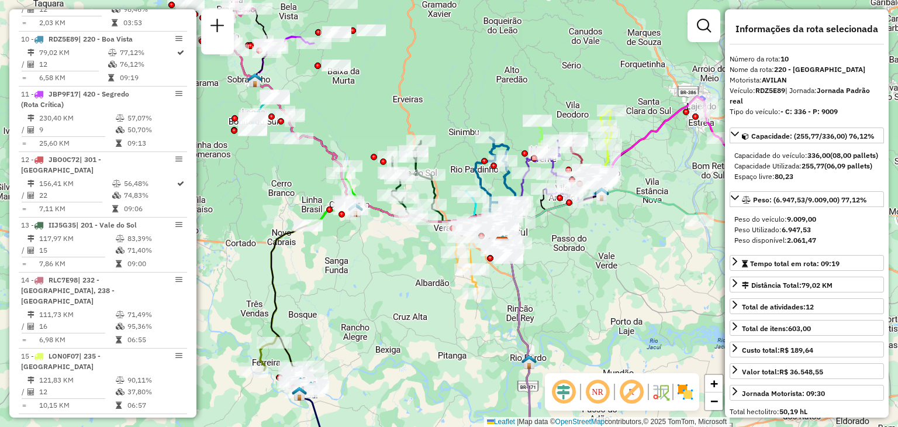
drag, startPoint x: 427, startPoint y: 325, endPoint x: 498, endPoint y: 298, distance: 75.7
click at [498, 298] on div "Janela de atendimento Grade de atendimento Capacidade Transportadoras Veículos …" at bounding box center [449, 213] width 898 height 427
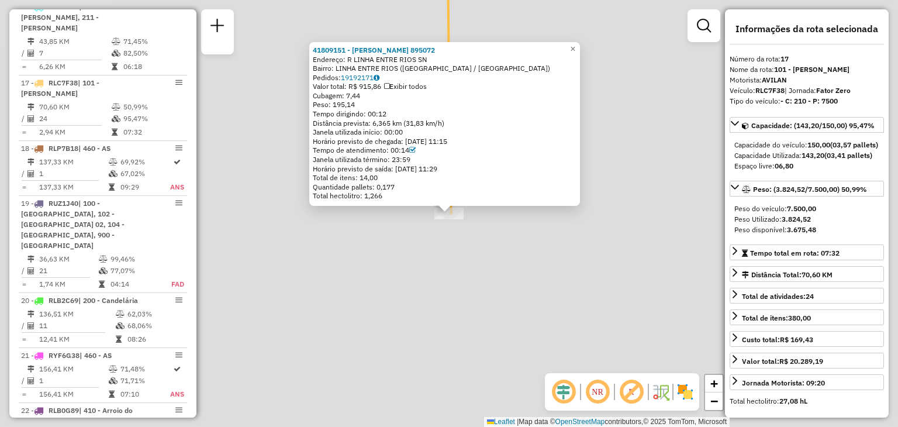
scroll to position [1479, 0]
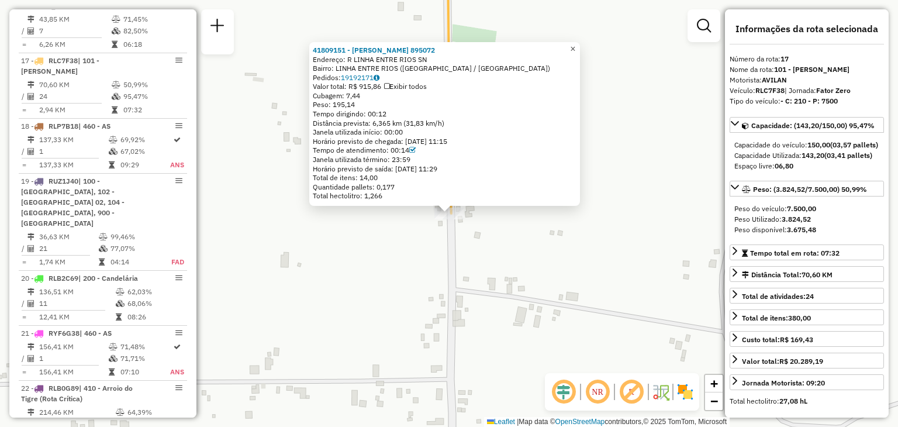
click at [575, 44] on span "×" at bounding box center [572, 49] width 5 height 10
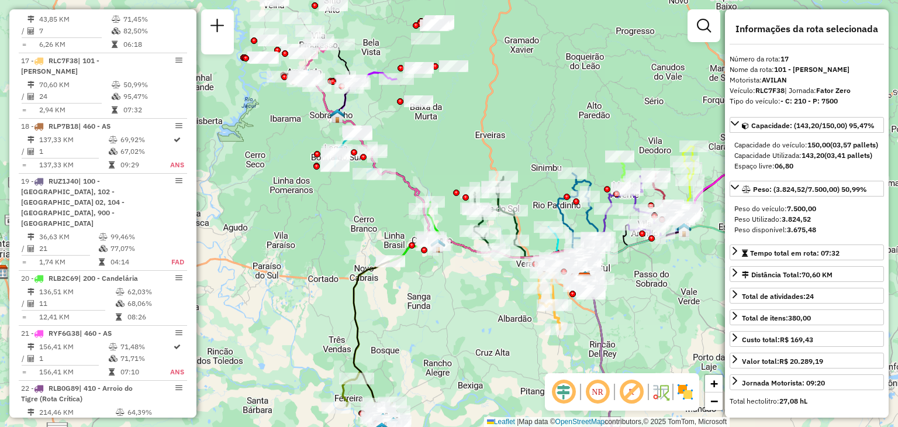
drag, startPoint x: 374, startPoint y: 142, endPoint x: 389, endPoint y: 202, distance: 62.0
click at [389, 202] on div "Janela de atendimento Grade de atendimento Capacidade Transportadoras Veículos …" at bounding box center [449, 213] width 898 height 427
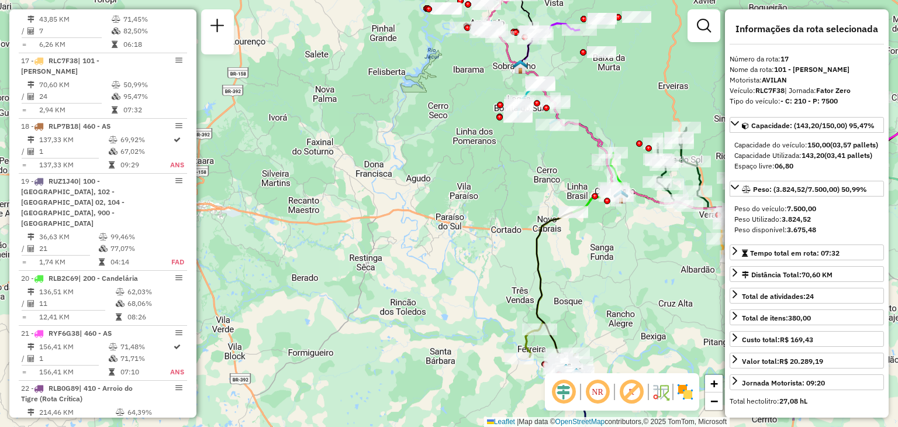
drag, startPoint x: 337, startPoint y: 236, endPoint x: 517, endPoint y: 187, distance: 186.5
click at [519, 187] on div "Janela de atendimento Grade de atendimento Capacidade Transportadoras Veículos …" at bounding box center [449, 213] width 898 height 427
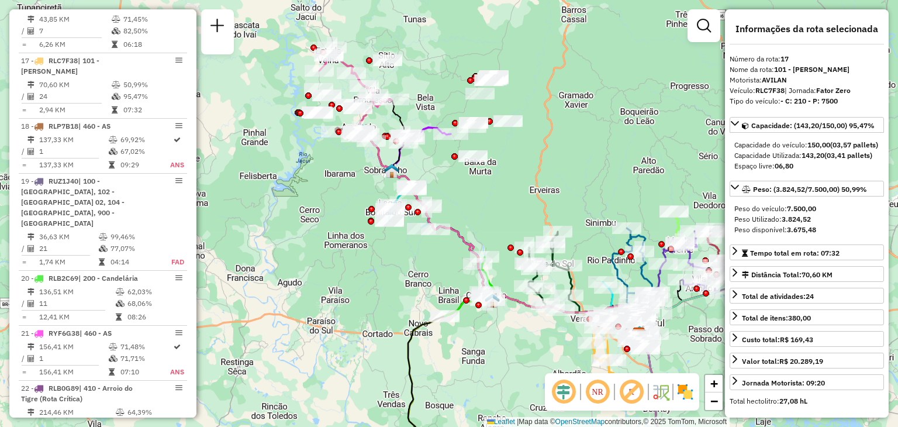
drag, startPoint x: 561, startPoint y: 163, endPoint x: 400, endPoint y: 281, distance: 199.7
click at [401, 281] on div "Janela de atendimento Grade de atendimento Capacidade Transportadoras Veículos …" at bounding box center [449, 213] width 898 height 427
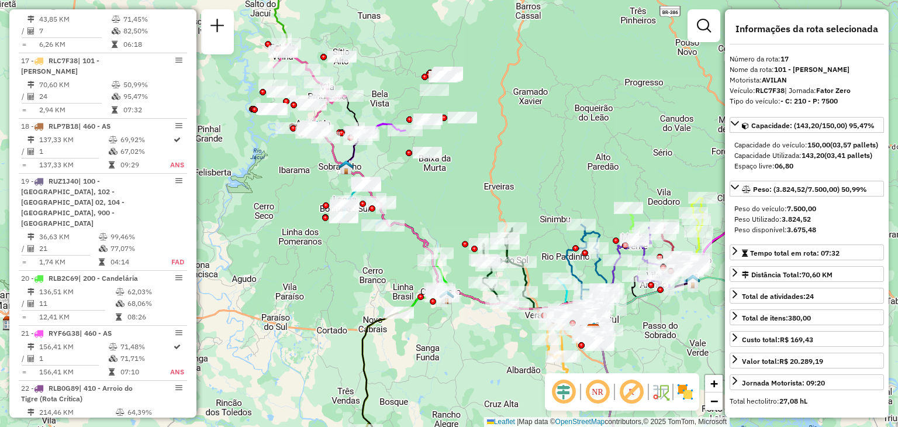
drag, startPoint x: 480, startPoint y: 222, endPoint x: 463, endPoint y: 201, distance: 27.1
click at [463, 201] on div "Janela de atendimento Grade de atendimento Capacidade Transportadoras Veículos …" at bounding box center [449, 213] width 898 height 427
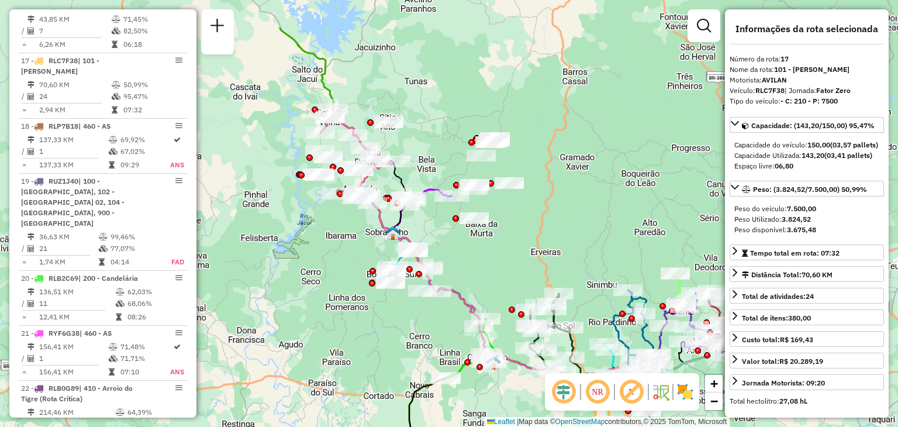
drag, startPoint x: 393, startPoint y: 165, endPoint x: 450, endPoint y: 243, distance: 95.8
click at [450, 243] on div "Janela de atendimento Grade de atendimento Capacidade Transportadoras Veículos …" at bounding box center [449, 213] width 898 height 427
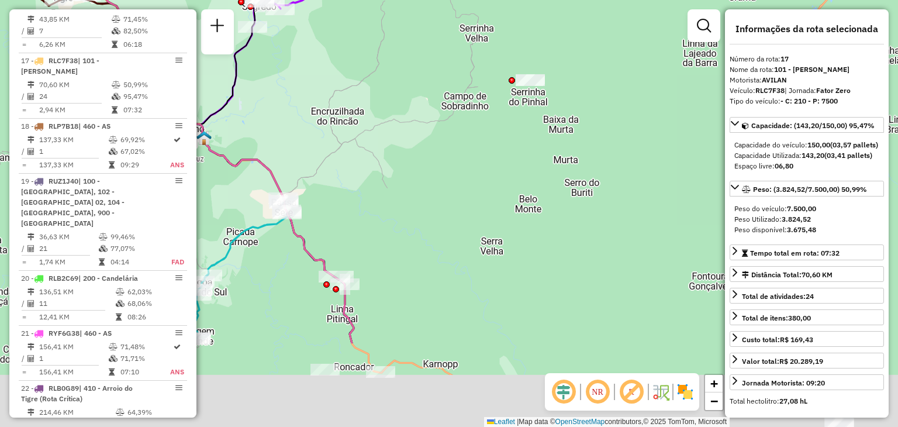
drag, startPoint x: 546, startPoint y: 309, endPoint x: 444, endPoint y: 74, distance: 255.6
click at [444, 74] on div "Janela de atendimento Grade de atendimento Capacidade Transportadoras Veículos …" at bounding box center [449, 213] width 898 height 427
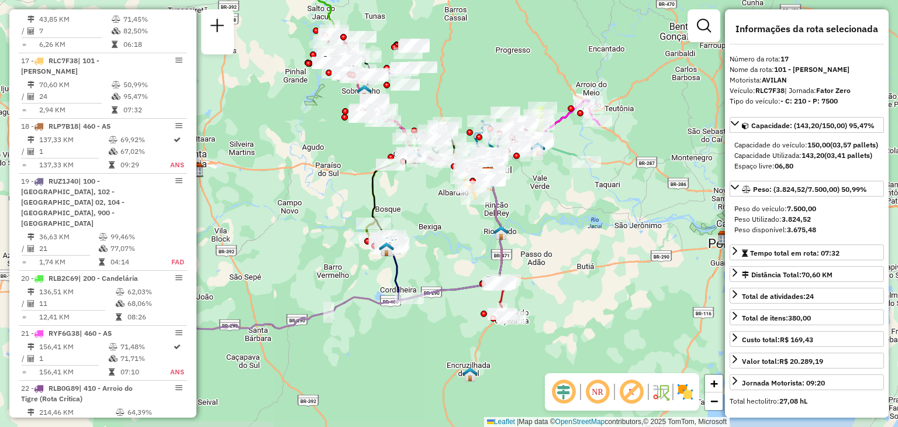
drag, startPoint x: 485, startPoint y: 269, endPoint x: 437, endPoint y: 218, distance: 69.5
click at [437, 218] on div "Janela de atendimento Grade de atendimento Capacidade Transportadoras Veículos …" at bounding box center [449, 213] width 898 height 427
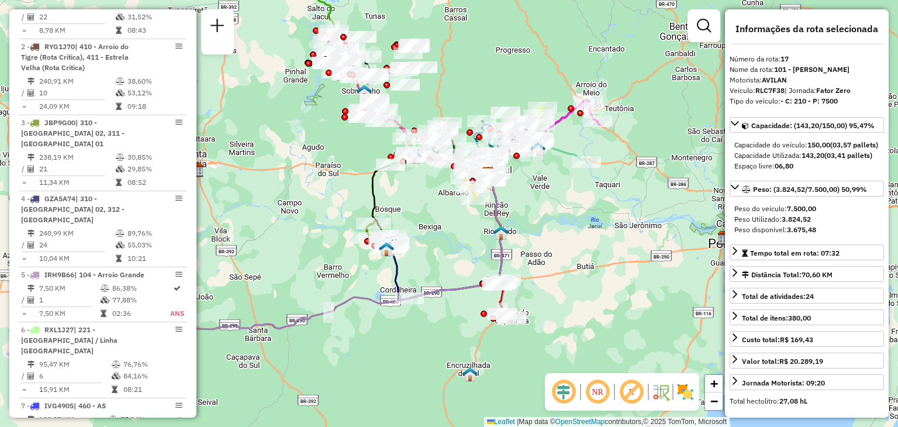
scroll to position [0, 0]
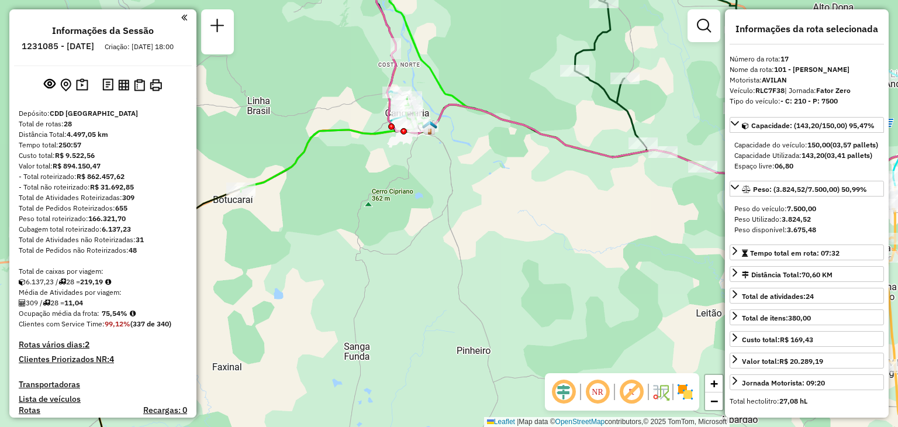
drag, startPoint x: 458, startPoint y: 168, endPoint x: 334, endPoint y: 296, distance: 178.2
click at [341, 291] on div "Janela de atendimento Grade de atendimento Capacidade Transportadoras Veículos …" at bounding box center [449, 213] width 898 height 427
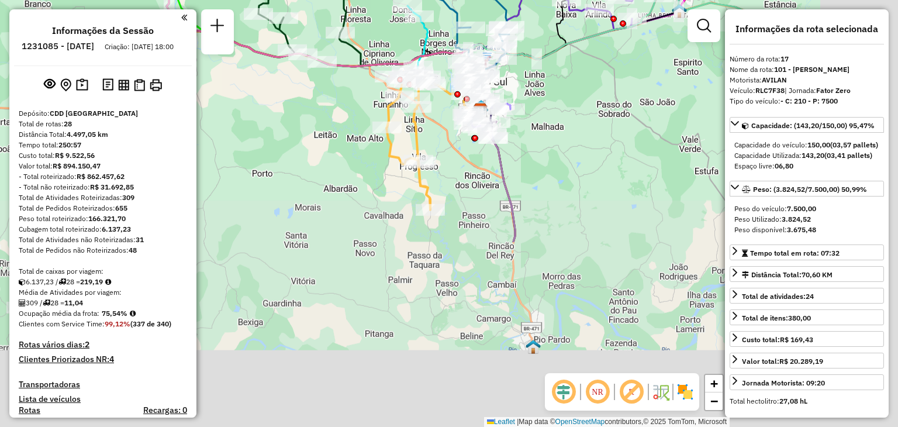
drag, startPoint x: 466, startPoint y: 358, endPoint x: 318, endPoint y: 115, distance: 285.0
click at [318, 115] on div "Janela de atendimento Grade de atendimento Capacidade Transportadoras Veículos …" at bounding box center [449, 213] width 898 height 427
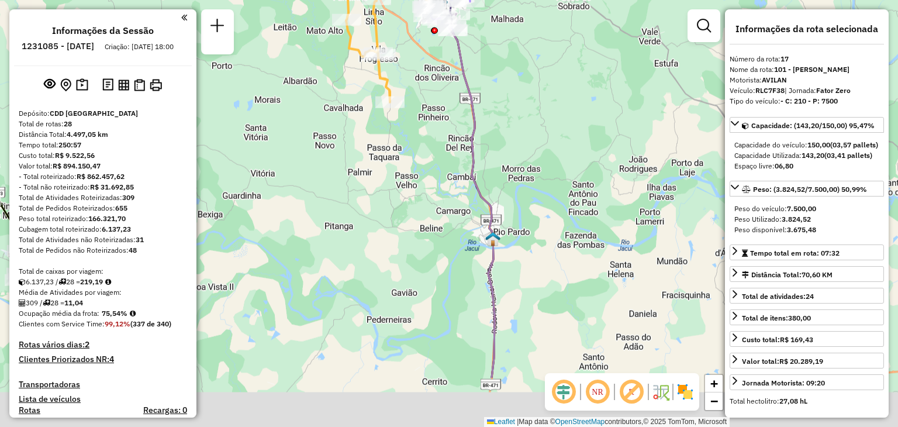
drag, startPoint x: 456, startPoint y: 242, endPoint x: 370, endPoint y: 58, distance: 202.5
click at [370, 58] on div "Janela de atendimento Grade de atendimento Capacidade Transportadoras Veículos …" at bounding box center [449, 213] width 898 height 427
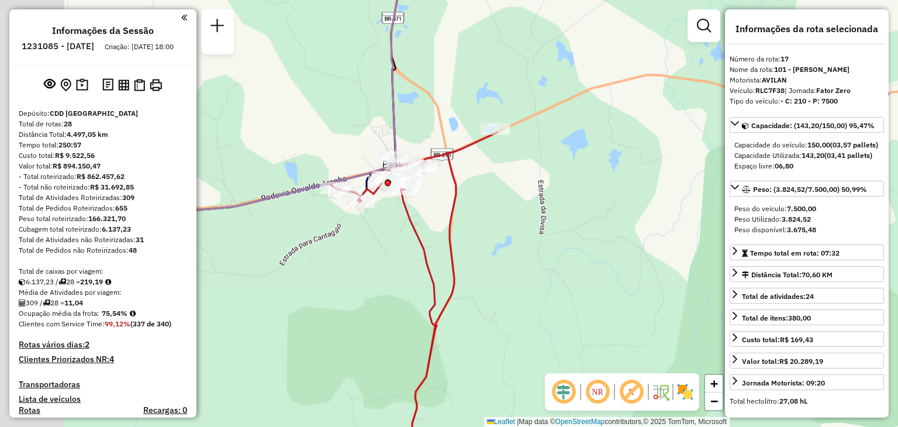
drag, startPoint x: 345, startPoint y: 189, endPoint x: 480, endPoint y: 172, distance: 135.6
click at [480, 172] on div "Janela de atendimento Grade de atendimento Capacidade Transportadoras Veículos …" at bounding box center [449, 213] width 898 height 427
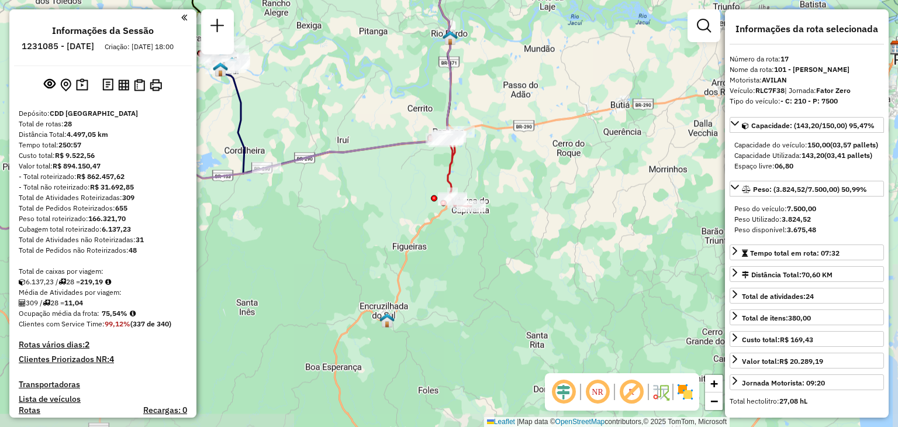
drag, startPoint x: 467, startPoint y: 132, endPoint x: 508, endPoint y: 251, distance: 126.3
click at [508, 250] on div "Janela de atendimento Grade de atendimento Capacidade Transportadoras Veículos …" at bounding box center [449, 213] width 898 height 427
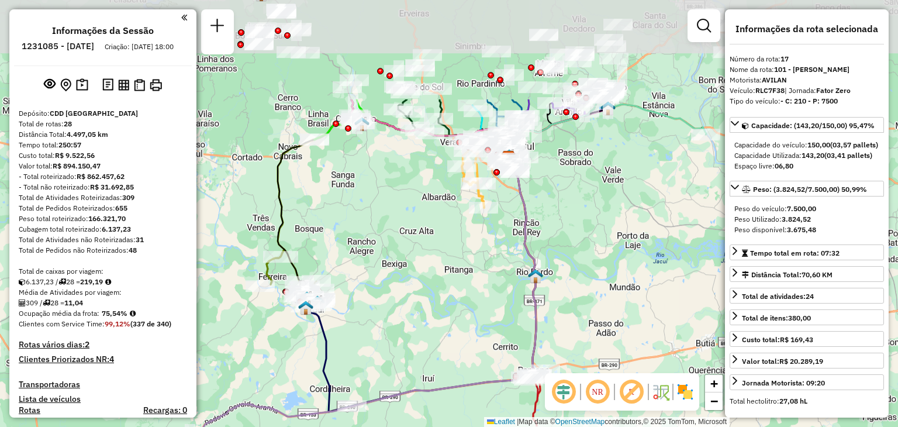
drag, startPoint x: 442, startPoint y: 143, endPoint x: 490, endPoint y: 284, distance: 149.1
click at [490, 284] on div "Janela de atendimento Grade de atendimento Capacidade Transportadoras Veículos …" at bounding box center [449, 213] width 898 height 427
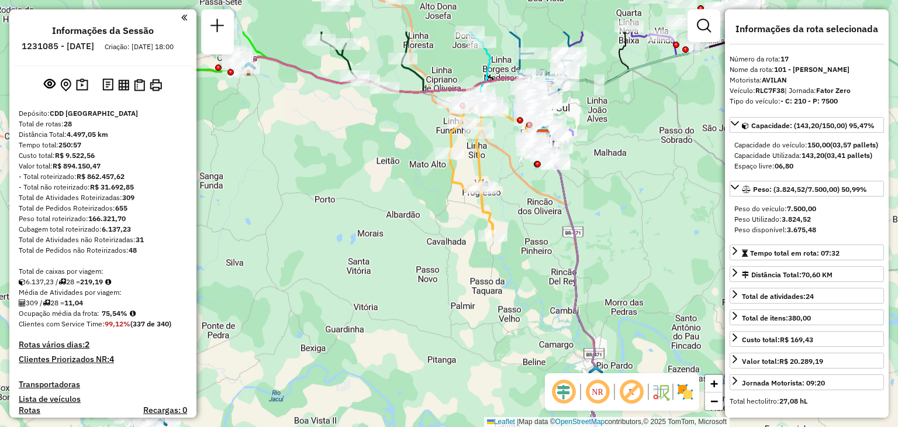
drag, startPoint x: 453, startPoint y: 212, endPoint x: 472, endPoint y: 292, distance: 81.8
click at [473, 291] on div "Janela de atendimento Grade de atendimento Capacidade Transportadoras Veículos …" at bounding box center [449, 213] width 898 height 427
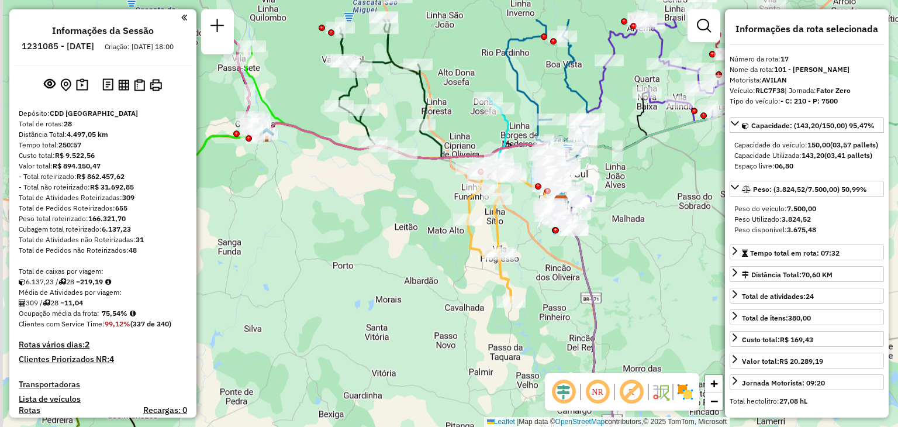
drag, startPoint x: 502, startPoint y: 178, endPoint x: 520, endPoint y: 240, distance: 64.6
click at [520, 240] on div "Janela de atendimento Grade de atendimento Capacidade Transportadoras Veículos …" at bounding box center [449, 213] width 898 height 427
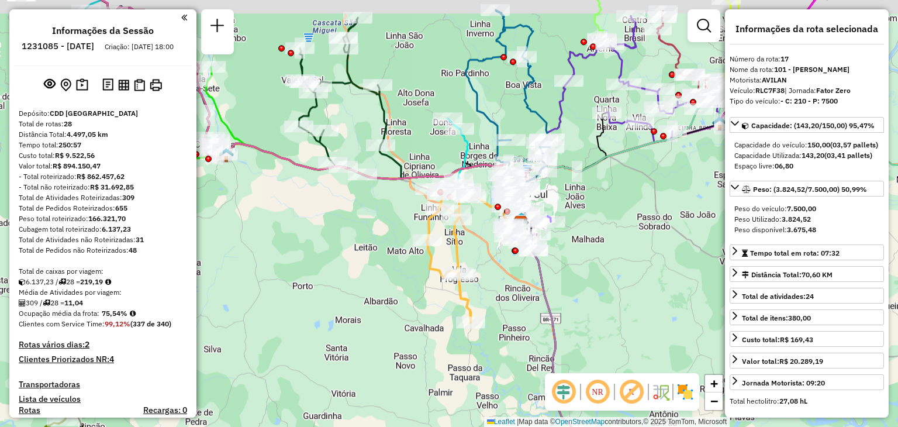
drag, startPoint x: 633, startPoint y: 220, endPoint x: 558, endPoint y: 269, distance: 89.2
click at [559, 269] on div "Janela de atendimento Grade de atendimento Capacidade Transportadoras Veículos …" at bounding box center [449, 213] width 898 height 427
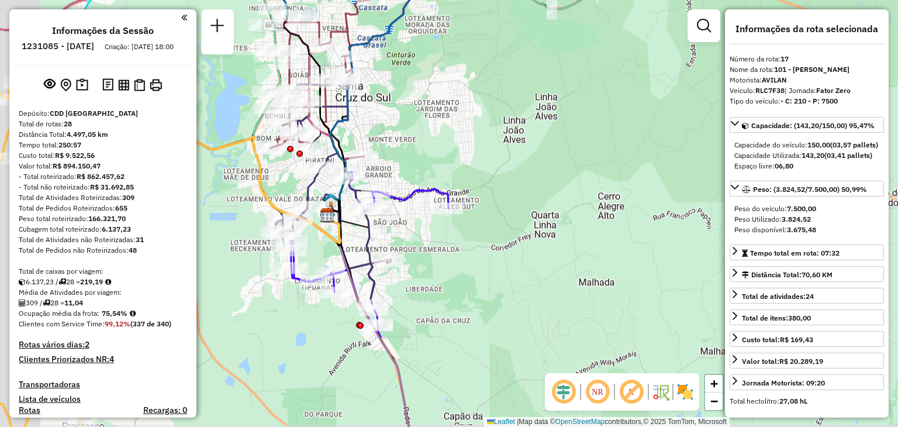
drag, startPoint x: 374, startPoint y: 141, endPoint x: 596, endPoint y: 139, distance: 222.2
click at [596, 139] on div "Janela de atendimento Grade de atendimento Capacidade Transportadoras Veículos …" at bounding box center [449, 213] width 898 height 427
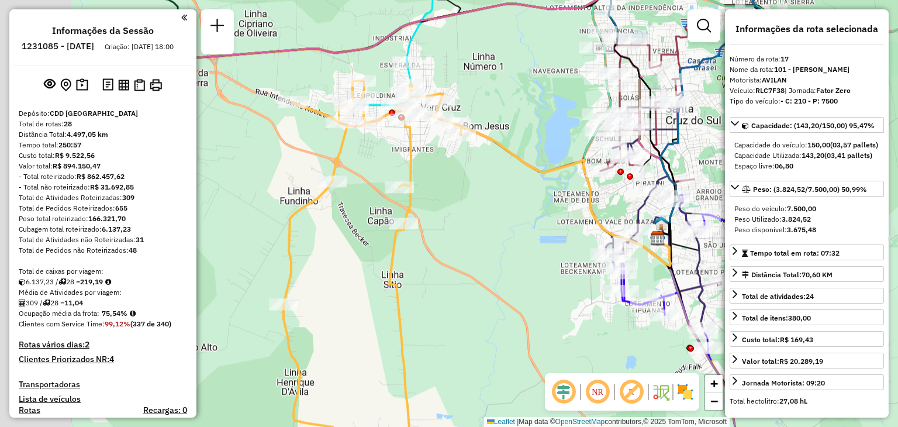
drag, startPoint x: 290, startPoint y: 230, endPoint x: 449, endPoint y: 254, distance: 160.9
click at [449, 254] on div "Janela de atendimento Grade de atendimento Capacidade Transportadoras Veículos …" at bounding box center [449, 213] width 898 height 427
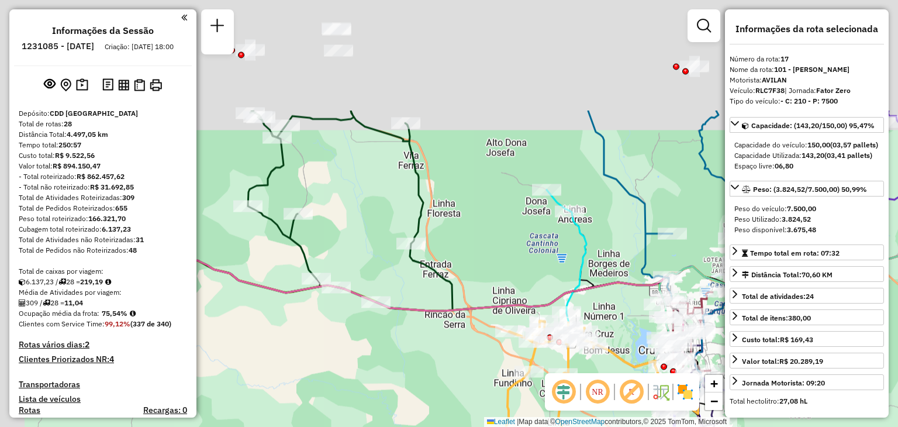
drag, startPoint x: 292, startPoint y: 213, endPoint x: 430, endPoint y: 369, distance: 207.9
click at [430, 368] on div "Janela de atendimento Grade de atendimento Capacidade Transportadoras Veículos …" at bounding box center [449, 213] width 898 height 427
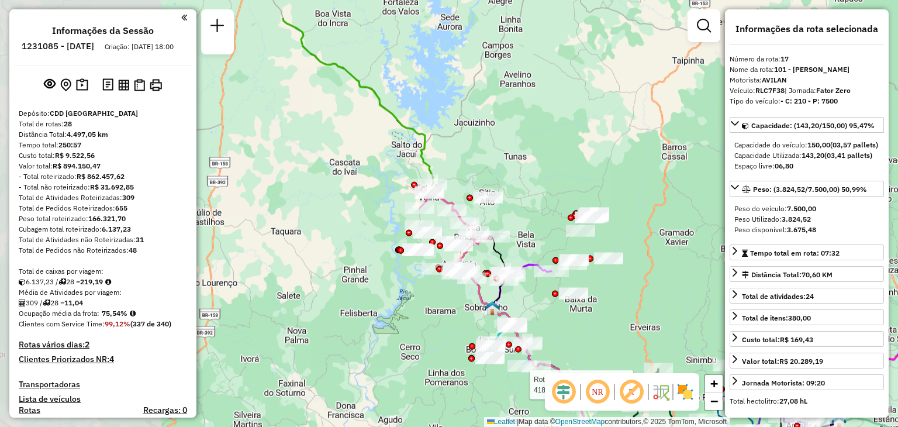
drag, startPoint x: 320, startPoint y: 233, endPoint x: 512, endPoint y: 297, distance: 201.6
click at [511, 296] on div "Rota 13 - Placa IIJ5G35 41860344 - SILESI LUIZA FRANTZ Janela de atendimento Gr…" at bounding box center [449, 213] width 898 height 427
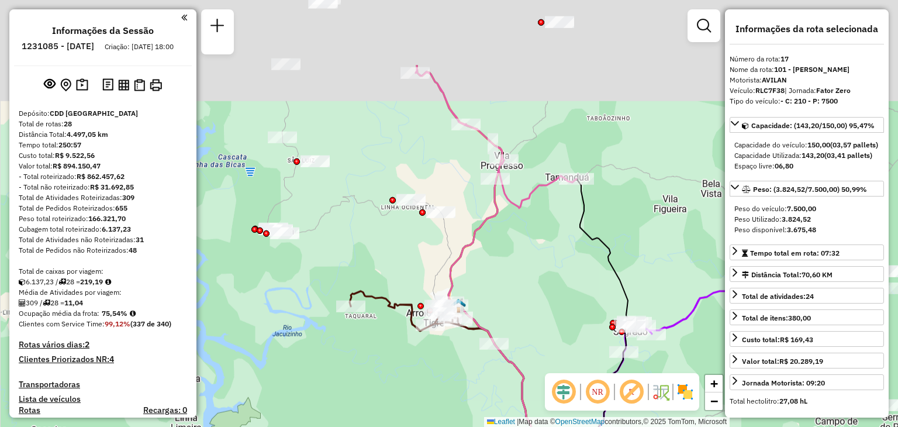
drag, startPoint x: 427, startPoint y: 224, endPoint x: 562, endPoint y: 344, distance: 181.0
click at [562, 344] on div "Rota 13 - Placa IIJ5G35 41860344 - SILESI LUIZA FRANTZ Janela de atendimento Gr…" at bounding box center [449, 213] width 898 height 427
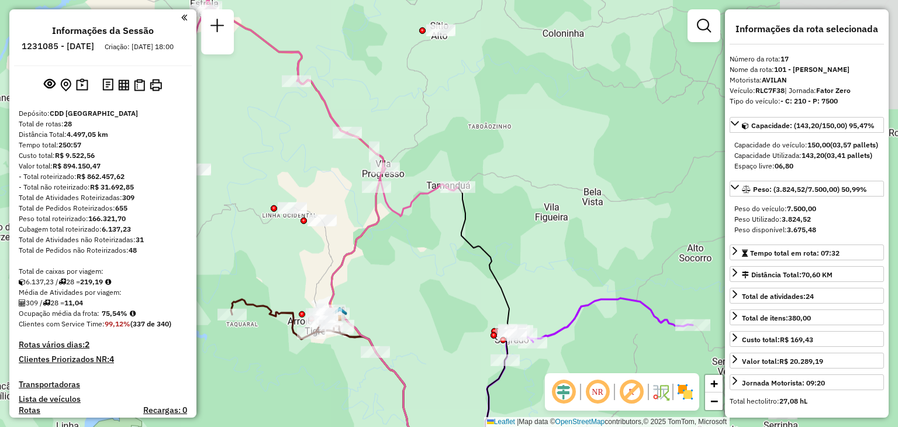
drag, startPoint x: 558, startPoint y: 270, endPoint x: 425, endPoint y: 267, distance: 133.4
click at [394, 271] on div "Rota 13 - Placa IIJ5G35 41860344 - SILESI LUIZA FRANTZ Janela de atendimento Gr…" at bounding box center [449, 213] width 898 height 427
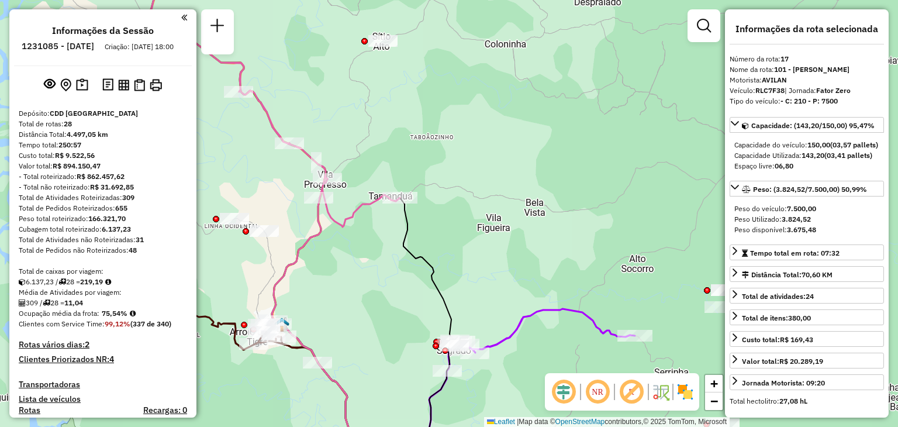
drag, startPoint x: 553, startPoint y: 239, endPoint x: 319, endPoint y: 275, distance: 237.2
click at [319, 275] on div "Rota 13 - Placa IIJ5G35 41860344 - SILESI LUIZA FRANTZ Janela de atendimento Gr…" at bounding box center [449, 213] width 898 height 427
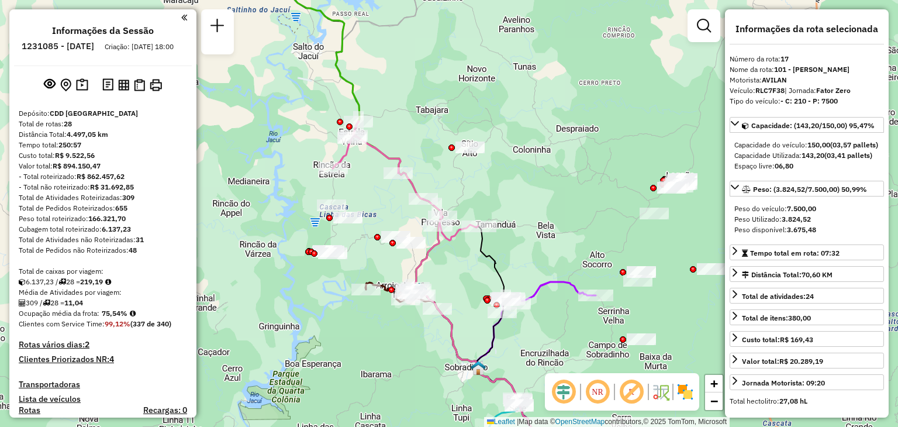
drag, startPoint x: 453, startPoint y: 264, endPoint x: 571, endPoint y: 180, distance: 145.9
click at [571, 178] on div "Rota 13 - Placa IIJ5G35 41860344 - SILESI LUIZA FRANTZ Janela de atendimento Gr…" at bounding box center [449, 213] width 898 height 427
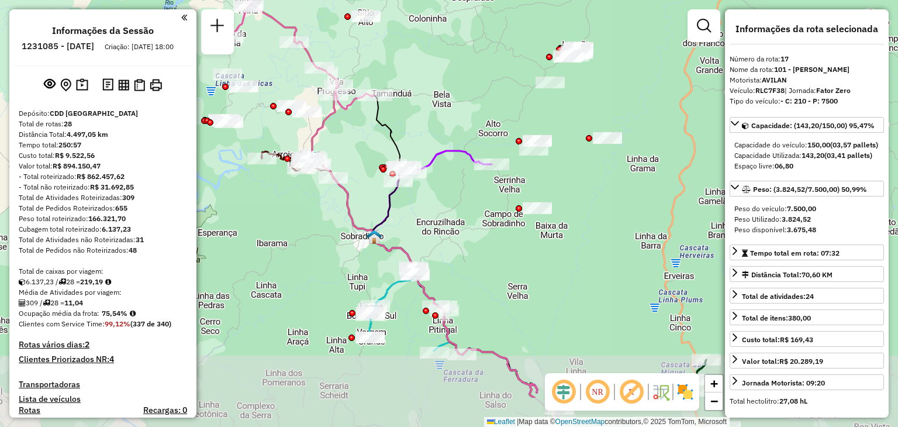
drag, startPoint x: 585, startPoint y: 271, endPoint x: 430, endPoint y: 203, distance: 168.6
click at [423, 188] on div "Rota 13 - Placa IIJ5G35 41860344 - SILESI LUIZA FRANTZ Janela de atendimento Gr…" at bounding box center [449, 213] width 898 height 427
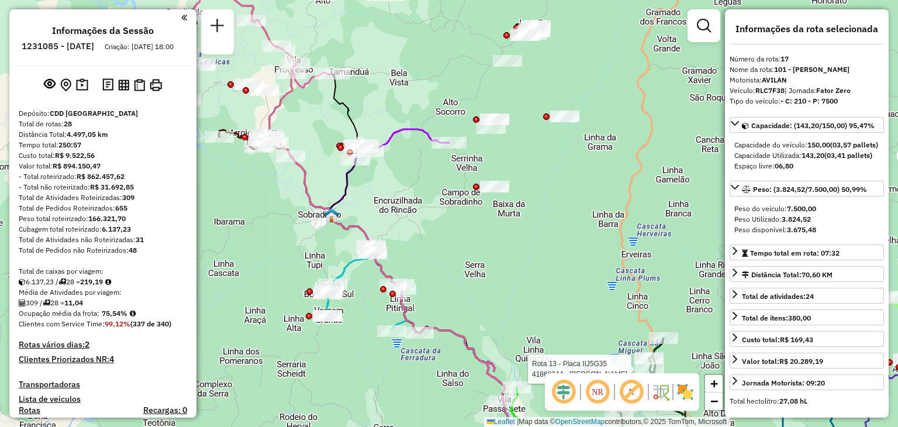
drag, startPoint x: 531, startPoint y: 284, endPoint x: 415, endPoint y: 180, distance: 155.7
click at [415, 181] on div "Rota 13 - Placa IIJ5G35 41860344 - SILESI LUIZA FRANTZ Janela de atendimento Gr…" at bounding box center [449, 213] width 898 height 427
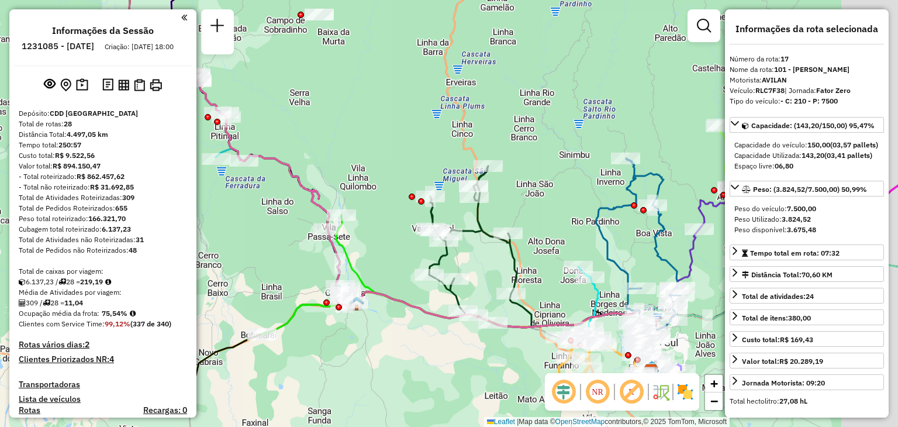
drag, startPoint x: 547, startPoint y: 220, endPoint x: 517, endPoint y: 147, distance: 78.9
click at [517, 148] on div "Janela de atendimento Grade de atendimento Capacidade Transportadoras Veículos …" at bounding box center [449, 213] width 898 height 427
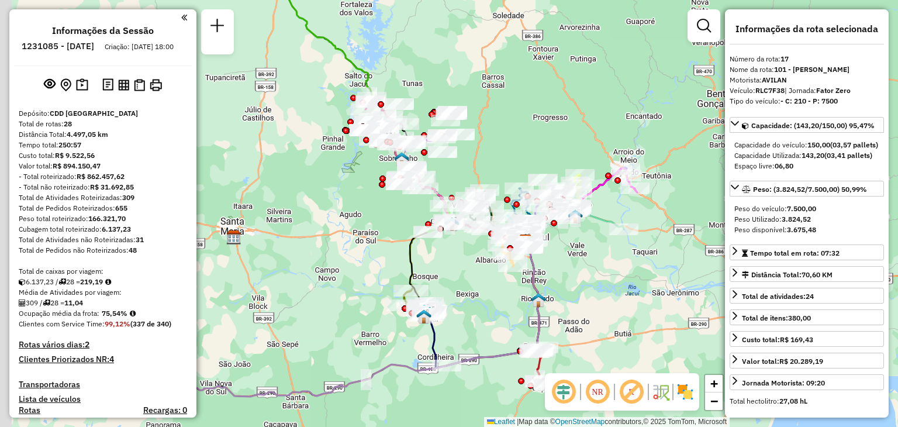
drag, startPoint x: 467, startPoint y: 111, endPoint x: 588, endPoint y: 189, distance: 144.5
click at [587, 187] on div "Janela de atendimento Grade de atendimento Capacidade Transportadoras Veículos …" at bounding box center [449, 213] width 898 height 427
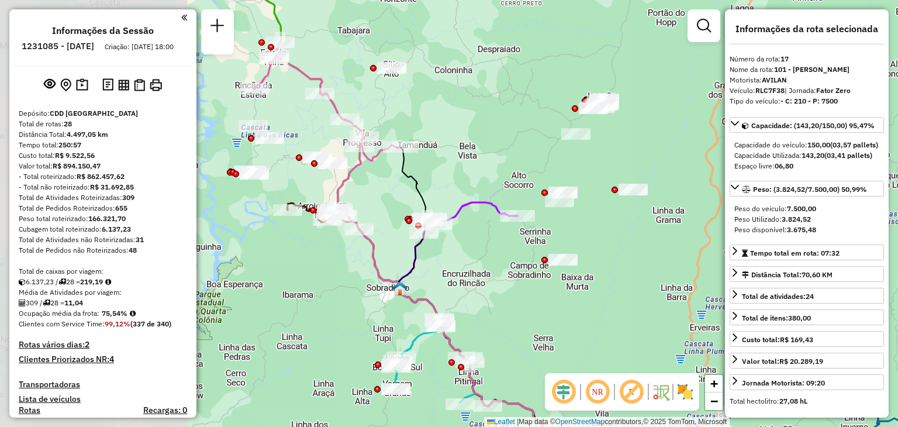
drag, startPoint x: 462, startPoint y: 220, endPoint x: 721, endPoint y: 254, distance: 261.3
click at [721, 254] on div "Janela de atendimento Grade de atendimento Capacidade Transportadoras Veículos …" at bounding box center [449, 213] width 898 height 427
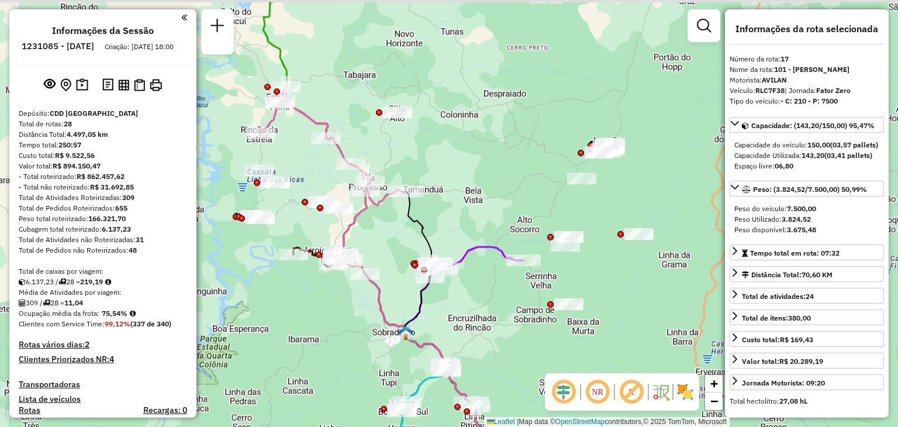
drag, startPoint x: 696, startPoint y: 258, endPoint x: 702, endPoint y: 302, distance: 44.8
click at [702, 302] on div "Janela de atendimento Grade de atendimento Capacidade Transportadoras Veículos …" at bounding box center [449, 213] width 898 height 427
click at [704, 347] on div "Janela de atendimento Grade de atendimento Capacidade Transportadoras Veículos …" at bounding box center [449, 213] width 898 height 427
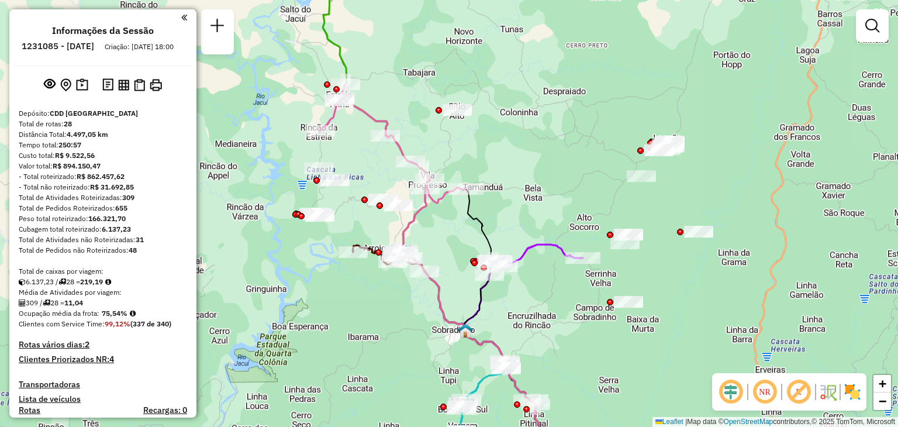
drag, startPoint x: 713, startPoint y: 350, endPoint x: 727, endPoint y: 342, distance: 15.7
click at [727, 342] on div "Janela de atendimento Grade de atendimento Capacidade Transportadoras Veículos …" at bounding box center [449, 213] width 898 height 427
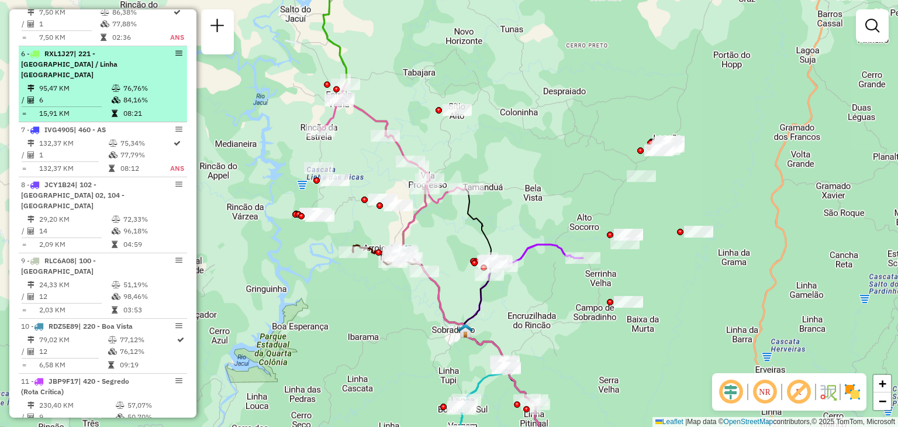
scroll to position [819, 0]
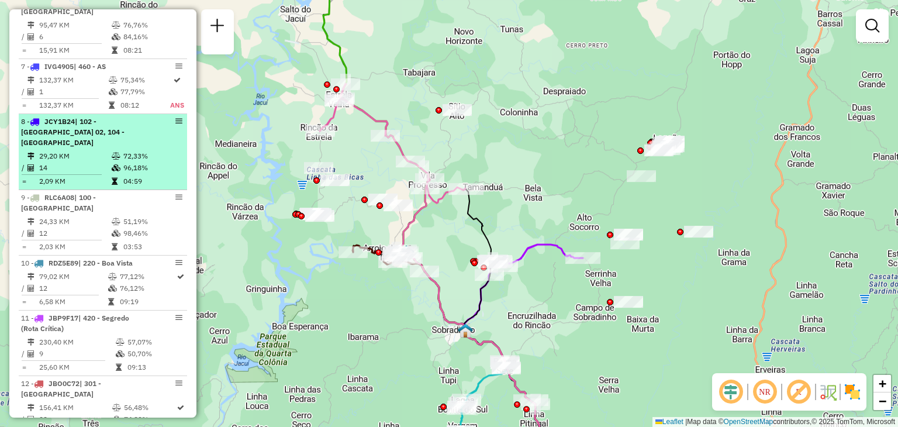
click at [94, 150] on td "29,20 KM" at bounding box center [75, 156] width 73 height 12
select select "**********"
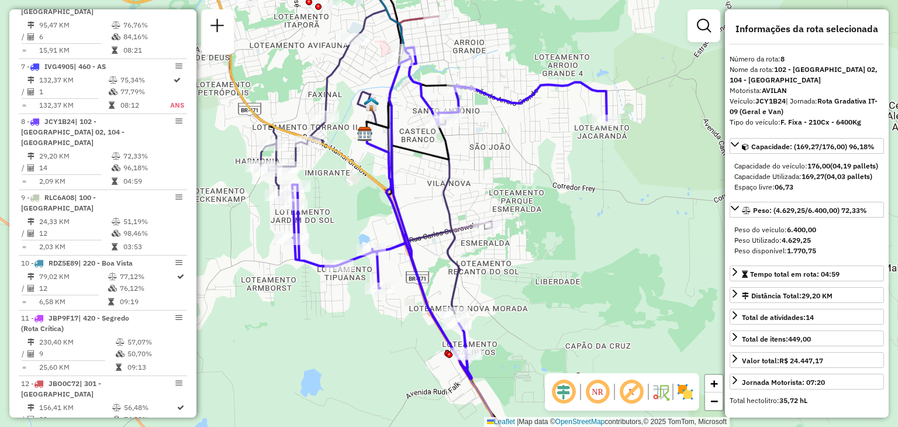
scroll to position [58, 0]
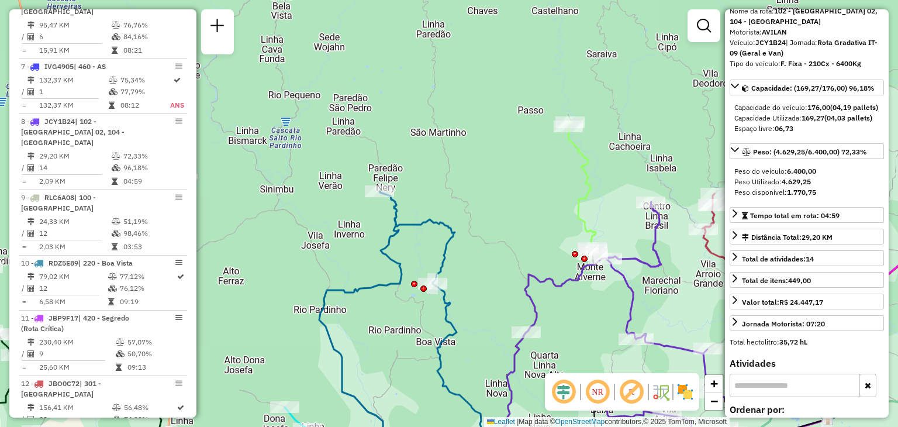
drag, startPoint x: 427, startPoint y: 154, endPoint x: 414, endPoint y: 203, distance: 50.4
click at [416, 202] on div "Janela de atendimento Grade de atendimento Capacidade Transportadoras Veículos …" at bounding box center [449, 213] width 898 height 427
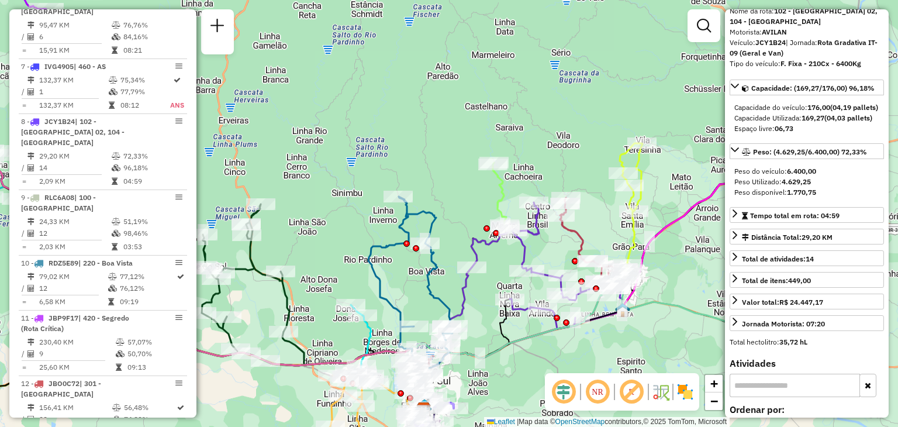
drag, startPoint x: 436, startPoint y: 191, endPoint x: 480, endPoint y: 181, distance: 45.0
click at [480, 181] on div "Janela de atendimento Grade de atendimento Capacidade Transportadoras Veículos …" at bounding box center [449, 213] width 898 height 427
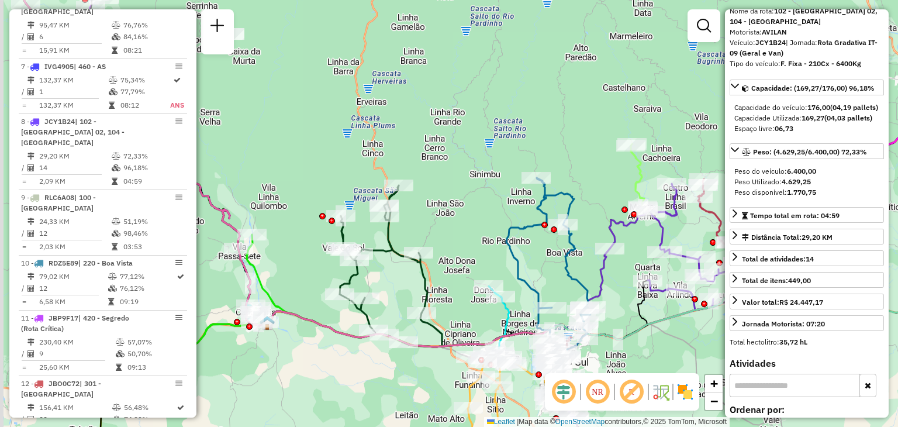
drag, startPoint x: 395, startPoint y: 219, endPoint x: 501, endPoint y: 209, distance: 105.7
click at [501, 209] on div "Janela de atendimento Grade de atendimento Capacidade Transportadoras Veículos …" at bounding box center [449, 213] width 898 height 427
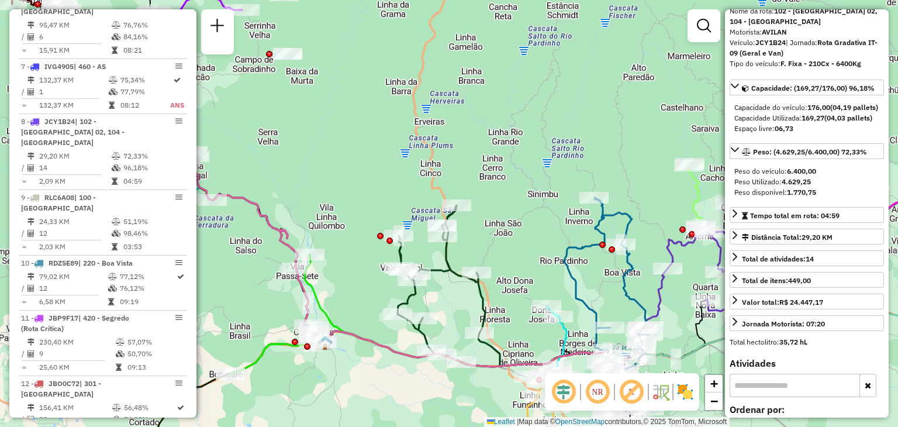
drag, startPoint x: 372, startPoint y: 162, endPoint x: 505, endPoint y: 239, distance: 153.6
click at [505, 239] on div "Janela de atendimento Grade de atendimento Capacidade Transportadoras Veículos …" at bounding box center [449, 213] width 898 height 427
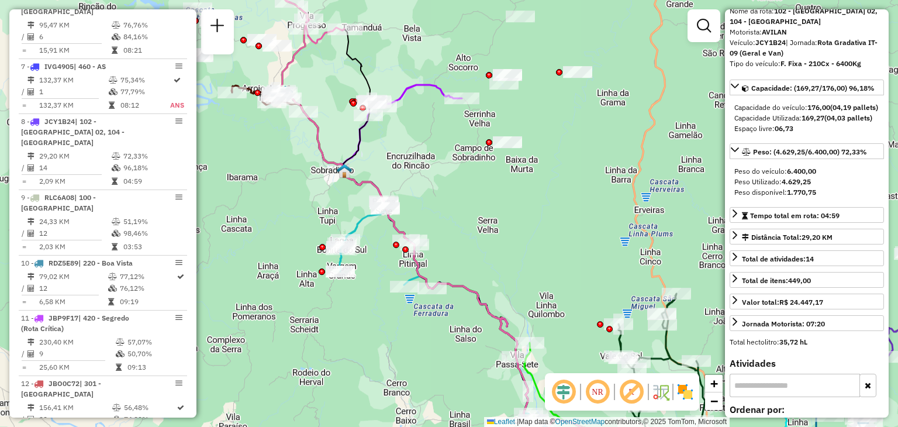
drag, startPoint x: 379, startPoint y: 227, endPoint x: 506, endPoint y: 258, distance: 131.2
click at [508, 259] on div "Janela de atendimento Grade de atendimento Capacidade Transportadoras Veículos …" at bounding box center [449, 213] width 898 height 427
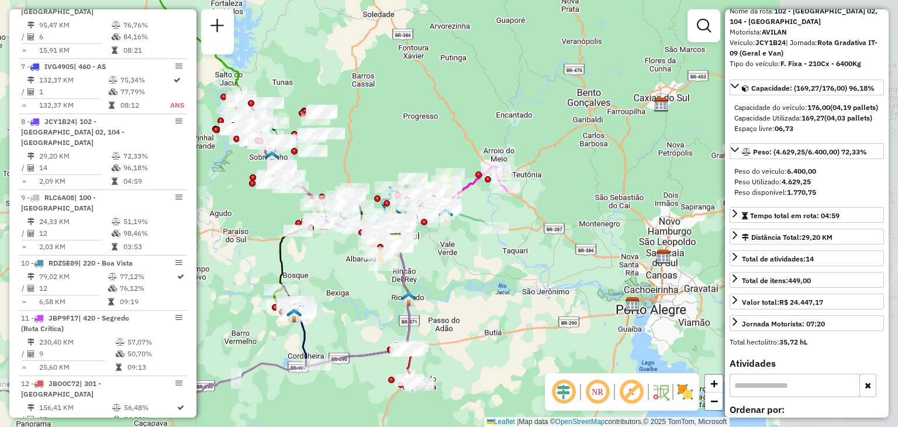
drag, startPoint x: 540, startPoint y: 237, endPoint x: 352, endPoint y: 181, distance: 195.9
click at [352, 181] on div "Janela de atendimento Grade de atendimento Capacidade Transportadoras Veículos …" at bounding box center [449, 213] width 898 height 427
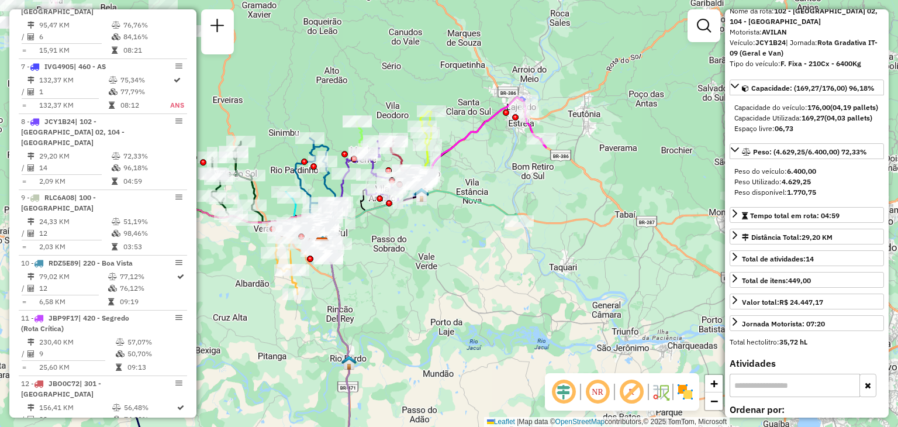
drag, startPoint x: 467, startPoint y: 183, endPoint x: 472, endPoint y: 178, distance: 7.4
click at [468, 181] on div "Janela de atendimento Grade de atendimento Capacidade Transportadoras Veículos …" at bounding box center [449, 213] width 898 height 427
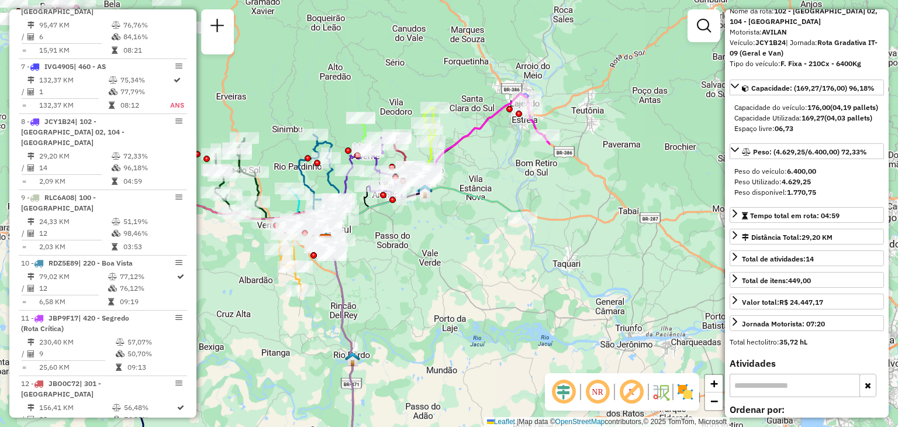
drag, startPoint x: 472, startPoint y: 178, endPoint x: 488, endPoint y: 133, distance: 47.4
click at [486, 136] on div "Janela de atendimento Grade de atendimento Capacidade Transportadoras Veículos …" at bounding box center [449, 213] width 898 height 427
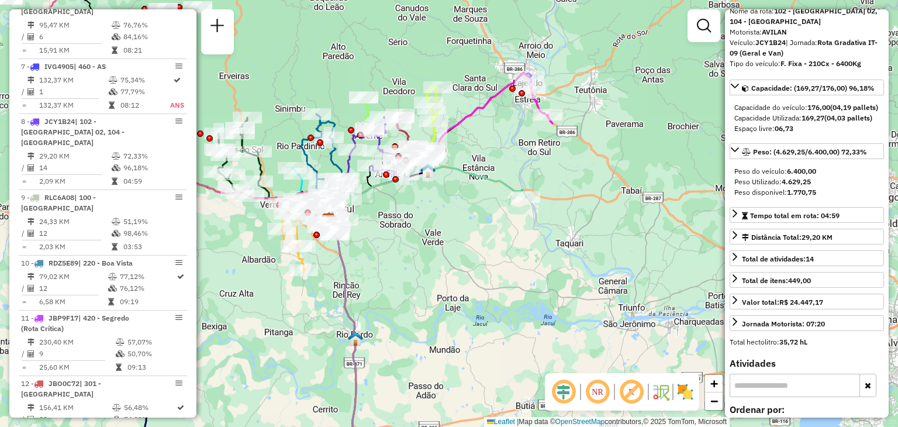
drag, startPoint x: 494, startPoint y: 127, endPoint x: 446, endPoint y: 249, distance: 131.0
click at [446, 248] on div "Janela de atendimento Grade de atendimento Capacidade Transportadoras Veículos …" at bounding box center [449, 213] width 898 height 427
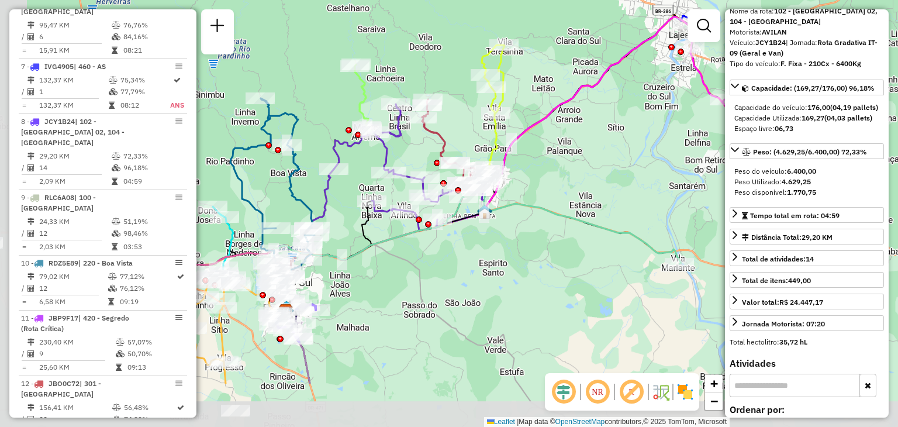
drag, startPoint x: 420, startPoint y: 249, endPoint x: 572, endPoint y: 163, distance: 174.7
click at [572, 163] on div "Janela de atendimento Grade de atendimento Capacidade Transportadoras Veículos …" at bounding box center [449, 213] width 898 height 427
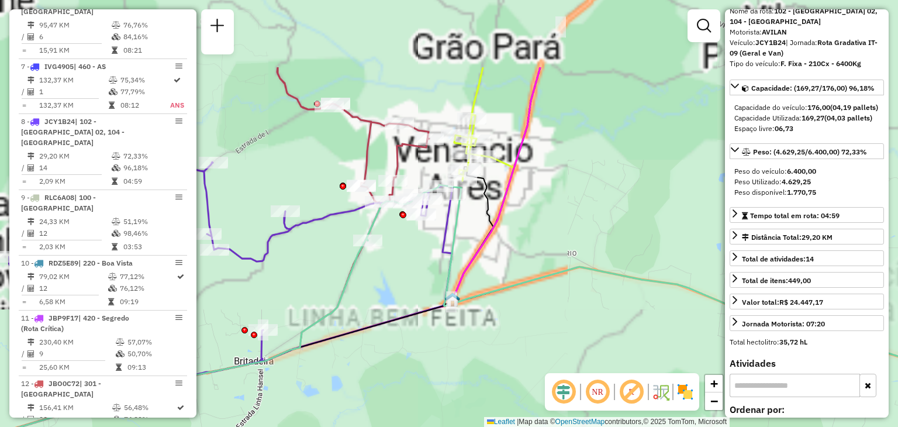
drag, startPoint x: 432, startPoint y: 206, endPoint x: 530, endPoint y: 319, distance: 149.2
click at [530, 319] on div "Janela de atendimento Grade de atendimento Capacidade Transportadoras Veículos …" at bounding box center [449, 213] width 898 height 427
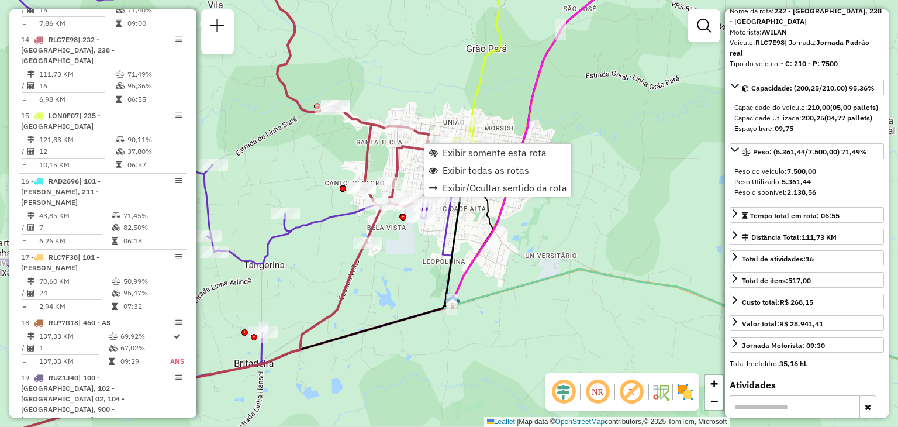
scroll to position [1283, 0]
click at [412, 160] on div "Janela de atendimento Grade de atendimento Capacidade Transportadoras Veículos …" at bounding box center [449, 213] width 898 height 427
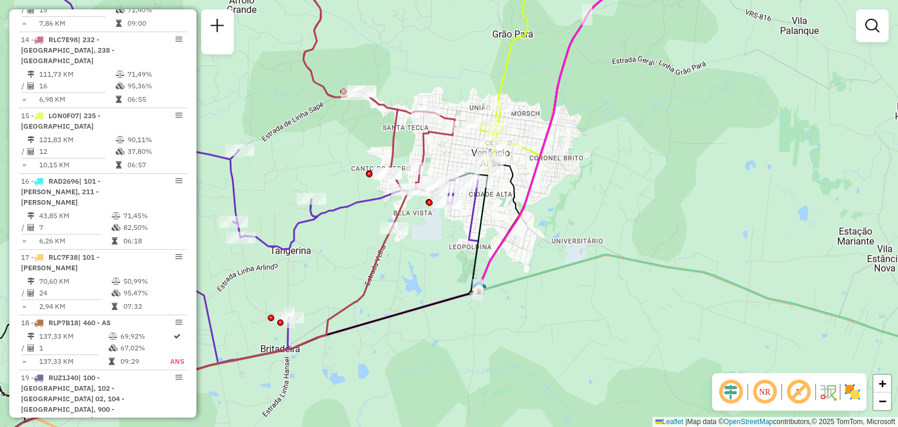
drag, startPoint x: 362, startPoint y: 208, endPoint x: 508, endPoint y: 127, distance: 166.8
click at [479, 127] on icon at bounding box center [207, 153] width 543 height 420
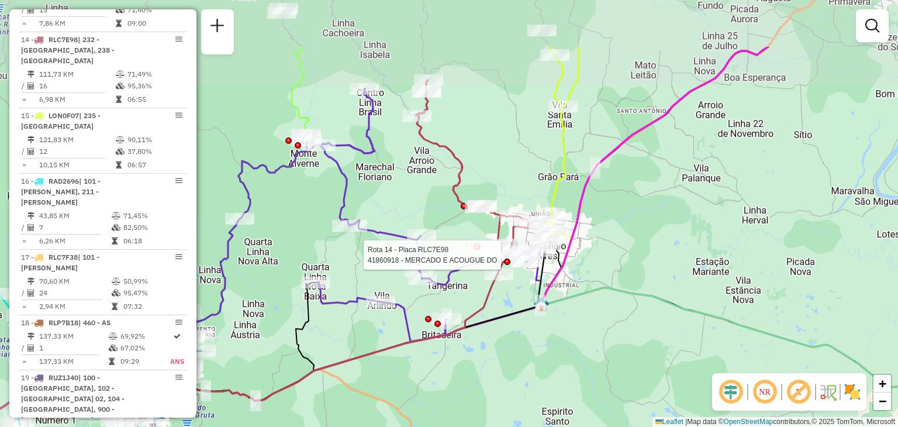
drag, startPoint x: 467, startPoint y: 78, endPoint x: 492, endPoint y: 175, distance: 100.7
click at [491, 174] on div "Rota 14 - Placa RLC7E98 41860918 - MERCADO E ACOUGUE DO Janela de atendimento G…" at bounding box center [449, 213] width 898 height 427
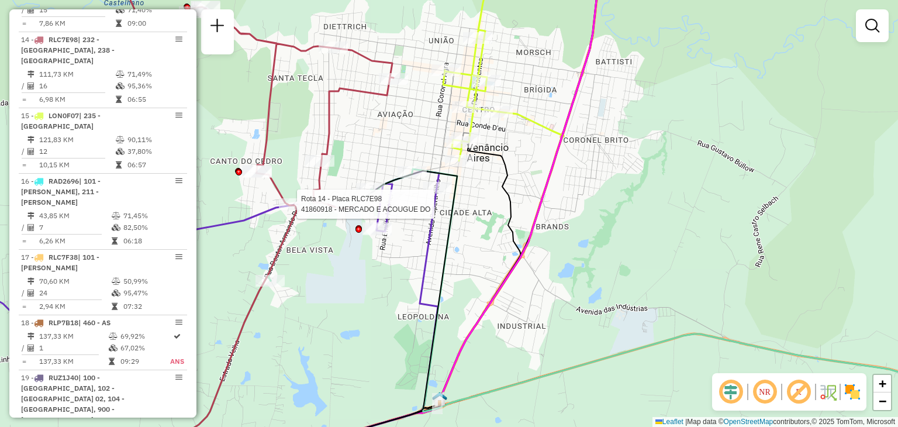
click at [467, 241] on div "Rota 14 - Placa RLC7E98 41860918 - MERCADO E ACOUGUE DO Janela de atendimento G…" at bounding box center [449, 213] width 898 height 427
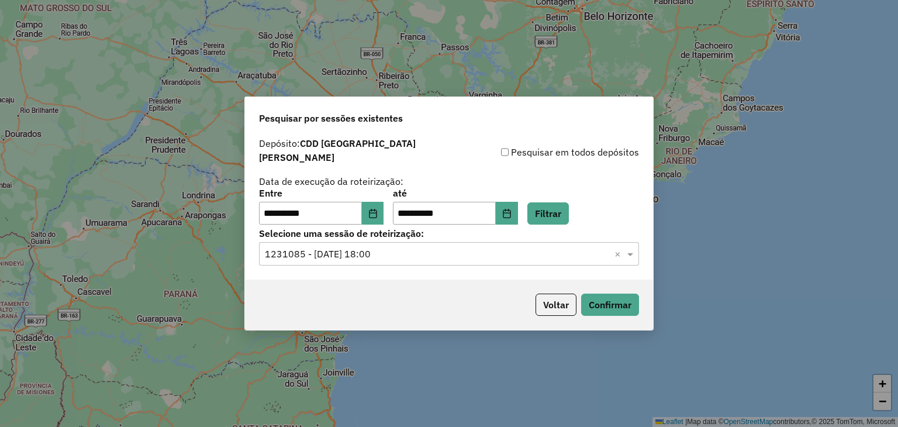
click at [561, 204] on button "Filtrar" at bounding box center [548, 213] width 42 height 22
click at [620, 300] on button "Confirmar" at bounding box center [610, 305] width 58 height 22
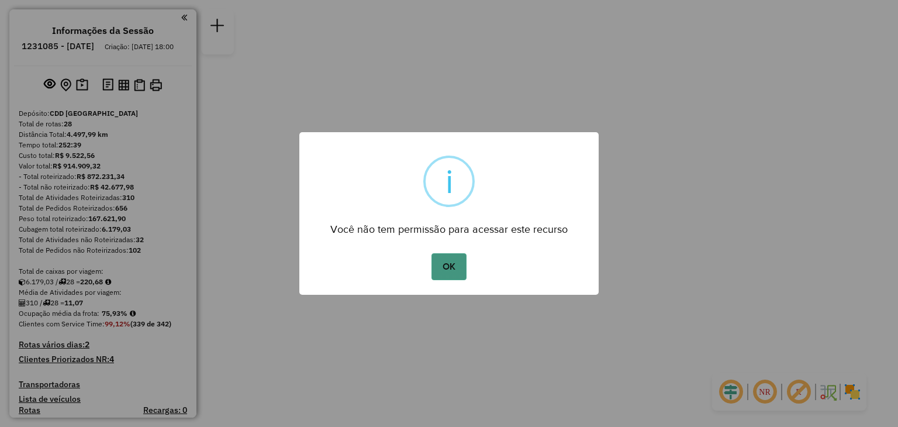
click at [450, 263] on button "OK" at bounding box center [449, 266] width 35 height 27
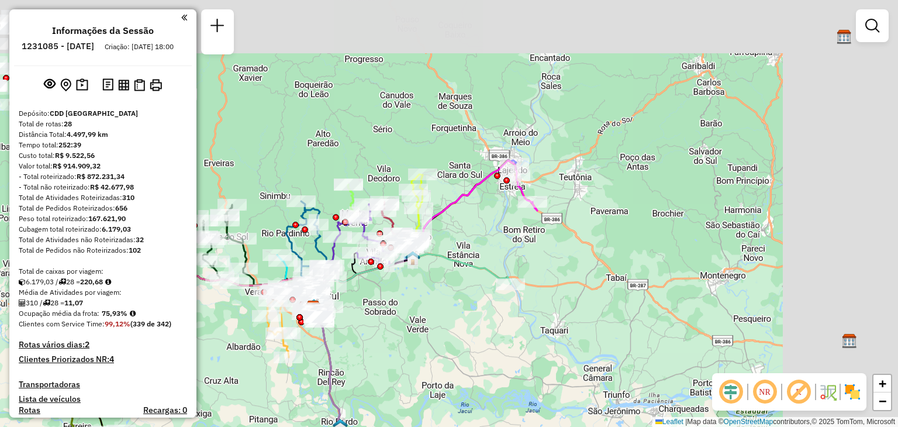
drag, startPoint x: 560, startPoint y: 208, endPoint x: 425, endPoint y: 301, distance: 164.8
click at [425, 301] on div "Janela de atendimento Grade de atendimento Capacidade Transportadoras Veículos …" at bounding box center [449, 213] width 898 height 427
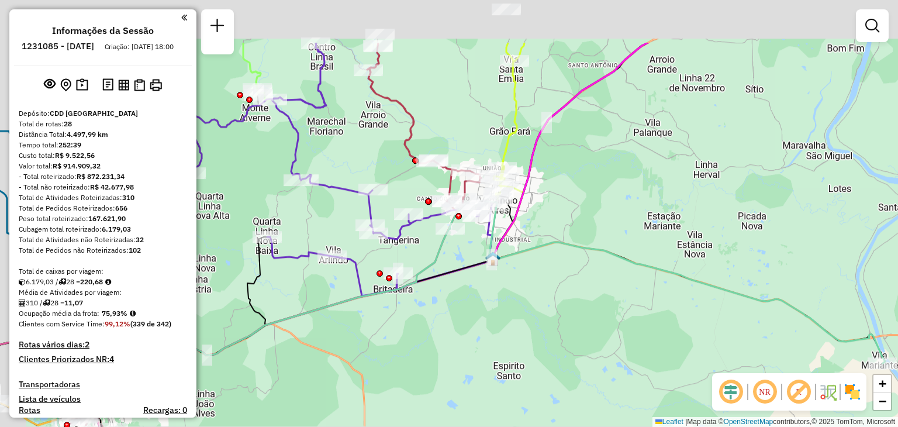
drag, startPoint x: 403, startPoint y: 229, endPoint x: 458, endPoint y: 315, distance: 102.5
click at [458, 315] on div "Janela de atendimento Grade de atendimento Capacidade Transportadoras Veículos …" at bounding box center [449, 213] width 898 height 427
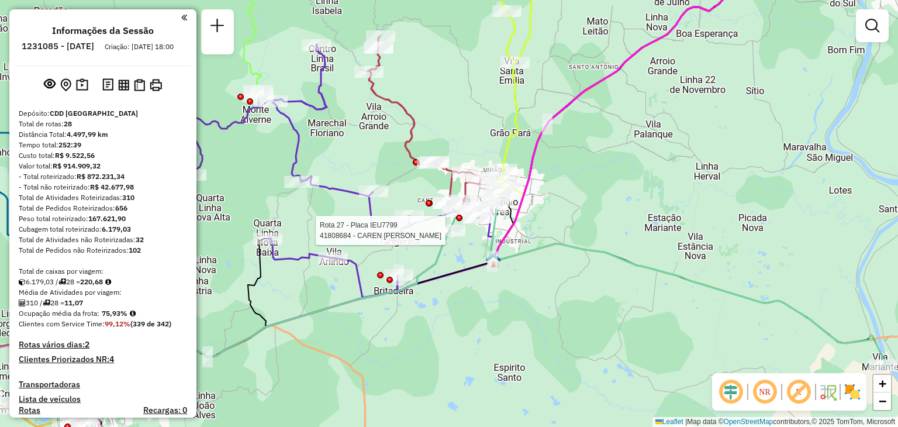
select select "**********"
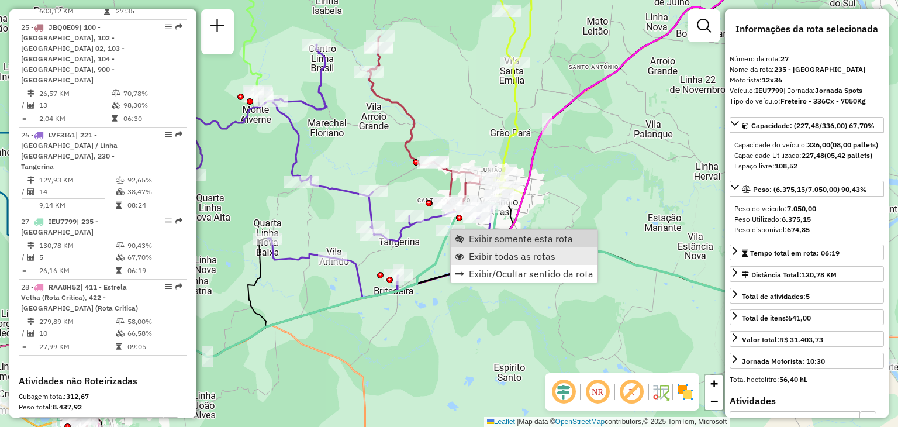
scroll to position [2117, 0]
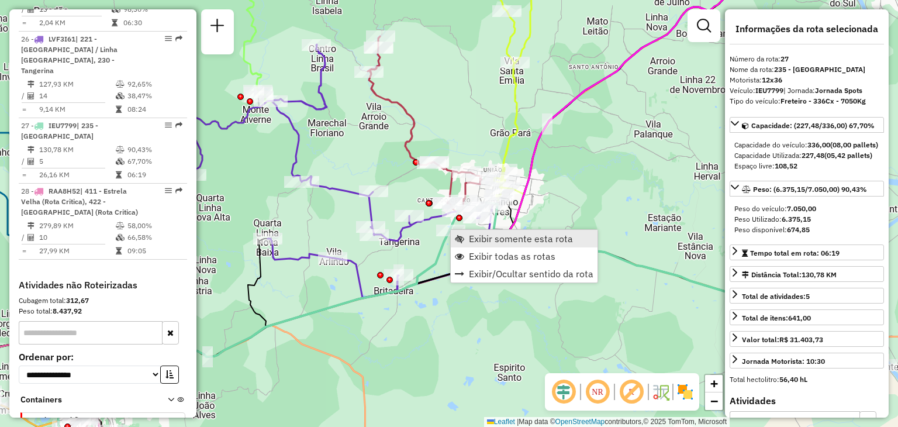
click at [478, 240] on span "Exibir somente esta rota" at bounding box center [521, 238] width 104 height 9
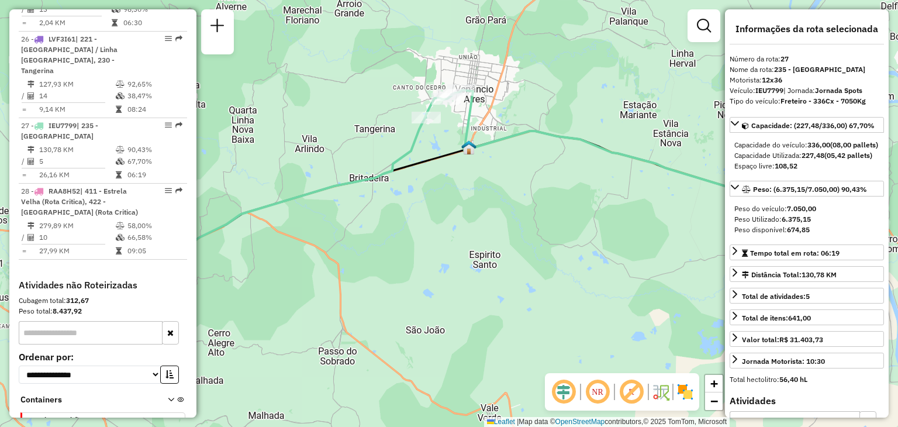
drag, startPoint x: 412, startPoint y: 174, endPoint x: 419, endPoint y: 268, distance: 94.4
click at [419, 267] on div "Janela de atendimento Grade de atendimento Capacidade Transportadoras Veículos …" at bounding box center [449, 213] width 898 height 427
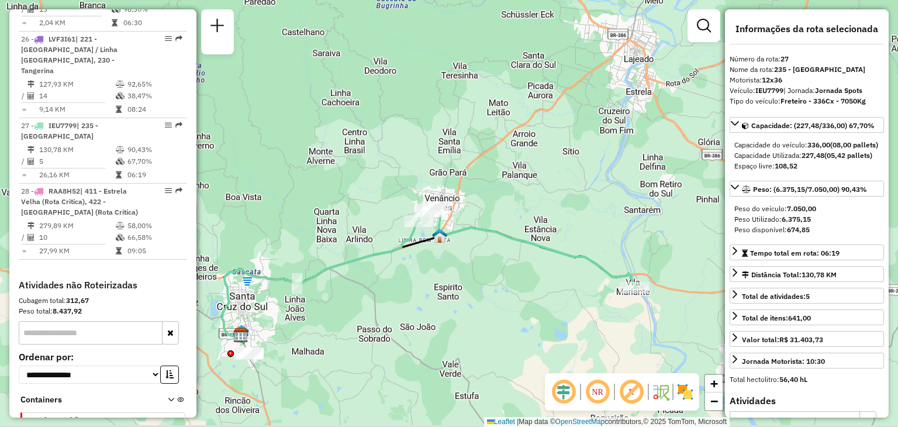
drag, startPoint x: 463, startPoint y: 304, endPoint x: 363, endPoint y: 251, distance: 113.3
click at [363, 251] on div "Janela de atendimento Grade de atendimento Capacidade Transportadoras Veículos …" at bounding box center [449, 213] width 898 height 427
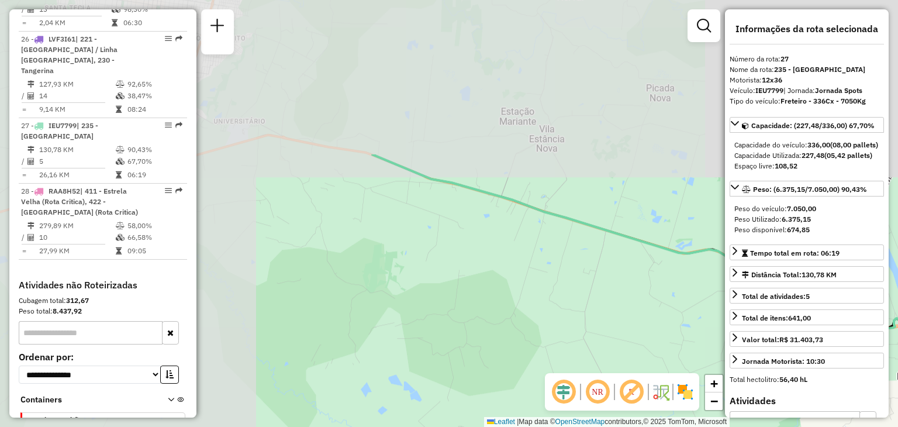
drag, startPoint x: 277, startPoint y: 185, endPoint x: 640, endPoint y: 380, distance: 411.8
click at [640, 380] on hb-router-mapa "Informações da Sessão 1231085 - [DATE] Criação: [DATE] 18:00 Depósito: CDD [GEO…" at bounding box center [449, 213] width 898 height 427
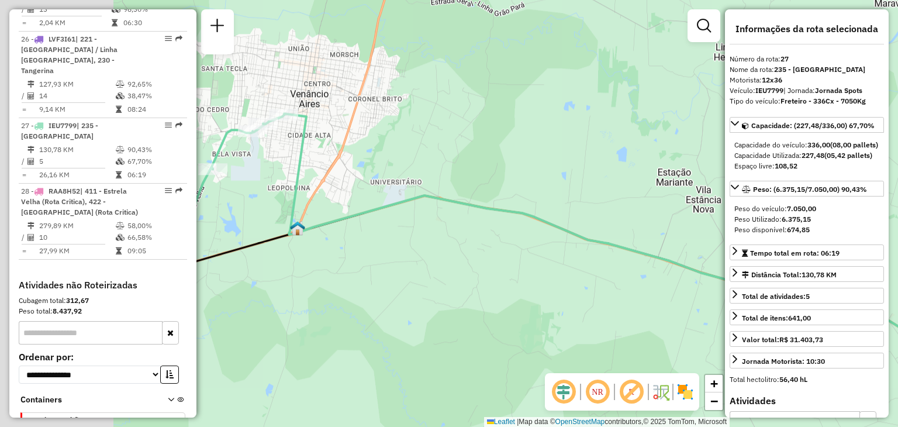
drag, startPoint x: 402, startPoint y: 206, endPoint x: 697, endPoint y: 311, distance: 312.8
click at [701, 312] on div "Janela de atendimento Grade de atendimento Capacidade Transportadoras Veículos …" at bounding box center [449, 213] width 898 height 427
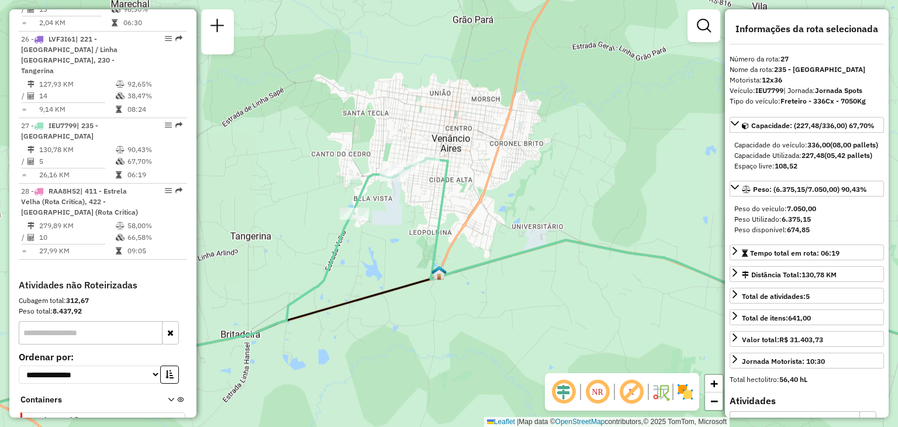
drag, startPoint x: 436, startPoint y: 191, endPoint x: 608, endPoint y: 314, distance: 211.3
click at [608, 314] on icon at bounding box center [670, 258] width 634 height 201
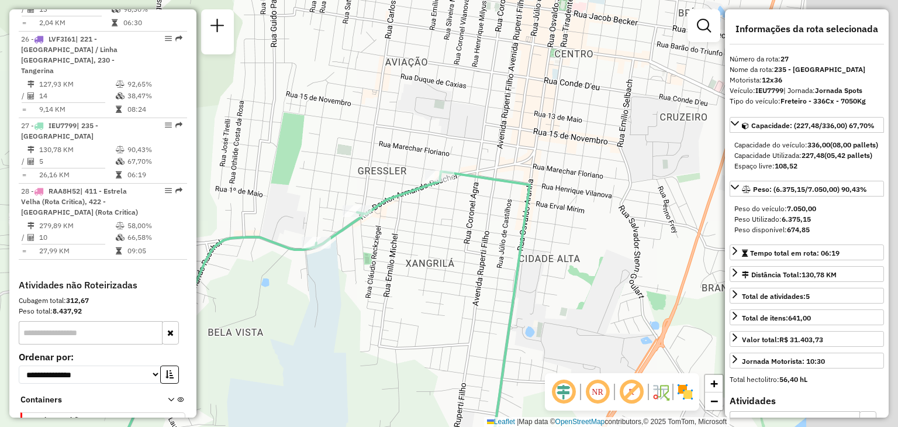
drag, startPoint x: 627, startPoint y: 235, endPoint x: 554, endPoint y: 229, distance: 72.7
click at [554, 229] on div "Janela de atendimento Grade de atendimento Capacidade Transportadoras Veículos …" at bounding box center [449, 213] width 898 height 427
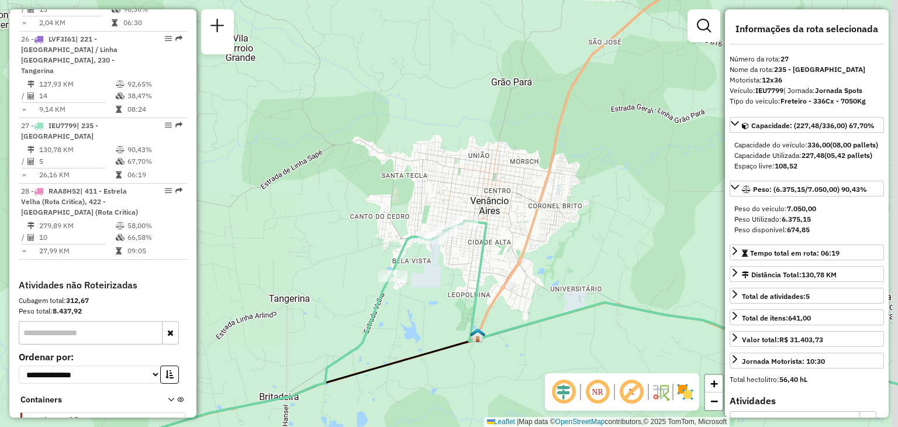
drag, startPoint x: 566, startPoint y: 265, endPoint x: 498, endPoint y: 253, distance: 68.8
click at [498, 253] on div "Janela de atendimento Grade de atendimento Capacidade Transportadoras Veículos …" at bounding box center [449, 213] width 898 height 427
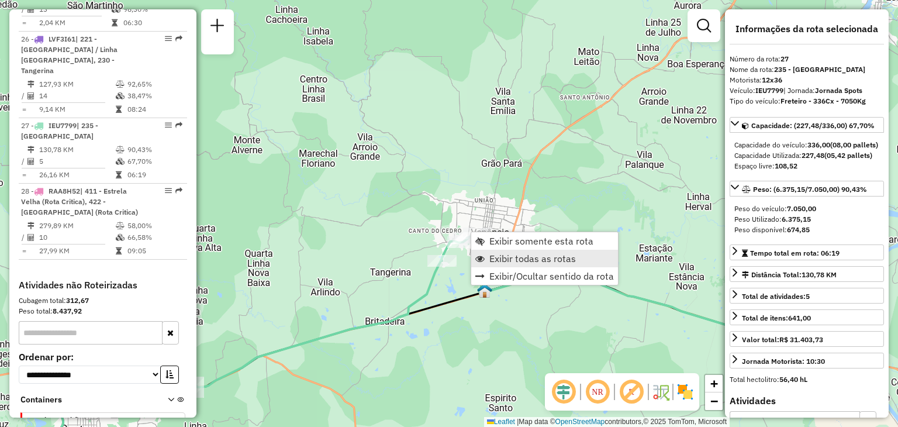
click at [495, 263] on span "Exibir todas as rotas" at bounding box center [532, 258] width 87 height 9
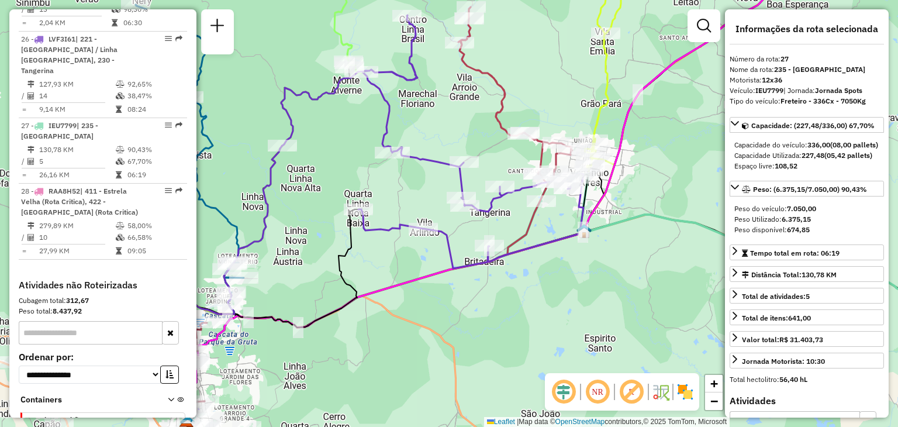
drag, startPoint x: 433, startPoint y: 284, endPoint x: 694, endPoint y: 68, distance: 338.5
click at [697, 61] on div "Janela de atendimento Grade de atendimento Capacidade Transportadoras Veículos …" at bounding box center [449, 213] width 898 height 427
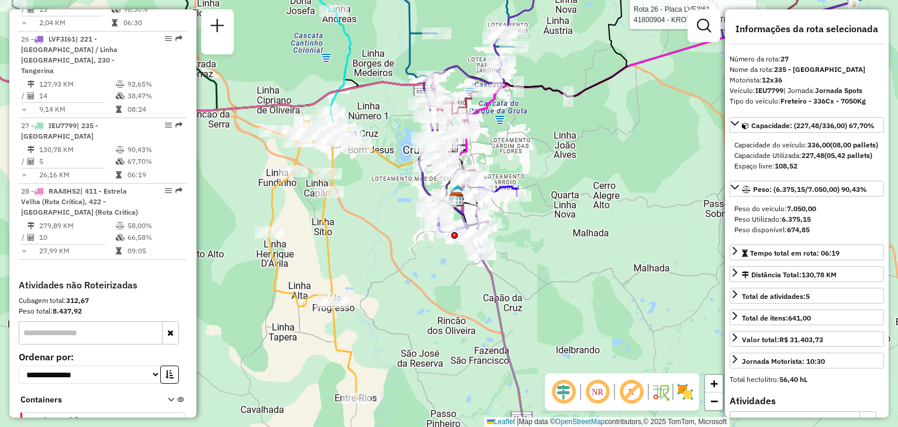
drag, startPoint x: 563, startPoint y: 297, endPoint x: 423, endPoint y: 24, distance: 306.8
click at [426, 25] on div "Rota 26 - Placa LVF3I61 41800904 - KROTH E KROTH LTDA - Janela de atendimento G…" at bounding box center [449, 213] width 898 height 427
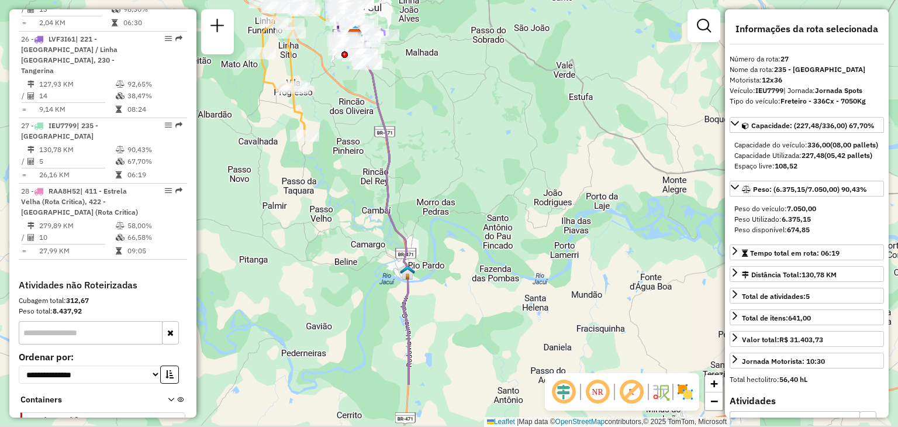
drag, startPoint x: 417, startPoint y: 329, endPoint x: 458, endPoint y: 60, distance: 272.1
click at [458, 60] on div "Rota 26 - Placa LVF3I61 41800904 - KROTH E KROTH LTDA - Janela de atendimento G…" at bounding box center [449, 213] width 898 height 427
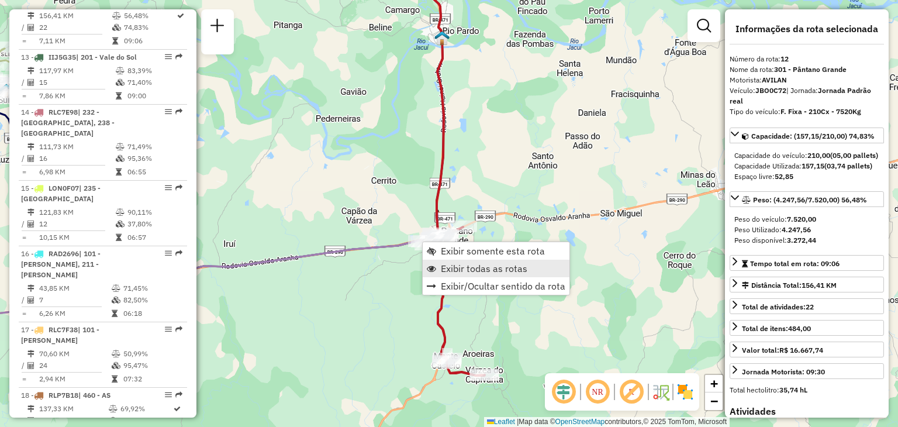
scroll to position [1163, 0]
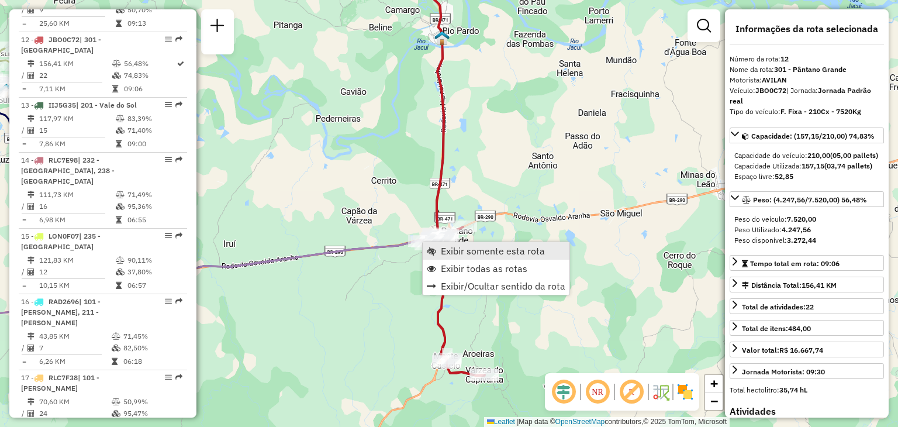
click at [475, 249] on span "Exibir somente esta rota" at bounding box center [493, 250] width 104 height 9
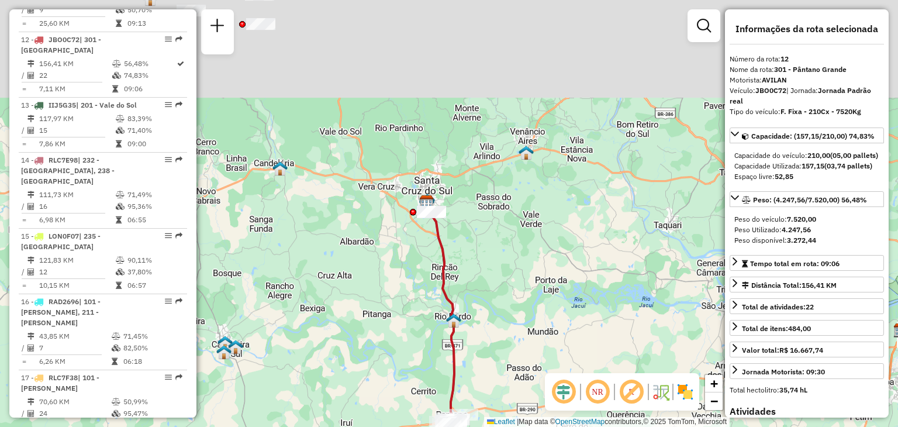
drag, startPoint x: 506, startPoint y: 181, endPoint x: 508, endPoint y: 313, distance: 132.2
click at [508, 313] on div "Janela de atendimento Grade de atendimento Capacidade Transportadoras Veículos …" at bounding box center [449, 213] width 898 height 427
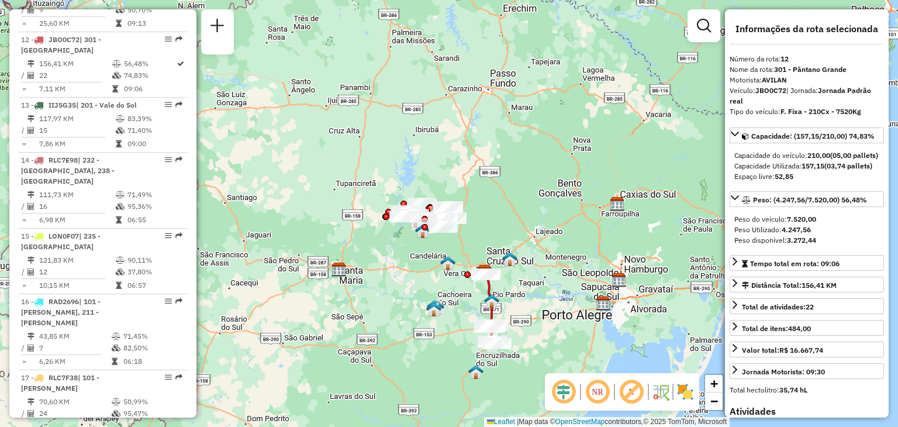
drag, startPoint x: 524, startPoint y: 330, endPoint x: 484, endPoint y: 208, distance: 128.7
click at [484, 208] on div "Janela de atendimento Grade de atendimento Capacidade Transportadoras Veículos …" at bounding box center [449, 213] width 898 height 427
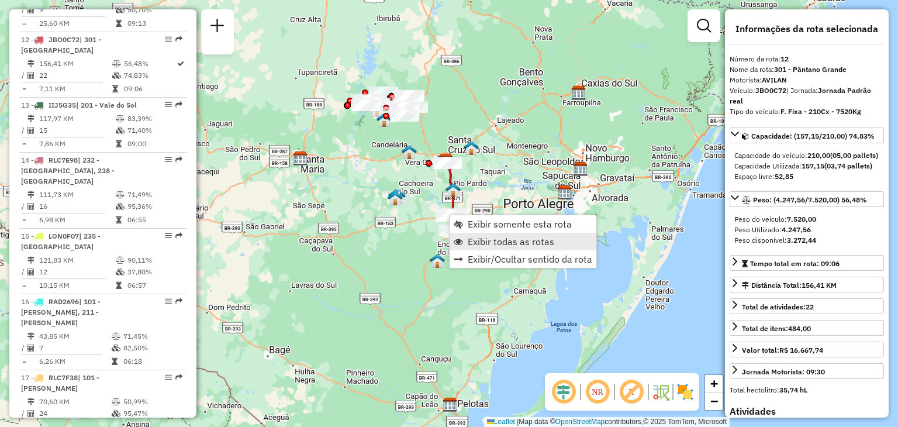
click at [481, 234] on link "Exibir todas as rotas" at bounding box center [523, 242] width 147 height 18
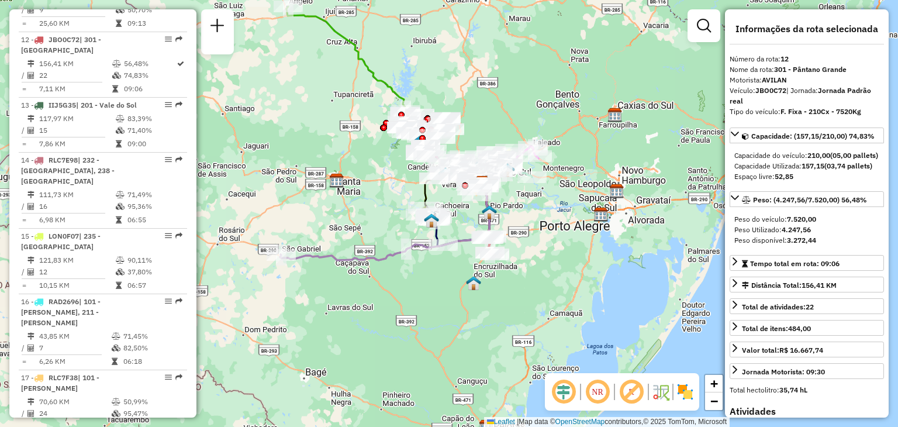
drag, startPoint x: 384, startPoint y: 270, endPoint x: 460, endPoint y: 313, distance: 87.5
click at [460, 313] on div "Janela de atendimento Grade de atendimento Capacidade Transportadoras Veículos …" at bounding box center [449, 213] width 898 height 427
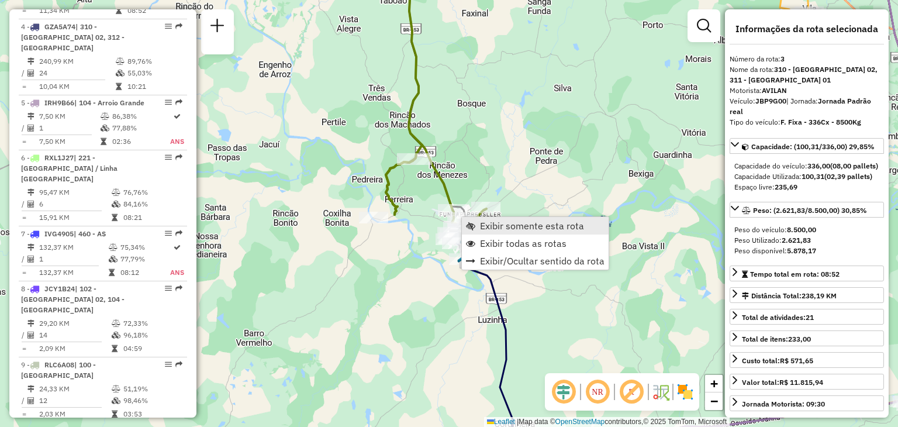
scroll to position [595, 0]
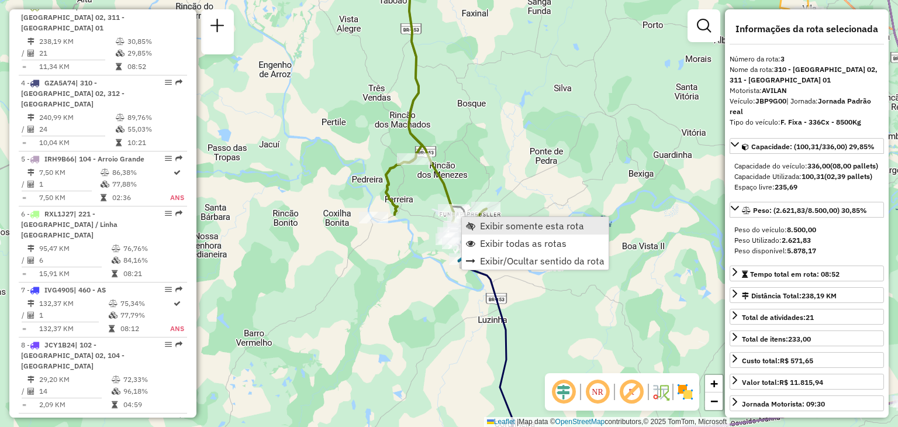
click at [495, 228] on span "Exibir somente esta rota" at bounding box center [532, 225] width 104 height 9
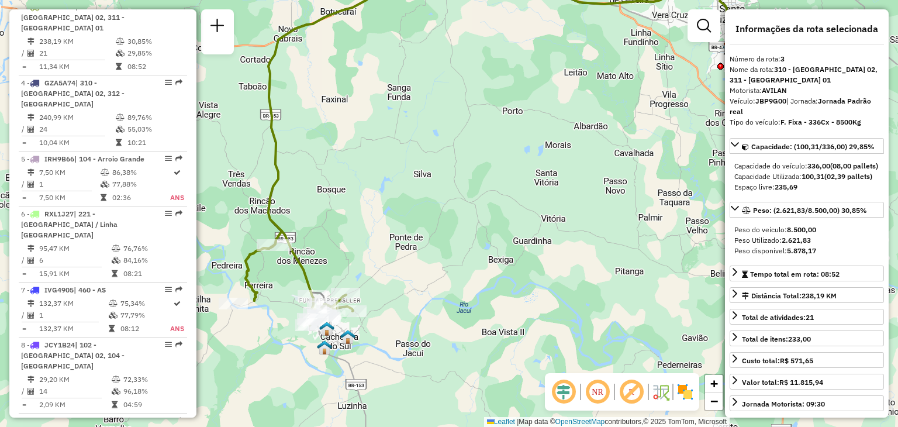
drag, startPoint x: 423, startPoint y: 295, endPoint x: 465, endPoint y: 227, distance: 80.1
click at [465, 227] on div "Janela de atendimento Grade de atendimento Capacidade Transportadoras Veículos …" at bounding box center [449, 213] width 898 height 427
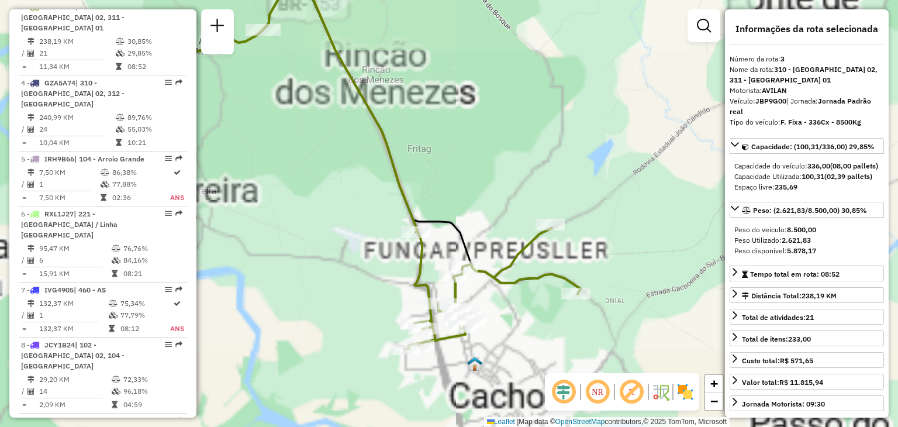
drag, startPoint x: 315, startPoint y: 295, endPoint x: 428, endPoint y: 206, distance: 144.5
click at [428, 206] on div "Janela de atendimento Grade de atendimento Capacidade Transportadoras Veículos …" at bounding box center [449, 213] width 898 height 427
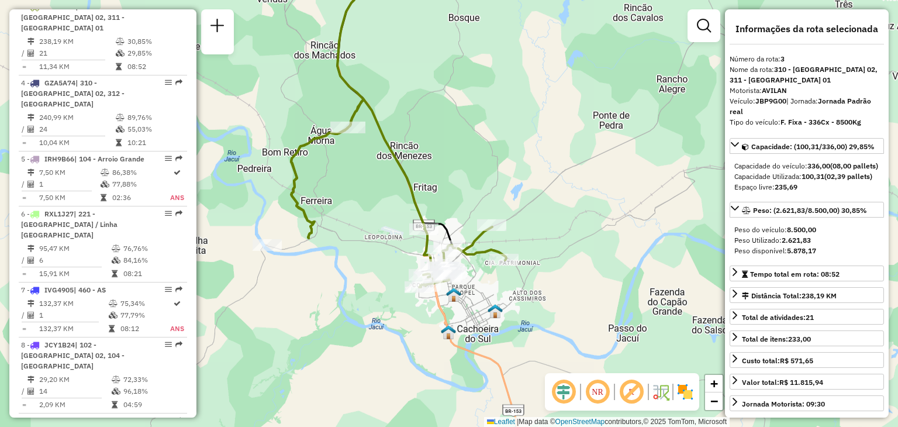
drag, startPoint x: 459, startPoint y: 192, endPoint x: 414, endPoint y: 149, distance: 62.5
click at [416, 150] on div "Janela de atendimento Grade de atendimento Capacidade Transportadoras Veículos …" at bounding box center [449, 213] width 898 height 427
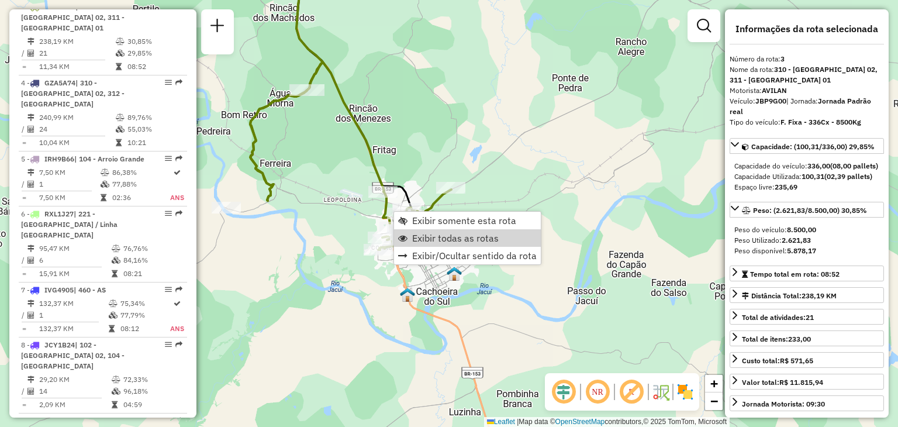
drag, startPoint x: 452, startPoint y: 233, endPoint x: 497, endPoint y: 189, distance: 63.3
click at [453, 233] on span "Exibir todas as rotas" at bounding box center [455, 237] width 87 height 9
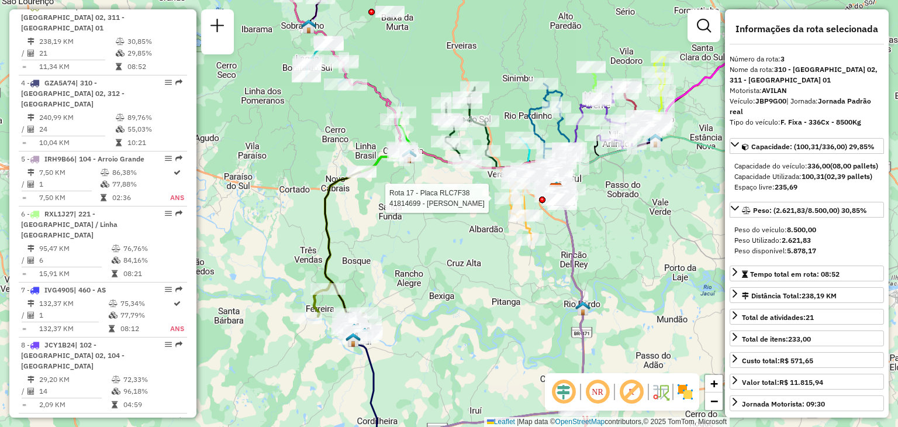
drag, startPoint x: 467, startPoint y: 222, endPoint x: 460, endPoint y: 292, distance: 70.5
click at [460, 292] on div "Rota 17 - Placa RLC7F38 41814699 - ACOUGUE CARVALHO Janela de atendimento Grade…" at bounding box center [449, 213] width 898 height 427
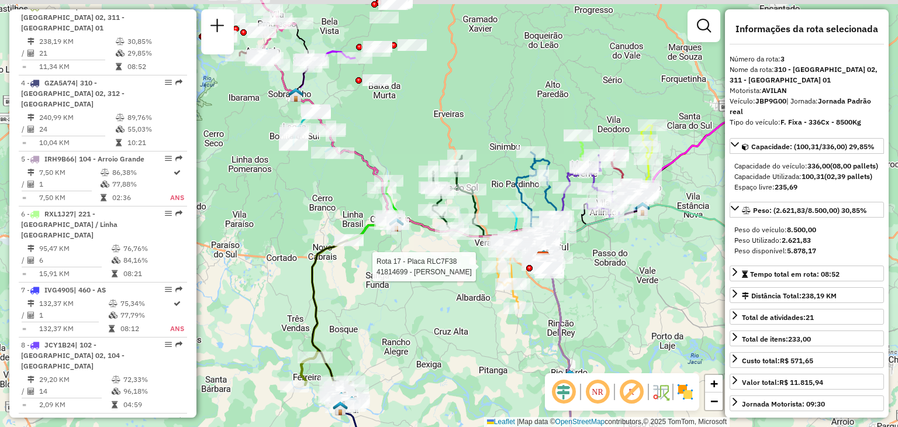
drag, startPoint x: 516, startPoint y: 116, endPoint x: 474, endPoint y: 150, distance: 54.1
click at [474, 150] on div "Rota 17 - Placa RLC7F38 41814699 - ACOUGUE CARVALHO Janela de atendimento Grade…" at bounding box center [449, 213] width 898 height 427
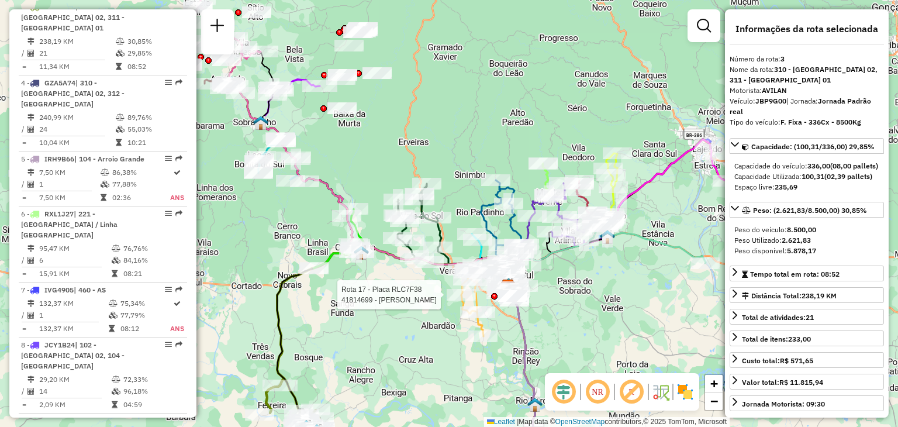
click at [455, 198] on div "Rota 17 - Placa RLC7F38 41814699 - ACOUGUE CARVALHO Janela de atendimento Grade…" at bounding box center [449, 213] width 898 height 427
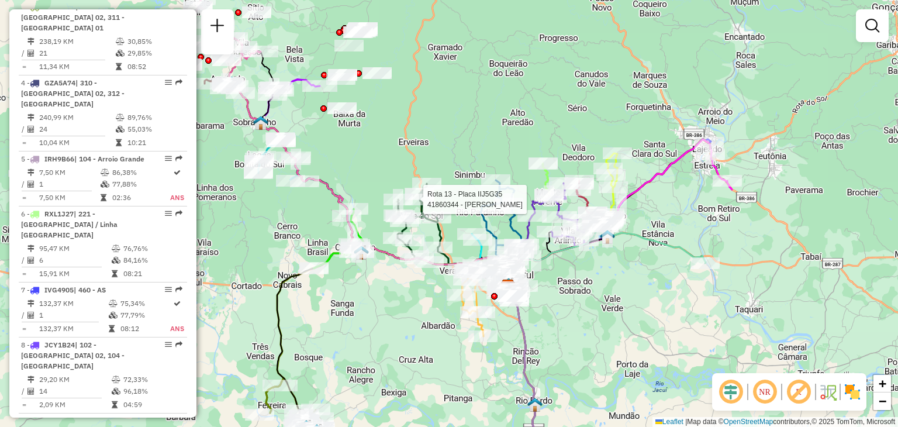
select select "**********"
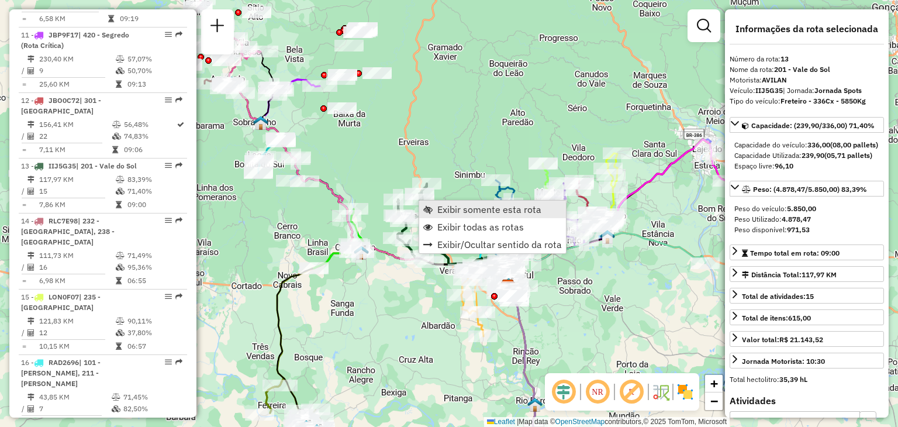
scroll to position [1228, 0]
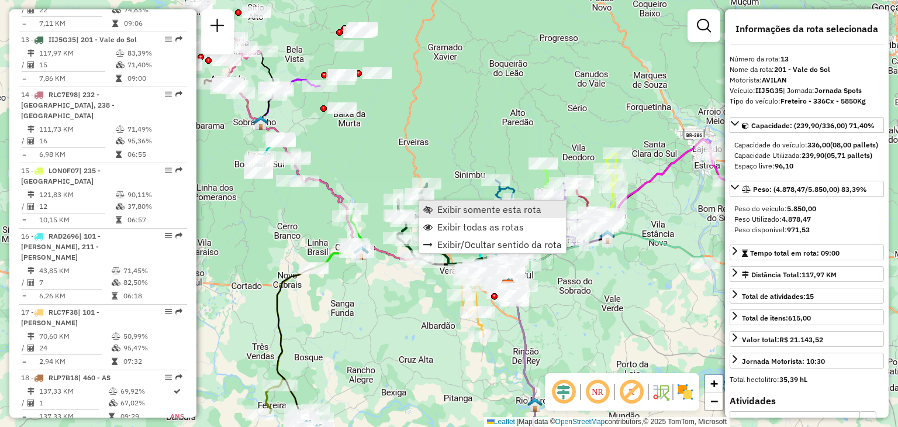
click at [439, 209] on span "Exibir somente esta rota" at bounding box center [489, 209] width 104 height 9
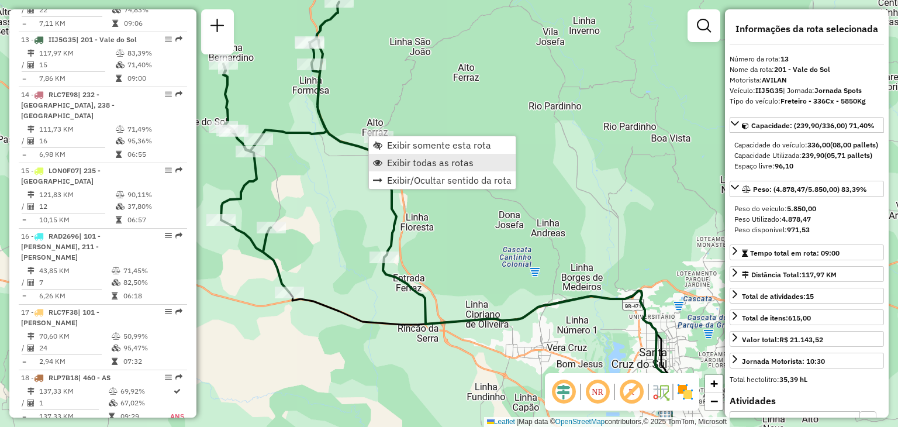
click at [406, 160] on span "Exibir todas as rotas" at bounding box center [430, 162] width 87 height 9
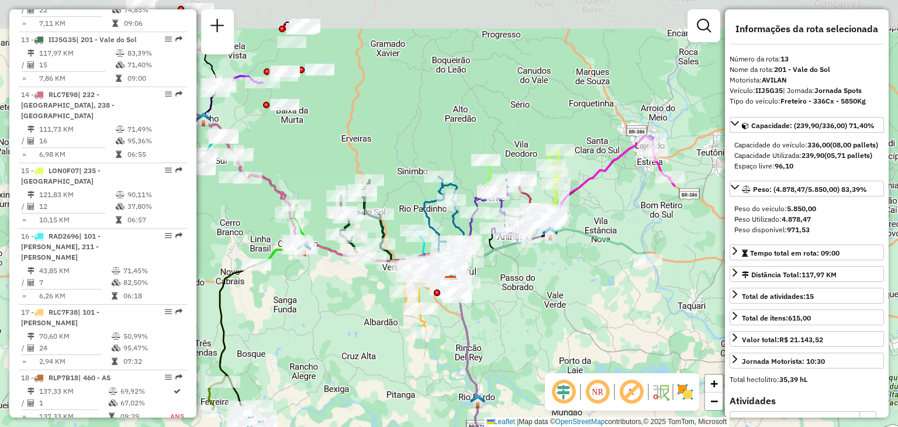
drag, startPoint x: 625, startPoint y: 185, endPoint x: 499, endPoint y: 295, distance: 167.0
click at [500, 294] on div "Janela de atendimento Grade de atendimento Capacidade Transportadoras Veículos …" at bounding box center [449, 213] width 898 height 427
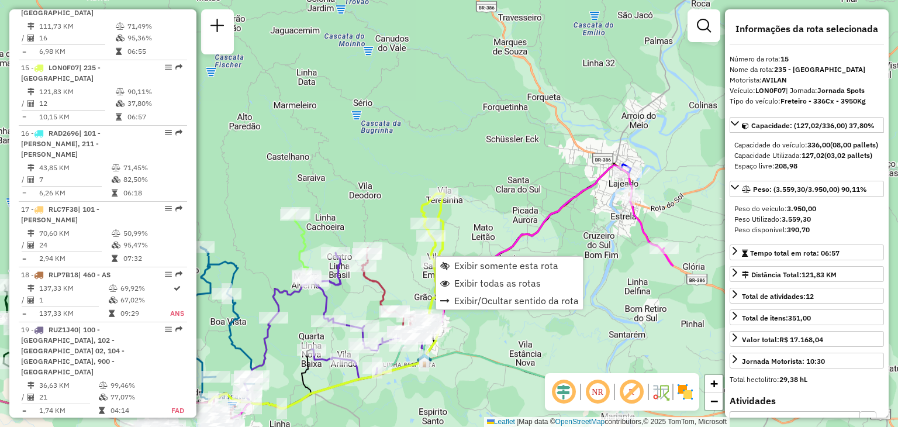
scroll to position [1348, 0]
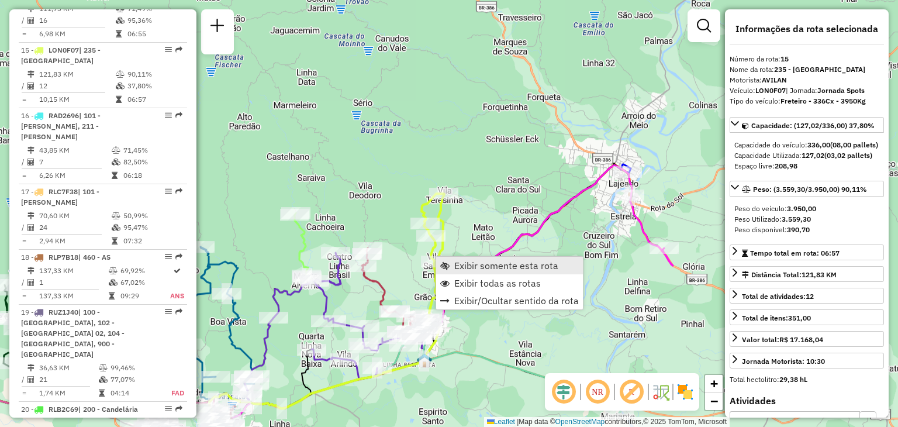
click at [455, 263] on span "Exibir somente esta rota" at bounding box center [506, 265] width 104 height 9
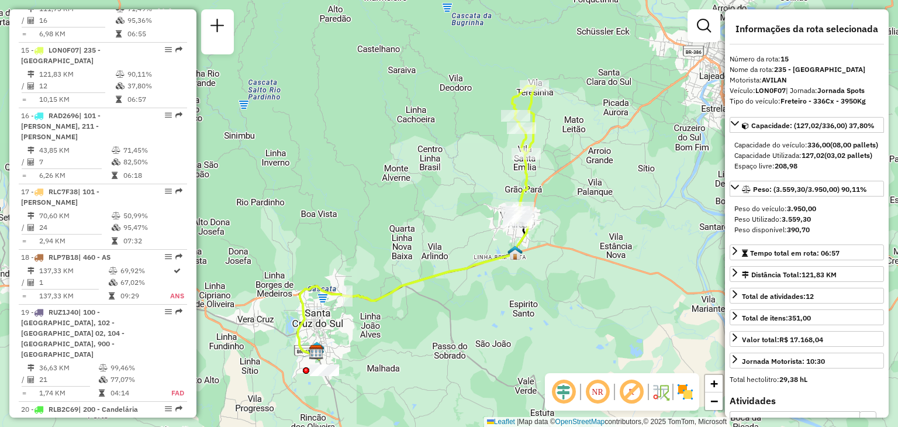
drag, startPoint x: 608, startPoint y: 227, endPoint x: 575, endPoint y: 237, distance: 34.1
click at [575, 237] on div "Janela de atendimento Grade de atendimento Capacidade Transportadoras Veículos …" at bounding box center [449, 213] width 898 height 427
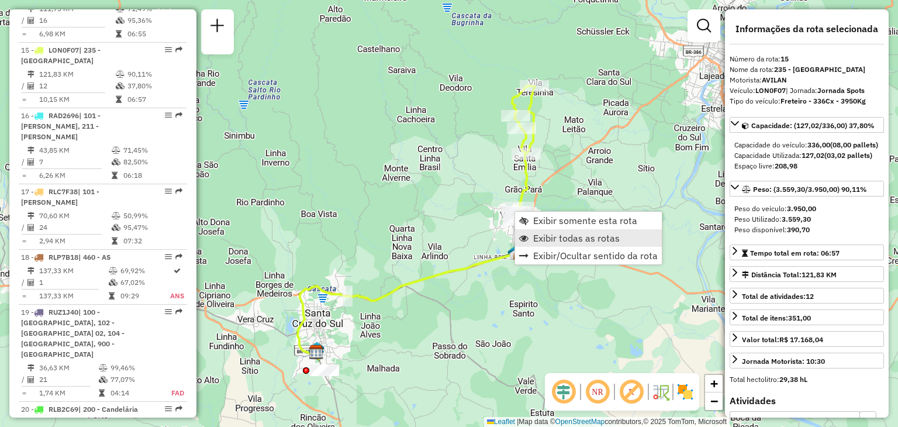
click at [543, 233] on span "Exibir todas as rotas" at bounding box center [576, 237] width 87 height 9
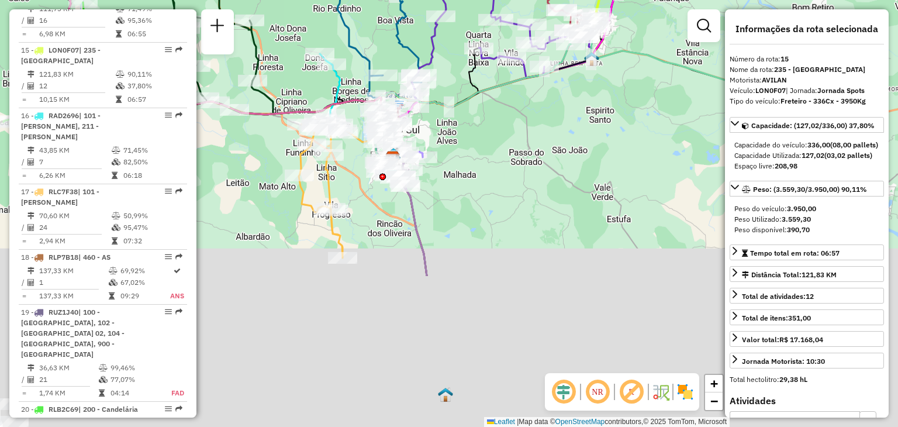
drag, startPoint x: 486, startPoint y: 316, endPoint x: 543, endPoint y: 101, distance: 222.5
click at [557, 89] on div "Janela de atendimento Grade de atendimento Capacidade Transportadoras Veículos …" at bounding box center [449, 213] width 898 height 427
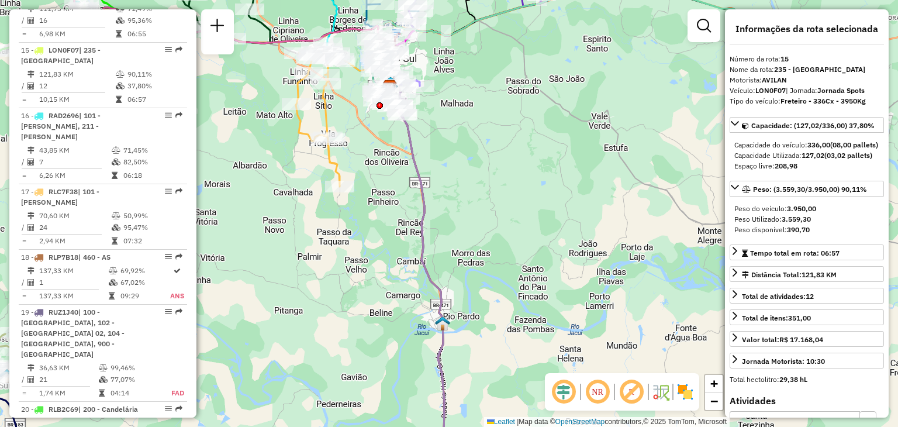
drag, startPoint x: 479, startPoint y: 299, endPoint x: 458, endPoint y: 161, distance: 140.2
click at [460, 165] on div "Janela de atendimento Grade de atendimento Capacidade Transportadoras Veículos …" at bounding box center [449, 213] width 898 height 427
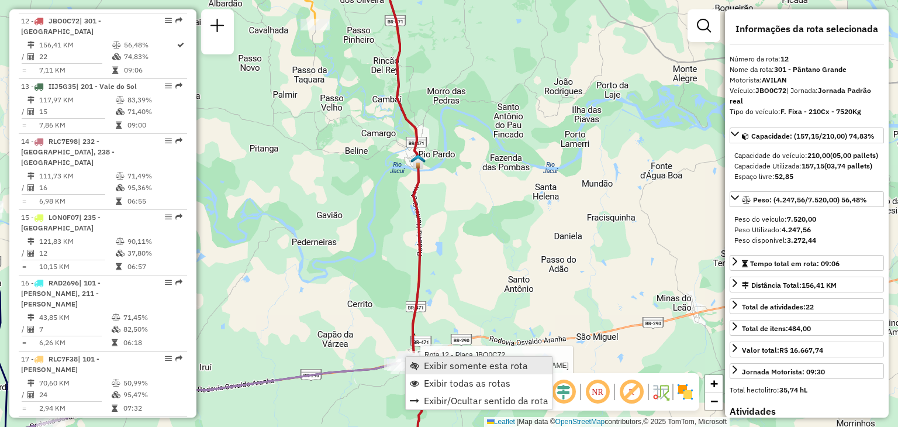
scroll to position [1163, 0]
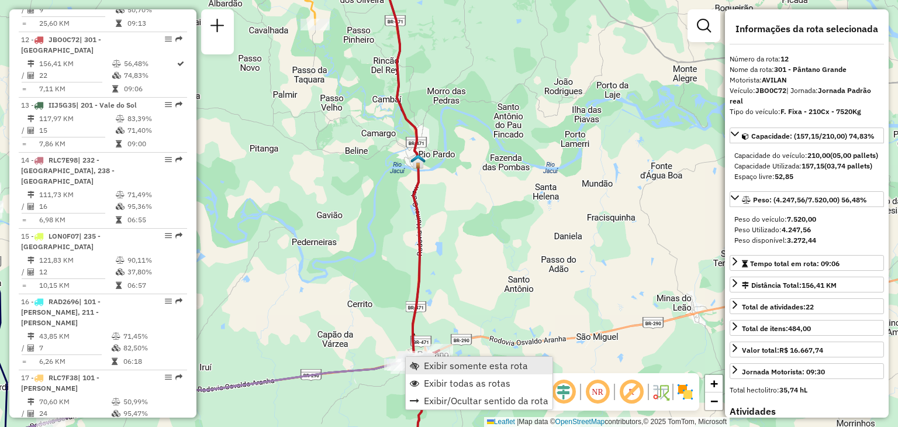
click at [430, 365] on span "Exibir somente esta rota" at bounding box center [476, 365] width 104 height 9
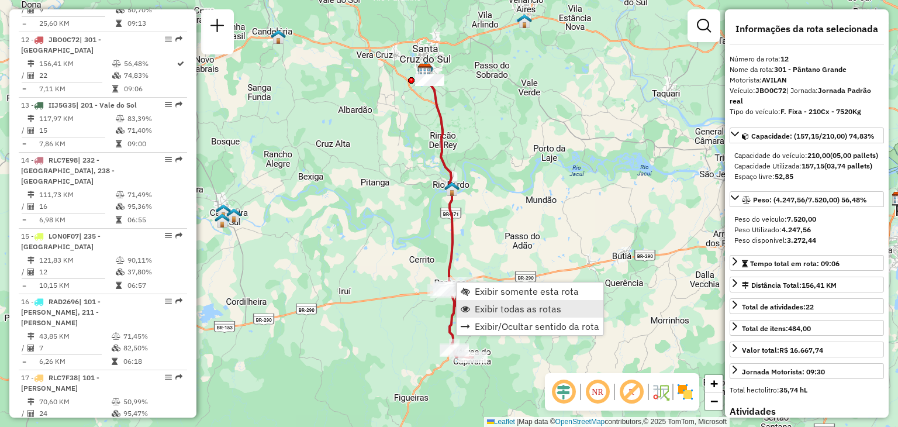
click at [480, 308] on span "Exibir todas as rotas" at bounding box center [518, 308] width 87 height 9
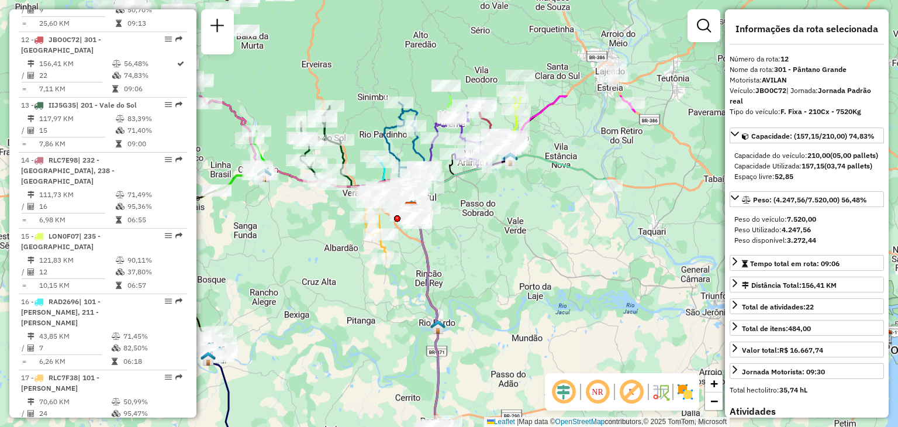
drag, startPoint x: 498, startPoint y: 177, endPoint x: 484, endPoint y: 316, distance: 140.5
click at [484, 316] on div "Janela de atendimento Grade de atendimento Capacidade Transportadoras Veículos …" at bounding box center [449, 213] width 898 height 427
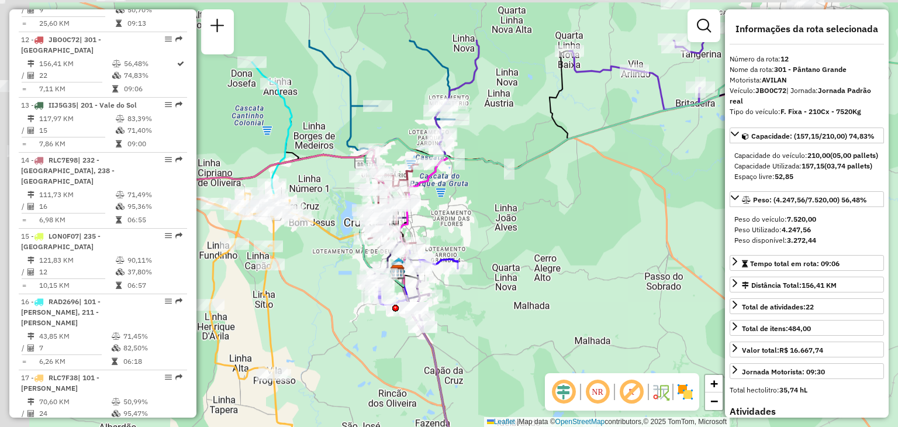
drag, startPoint x: 356, startPoint y: 181, endPoint x: 596, endPoint y: 281, distance: 260.5
click at [596, 281] on div "Janela de atendimento Grade de atendimento Capacidade Transportadoras Veículos …" at bounding box center [449, 213] width 898 height 427
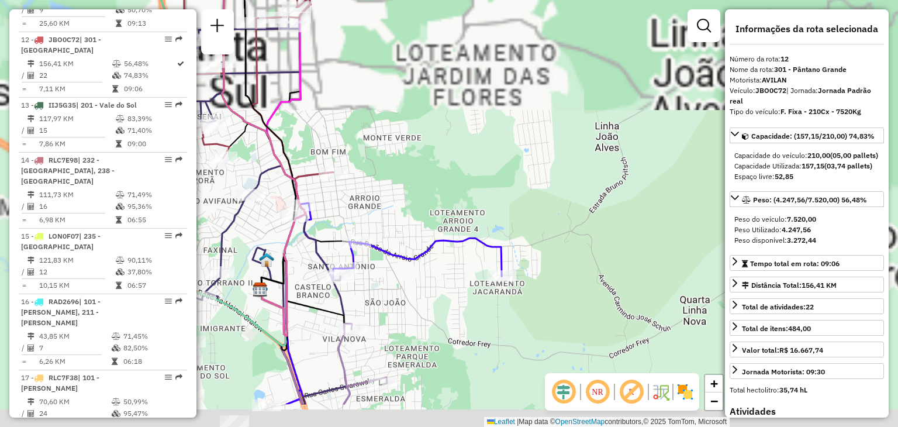
drag, startPoint x: 471, startPoint y: 274, endPoint x: 538, endPoint y: 236, distance: 77.5
click at [538, 236] on div "Janela de atendimento Grade de atendimento Capacidade Transportadoras Veículos …" at bounding box center [449, 213] width 898 height 427
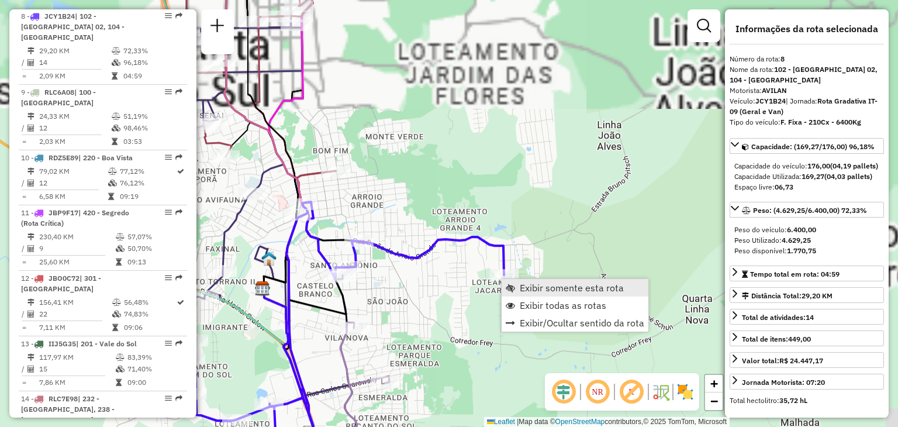
scroll to position [912, 0]
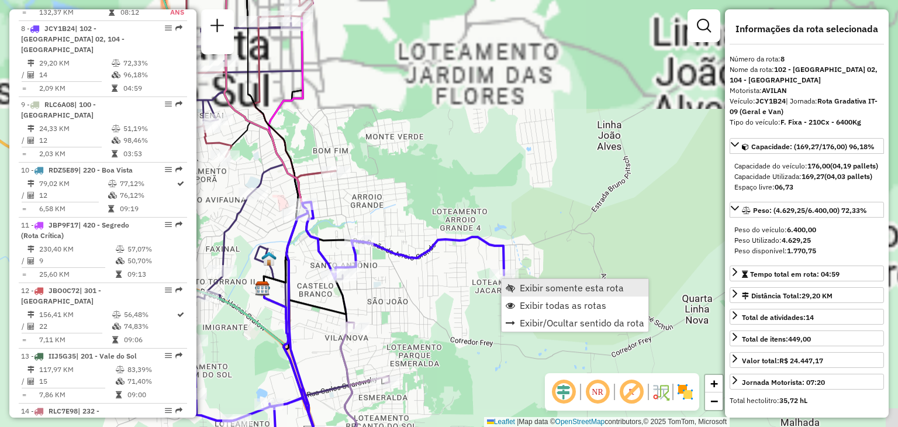
click at [529, 288] on span "Exibir somente esta rota" at bounding box center [572, 287] width 104 height 9
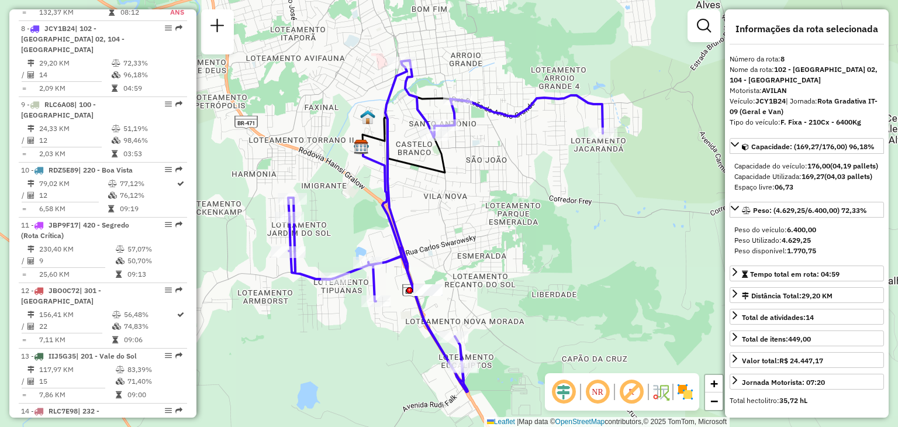
drag, startPoint x: 498, startPoint y: 208, endPoint x: 487, endPoint y: 258, distance: 51.1
click at [487, 258] on div "Janela de atendimento Grade de atendimento Capacidade Transportadoras Veículos …" at bounding box center [449, 213] width 898 height 427
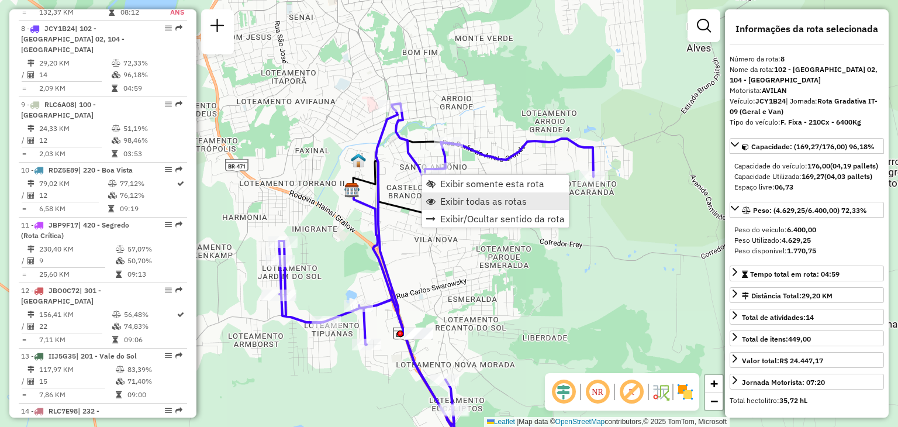
click at [445, 203] on span "Exibir todas as rotas" at bounding box center [483, 200] width 87 height 9
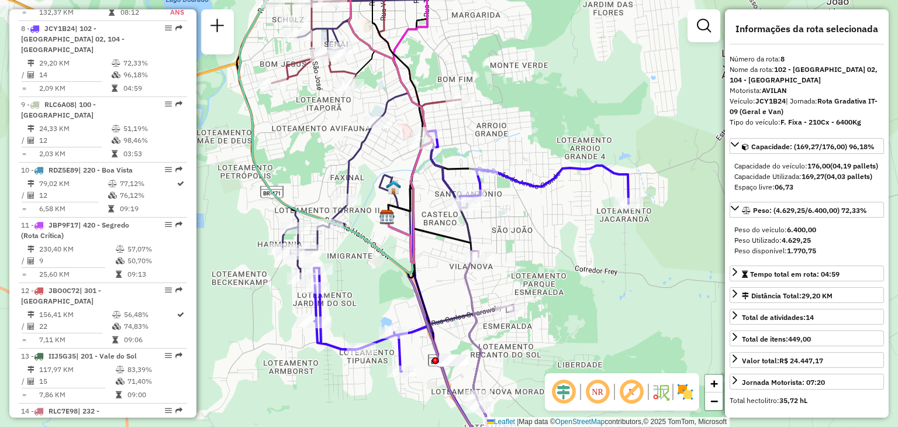
drag, startPoint x: 419, startPoint y: 116, endPoint x: 460, endPoint y: 146, distance: 50.2
click at [465, 156] on div "Janela de atendimento Grade de atendimento Capacidade Transportadoras Veículos …" at bounding box center [449, 213] width 898 height 427
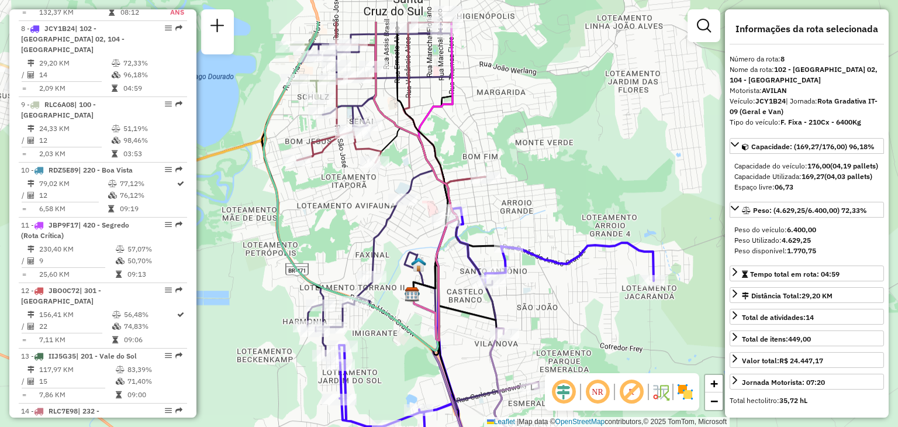
drag, startPoint x: 365, startPoint y: 38, endPoint x: 379, endPoint y: 102, distance: 65.8
click at [379, 102] on icon at bounding box center [416, 181] width 84 height 319
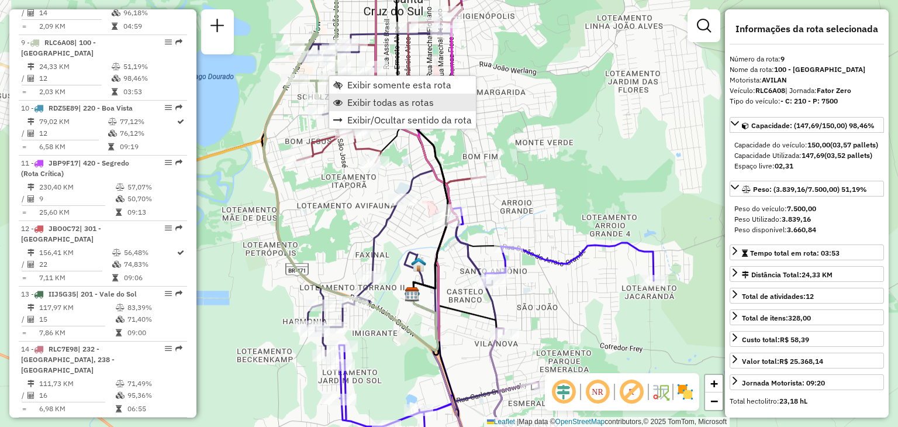
scroll to position [977, 0]
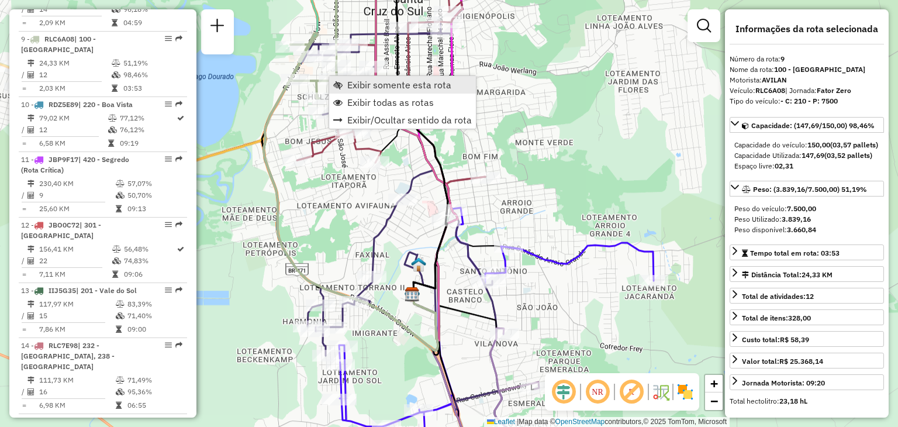
click at [384, 91] on link "Exibir somente esta rota" at bounding box center [402, 85] width 147 height 18
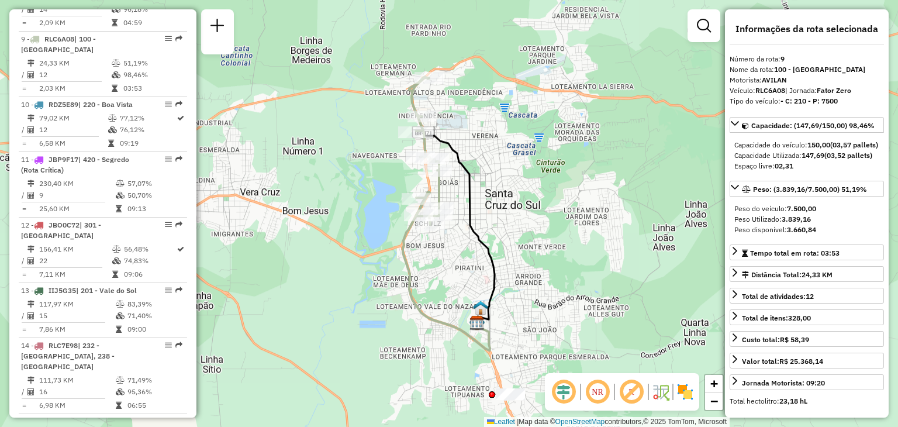
click at [537, 297] on div "Janela de atendimento Grade de atendimento Capacidade Transportadoras Veículos …" at bounding box center [449, 213] width 898 height 427
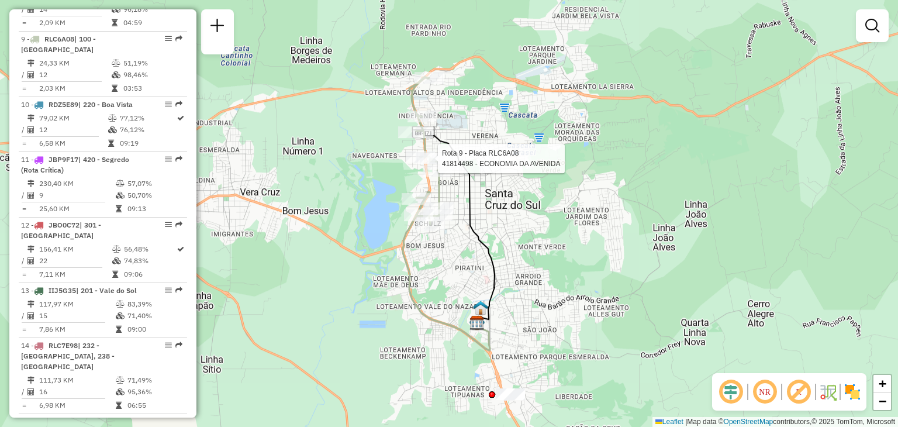
select select "**********"
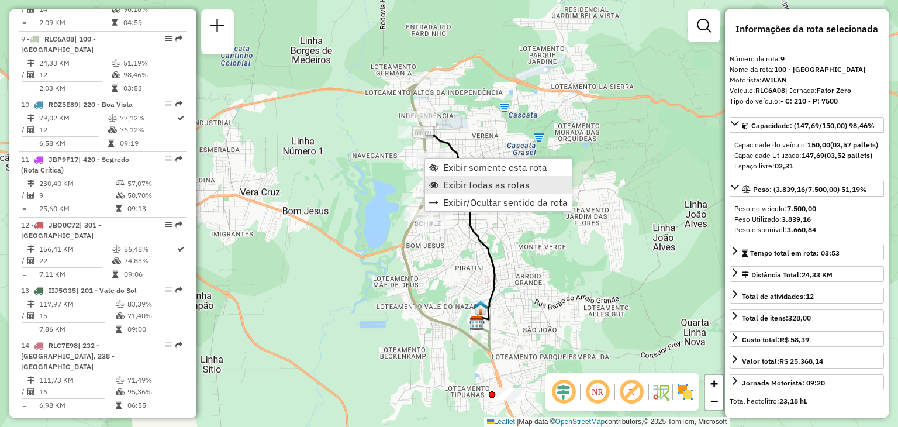
click at [465, 184] on span "Exibir todas as rotas" at bounding box center [486, 184] width 87 height 9
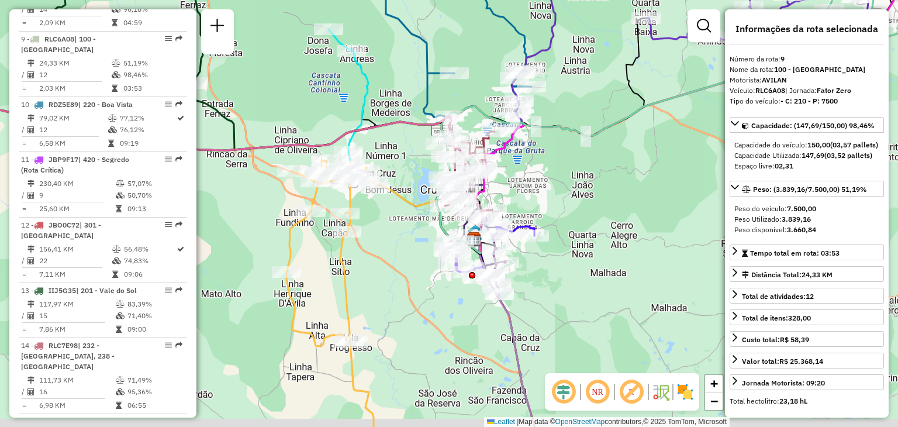
drag, startPoint x: 538, startPoint y: 242, endPoint x: 512, endPoint y: 175, distance: 70.9
click at [512, 175] on div "Janela de atendimento Grade de atendimento Capacidade Transportadoras Veículos …" at bounding box center [449, 213] width 898 height 427
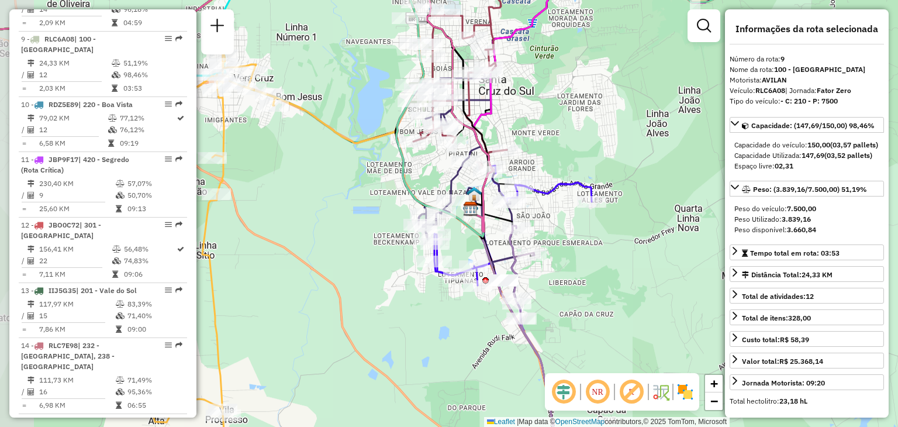
drag, startPoint x: 472, startPoint y: 225, endPoint x: 550, endPoint y: 251, distance: 81.4
click at [557, 244] on div "Janela de atendimento Grade de atendimento Capacidade Transportadoras Veículos …" at bounding box center [449, 213] width 898 height 427
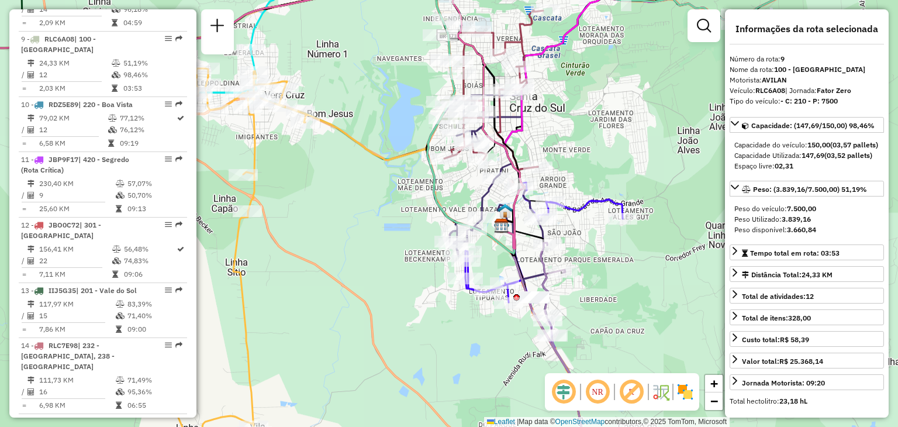
drag, startPoint x: 573, startPoint y: 239, endPoint x: 606, endPoint y: 258, distance: 37.7
click at [606, 258] on div "Janela de atendimento Grade de atendimento Capacidade Transportadoras Veículos …" at bounding box center [449, 213] width 898 height 427
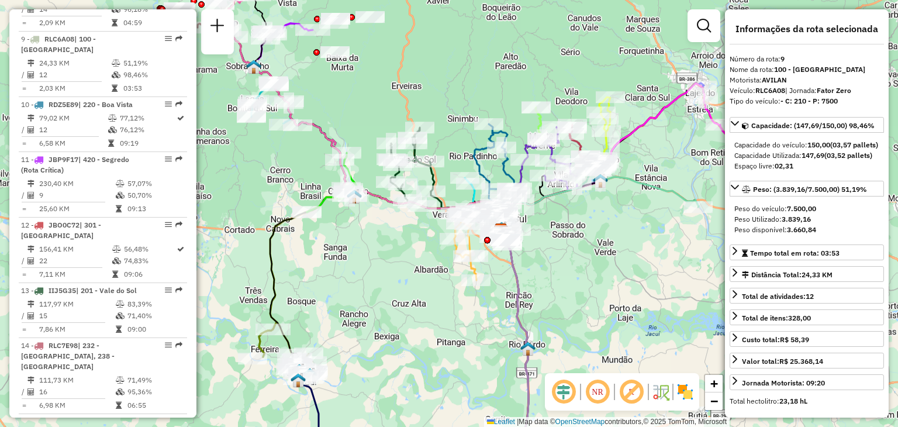
drag, startPoint x: 609, startPoint y: 197, endPoint x: 572, endPoint y: 225, distance: 45.9
click at [572, 225] on div "Janela de atendimento Grade de atendimento Capacidade Transportadoras Veículos …" at bounding box center [449, 213] width 898 height 427
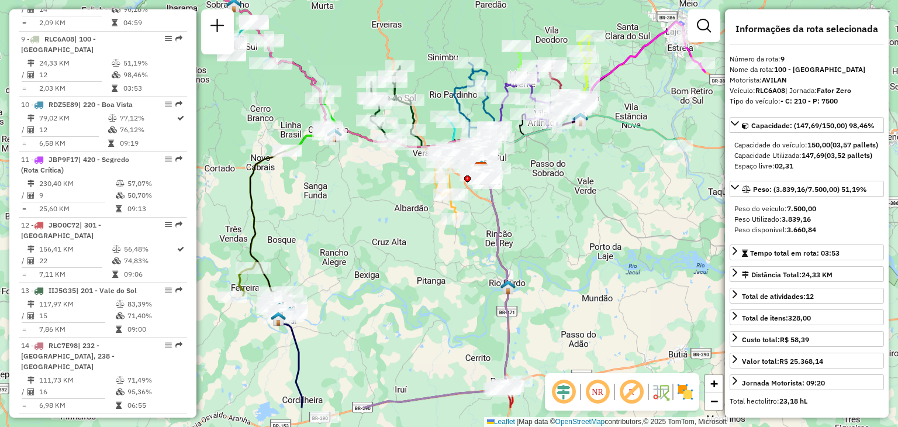
drag, startPoint x: 407, startPoint y: 256, endPoint x: 389, endPoint y: 185, distance: 72.5
click at [387, 187] on div "Janela de atendimento Grade de atendimento Capacidade Transportadoras Veículos …" at bounding box center [449, 213] width 898 height 427
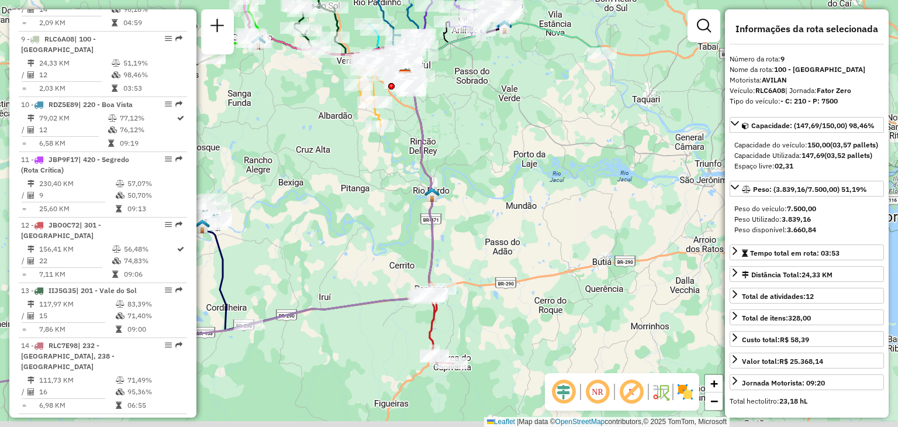
drag, startPoint x: 616, startPoint y: 186, endPoint x: 540, endPoint y: 99, distance: 115.2
click at [540, 99] on div "Janela de atendimento Grade de atendimento Capacidade Transportadoras Veículos …" at bounding box center [449, 213] width 898 height 427
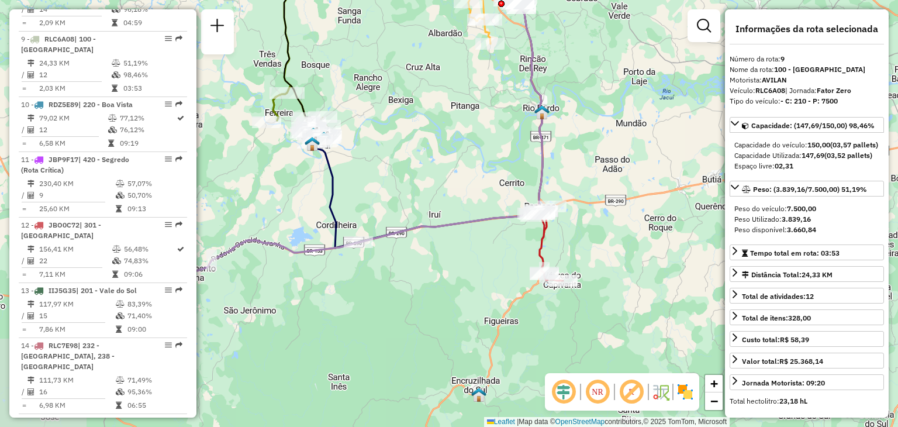
drag, startPoint x: 442, startPoint y: 204, endPoint x: 551, endPoint y: 122, distance: 137.1
click at [551, 122] on div "Janela de atendimento Grade de atendimento Capacidade Transportadoras Veículos …" at bounding box center [449, 213] width 898 height 427
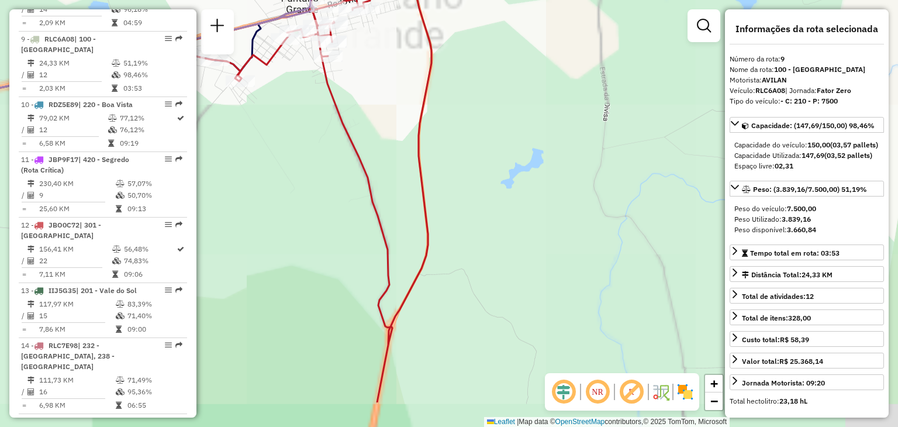
drag, startPoint x: 498, startPoint y: 236, endPoint x: 543, endPoint y: 182, distance: 69.3
click at [540, 168] on div "Janela de atendimento Grade de atendimento Capacidade Transportadoras Veículos …" at bounding box center [449, 213] width 898 height 427
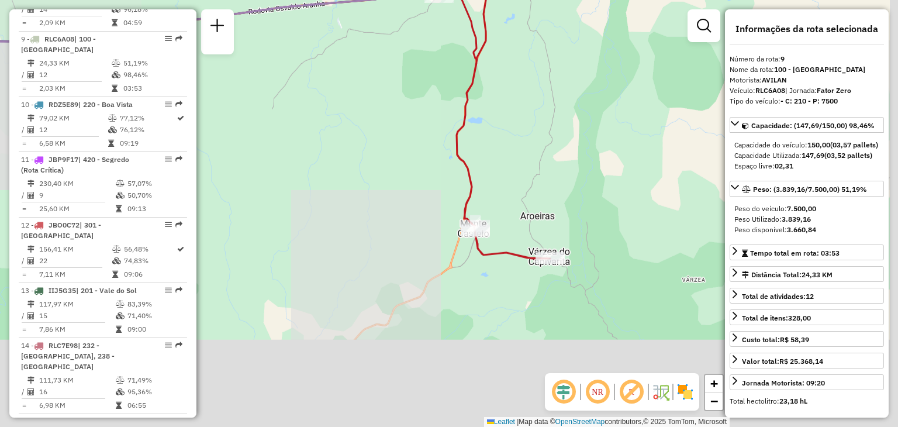
drag, startPoint x: 547, startPoint y: 239, endPoint x: 502, endPoint y: 1, distance: 242.3
click at [505, 5] on div "Janela de atendimento Grade de atendimento Capacidade Transportadoras Veículos …" at bounding box center [449, 213] width 898 height 427
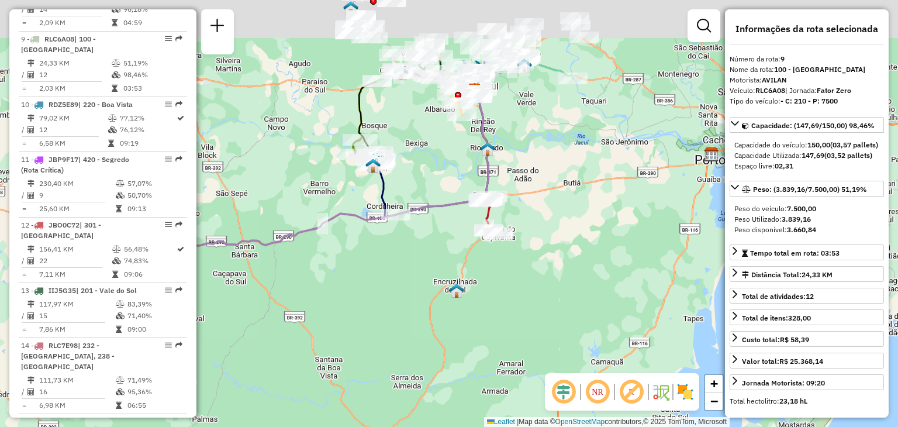
drag, startPoint x: 543, startPoint y: 125, endPoint x: 557, endPoint y: 264, distance: 139.9
click at [567, 255] on div "Janela de atendimento Grade de atendimento Capacidade Transportadoras Veículos …" at bounding box center [449, 213] width 898 height 427
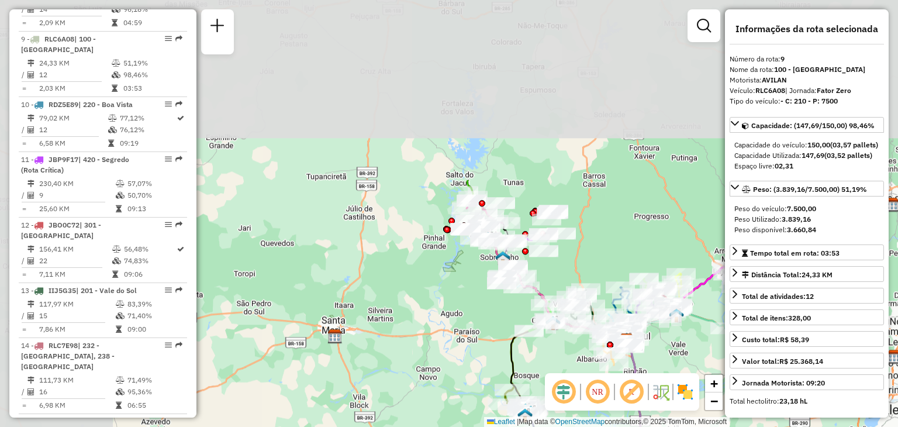
drag, startPoint x: 329, startPoint y: 231, endPoint x: 475, endPoint y: 454, distance: 266.5
click at [475, 426] on html "Aguarde... Pop-up bloqueado! Seu navegador bloqueou automáticamente a abertura …" at bounding box center [449, 213] width 898 height 427
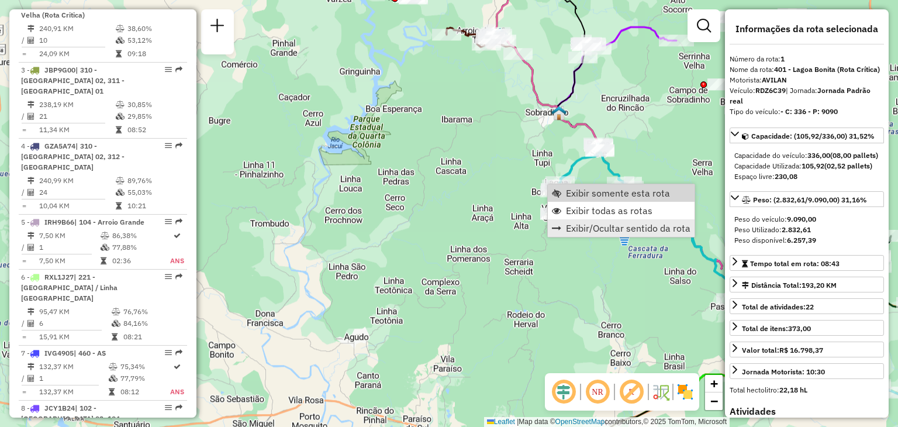
scroll to position [454, 0]
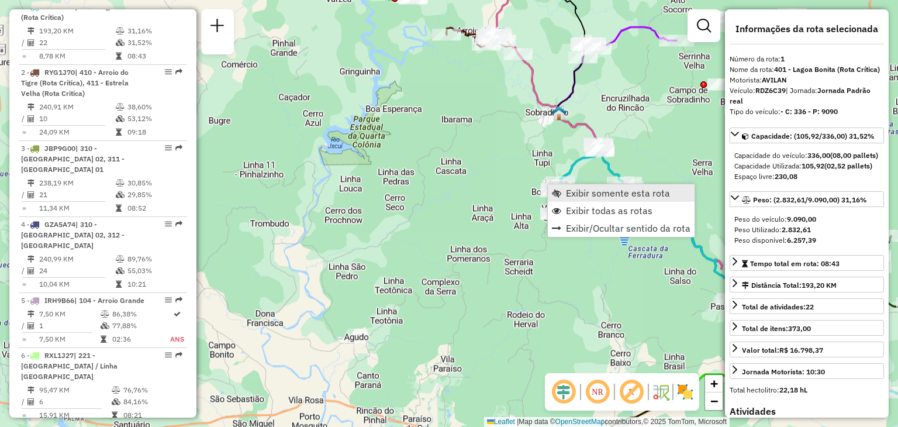
click at [596, 197] on span "Exibir somente esta rota" at bounding box center [618, 192] width 104 height 9
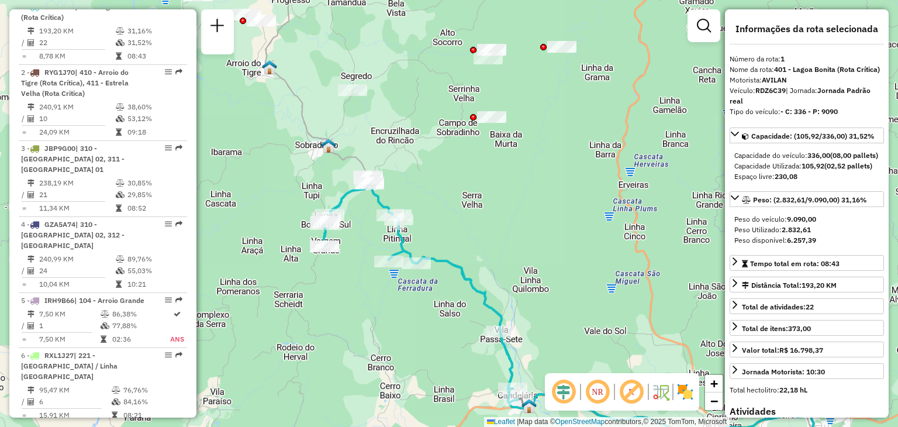
drag, startPoint x: 437, startPoint y: 202, endPoint x: 551, endPoint y: 302, distance: 152.1
click at [551, 302] on div "Janela de atendimento Grade de atendimento Capacidade Transportadoras Veículos …" at bounding box center [449, 213] width 898 height 427
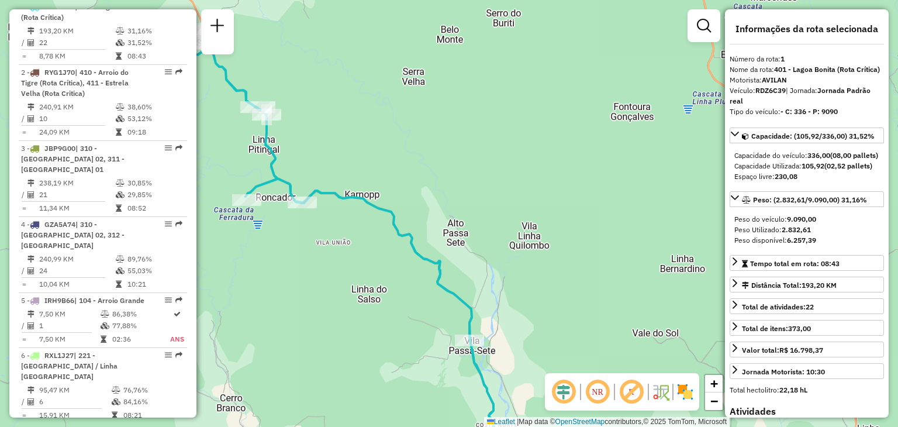
drag, startPoint x: 435, startPoint y: 258, endPoint x: 521, endPoint y: 234, distance: 89.1
click at [495, 234] on icon at bounding box center [306, 249] width 378 height 440
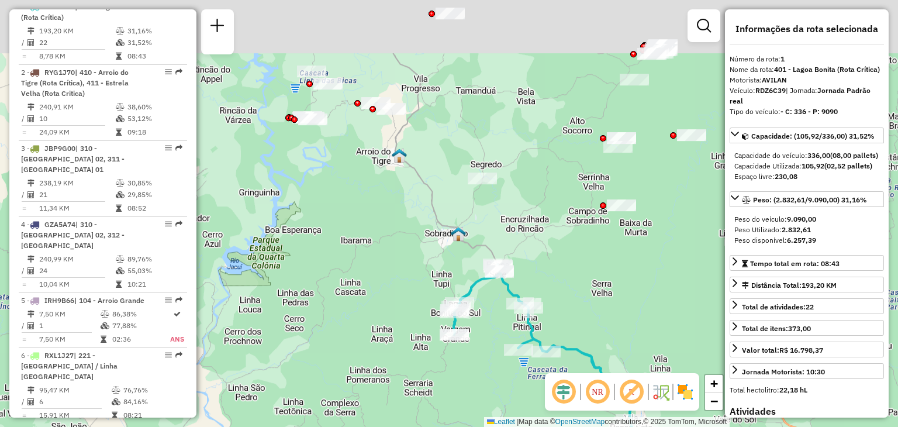
drag, startPoint x: 479, startPoint y: 161, endPoint x: 572, endPoint y: 303, distance: 169.8
click at [572, 303] on div "Janela de atendimento Grade de atendimento Capacidade Transportadoras Veículos …" at bounding box center [449, 213] width 898 height 427
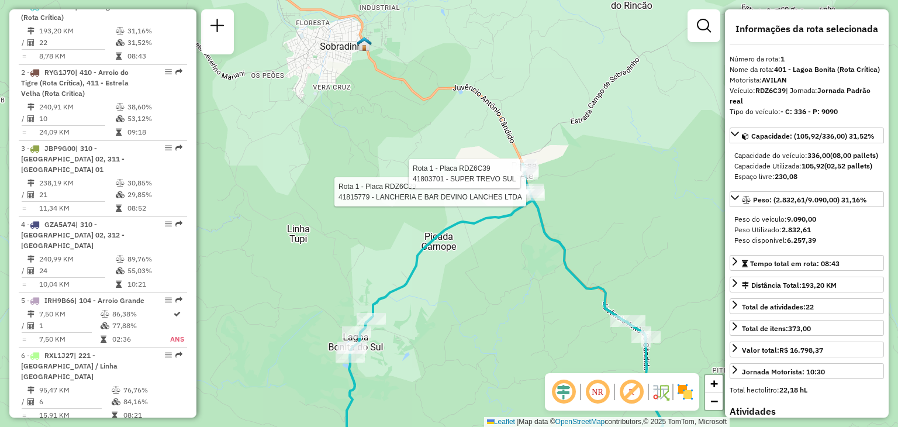
drag, startPoint x: 449, startPoint y: 369, endPoint x: 477, endPoint y: 173, distance: 198.4
click at [477, 173] on div "Rota 1 - Placa RDZ6C39 41814805 - [PERSON_NAME] Rota 1 - Placa RDZ6C39 41815779…" at bounding box center [449, 213] width 898 height 427
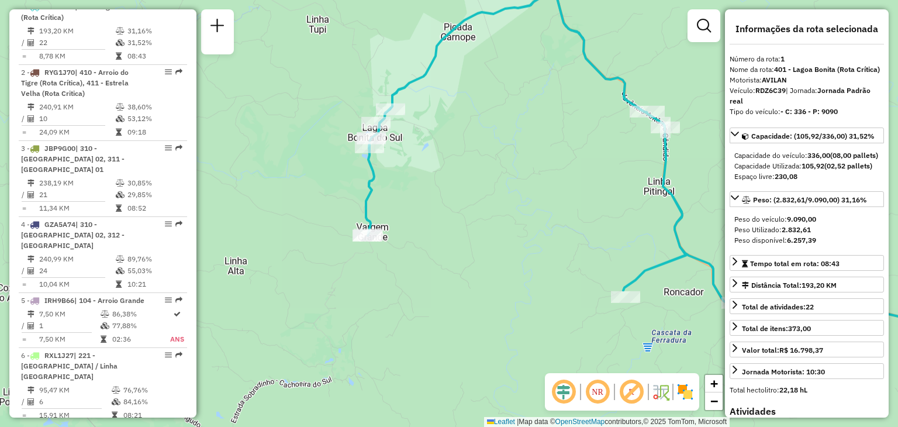
drag, startPoint x: 579, startPoint y: 333, endPoint x: 335, endPoint y: 258, distance: 255.3
click at [335, 258] on div "Rota 1 - Placa RDZ6C39 41815779 - LANCHERIA E BAR DEVINO LANCHES LTDA Rota 1 - …" at bounding box center [449, 213] width 898 height 427
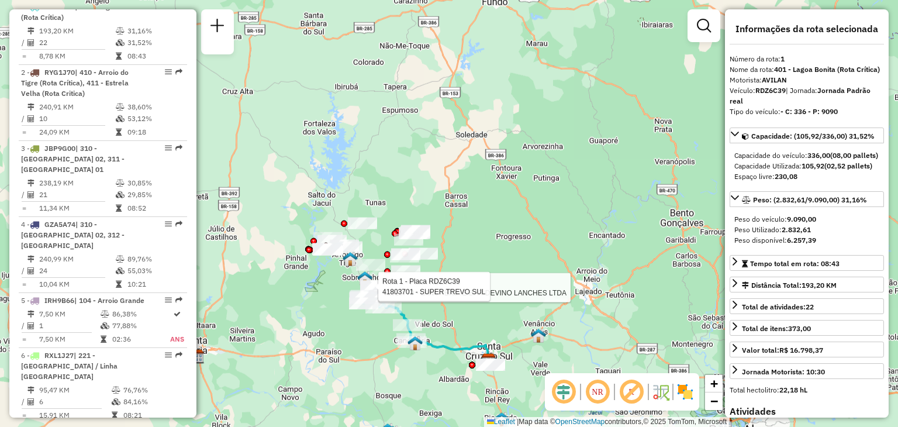
drag, startPoint x: 454, startPoint y: 395, endPoint x: 376, endPoint y: 221, distance: 190.3
click at [377, 223] on div "Rota 1 - Placa RDZ6C39 41815779 - LANCHERIA E BAR DEVINO LANCHES LTDA Rota 1 - …" at bounding box center [449, 213] width 898 height 427
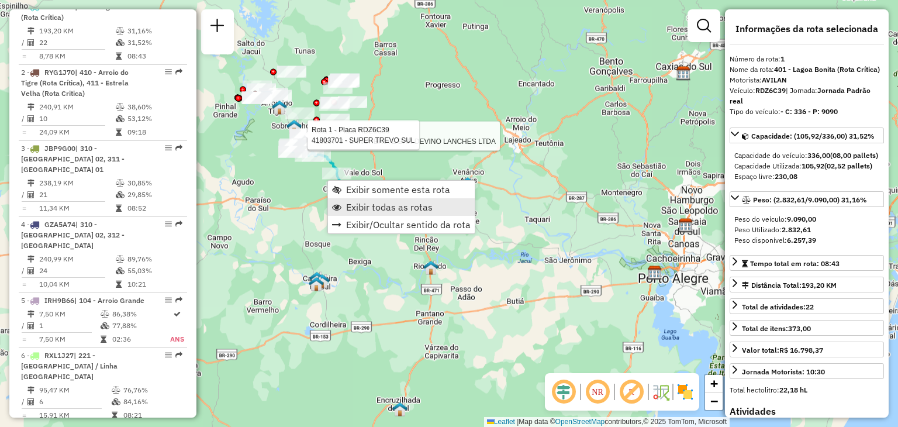
click at [351, 205] on span "Exibir todas as rotas" at bounding box center [389, 206] width 87 height 9
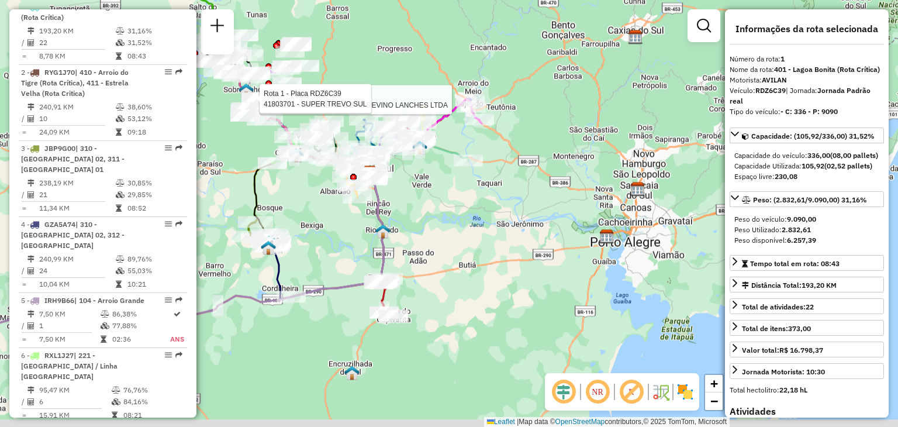
drag, startPoint x: 524, startPoint y: 301, endPoint x: 423, endPoint y: 229, distance: 124.0
click at [423, 229] on div "Rota 1 - Placa RDZ6C39 41815779 - LANCHERIA E BAR DEVINO LANCHES LTDA Rota 1 - …" at bounding box center [449, 213] width 898 height 427
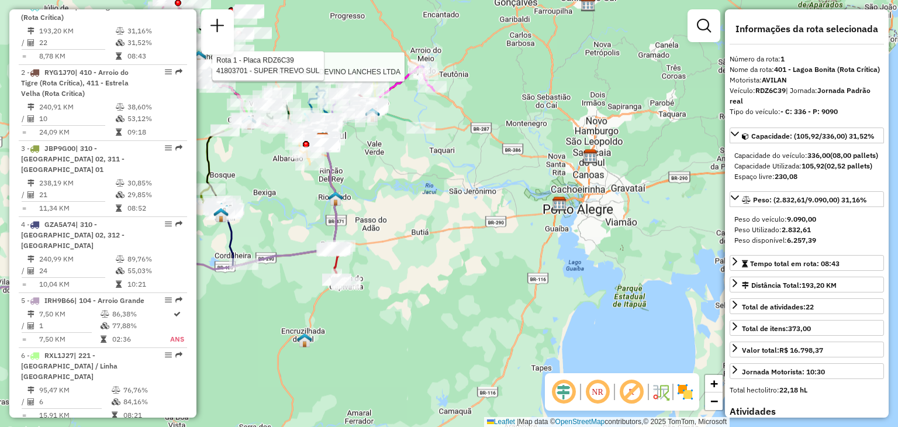
drag, startPoint x: 375, startPoint y: 202, endPoint x: 562, endPoint y: 306, distance: 213.6
click at [561, 306] on div "Rota 1 - Placa RDZ6C39 41815779 - LANCHERIA E BAR DEVINO LANCHES LTDA Rota 1 - …" at bounding box center [449, 213] width 898 height 427
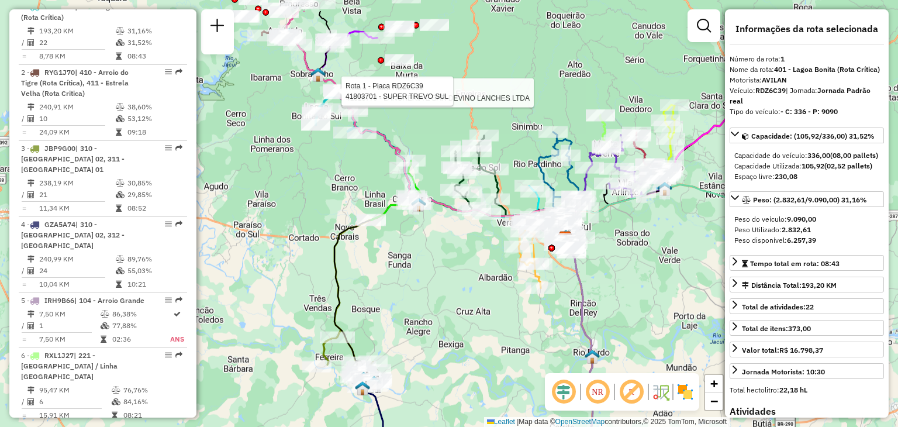
drag, startPoint x: 396, startPoint y: 212, endPoint x: 444, endPoint y: 272, distance: 76.5
click at [444, 272] on div "Rota 1 - Placa RDZ6C39 41815779 - LANCHERIA E BAR DEVINO LANCHES LTDA Rota 1 - …" at bounding box center [449, 213] width 898 height 427
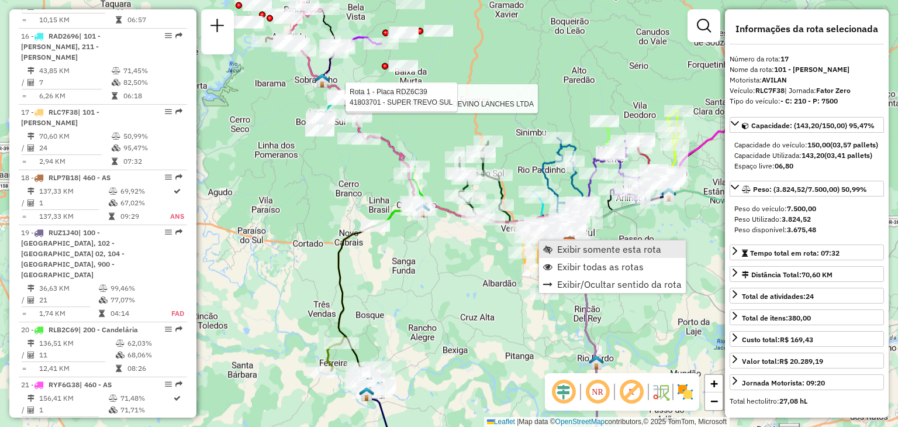
scroll to position [1479, 0]
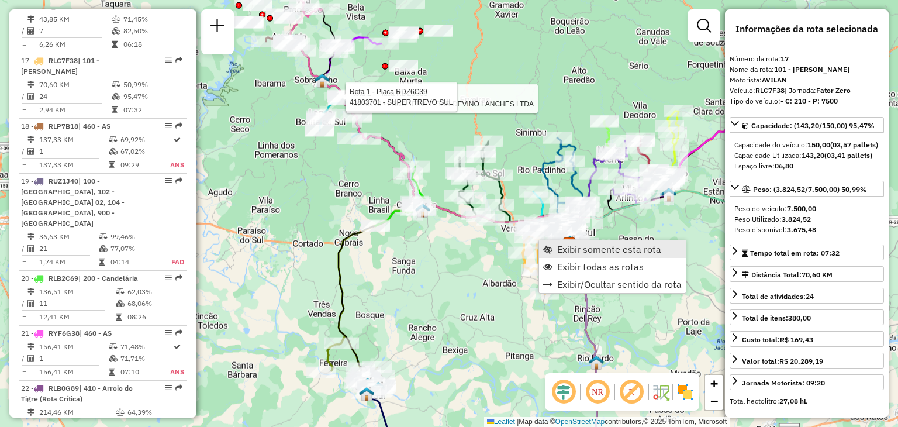
click at [568, 251] on span "Exibir somente esta rota" at bounding box center [609, 248] width 104 height 9
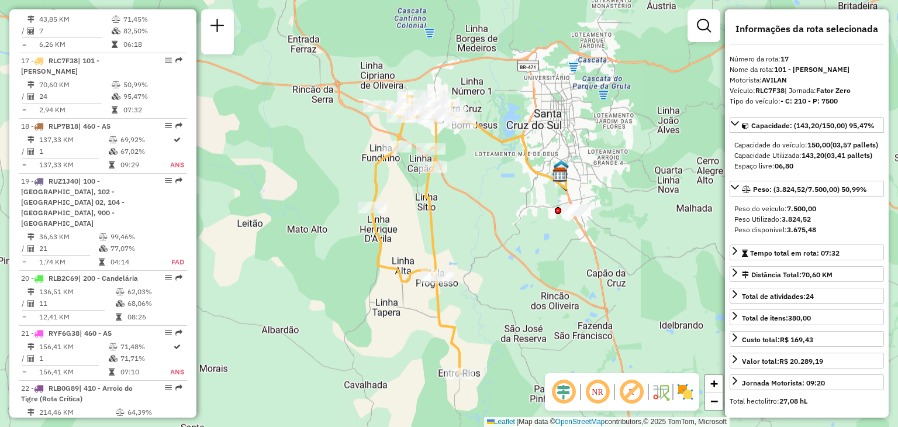
drag, startPoint x: 496, startPoint y: 205, endPoint x: 527, endPoint y: 238, distance: 45.1
click at [527, 239] on div "Janela de atendimento Grade de atendimento Capacidade Transportadoras Veículos …" at bounding box center [449, 213] width 898 height 427
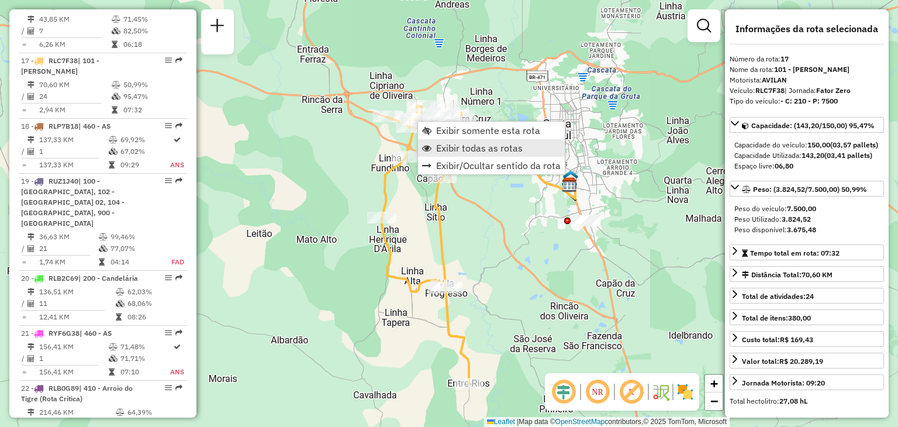
click at [438, 143] on span "Exibir todas as rotas" at bounding box center [479, 147] width 87 height 9
